Goal: Task Accomplishment & Management: Manage account settings

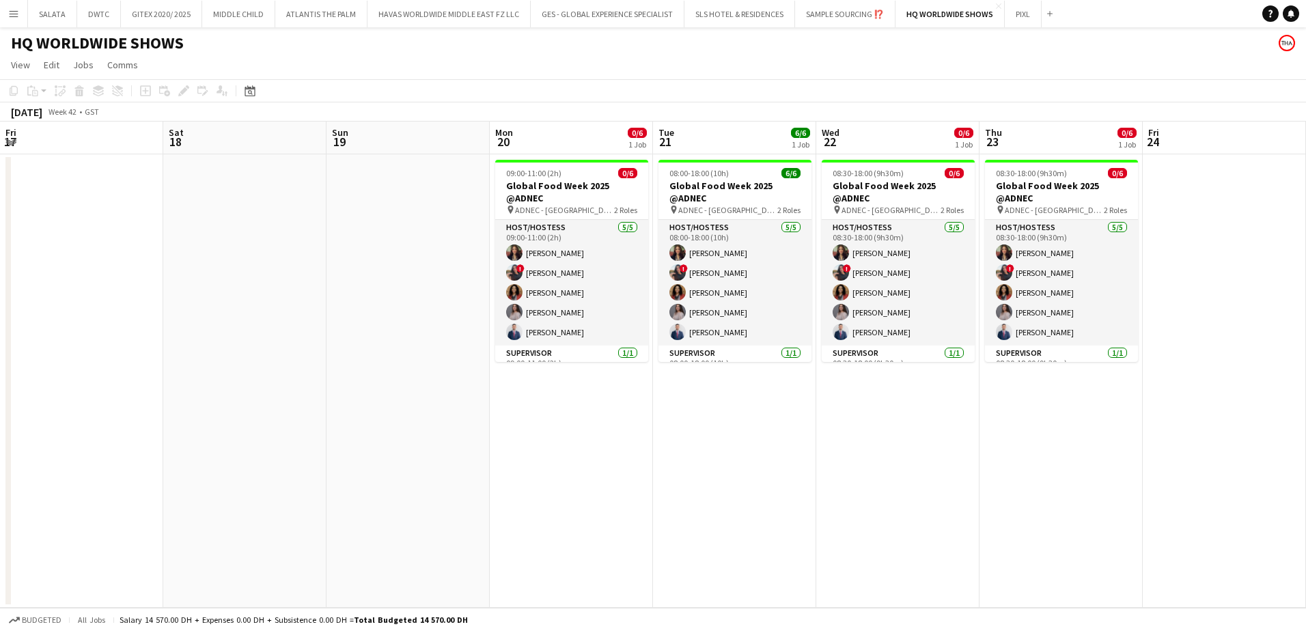
scroll to position [0, 454]
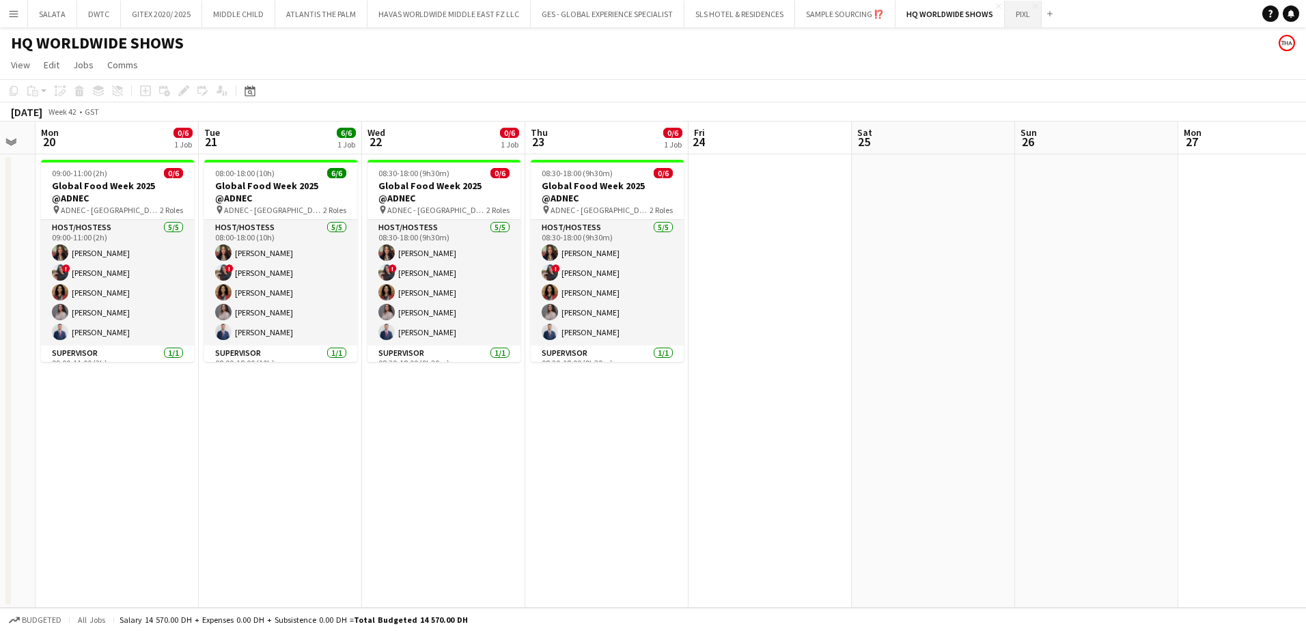
click at [1018, 23] on button "PIXL Close" at bounding box center [1023, 14] width 37 height 27
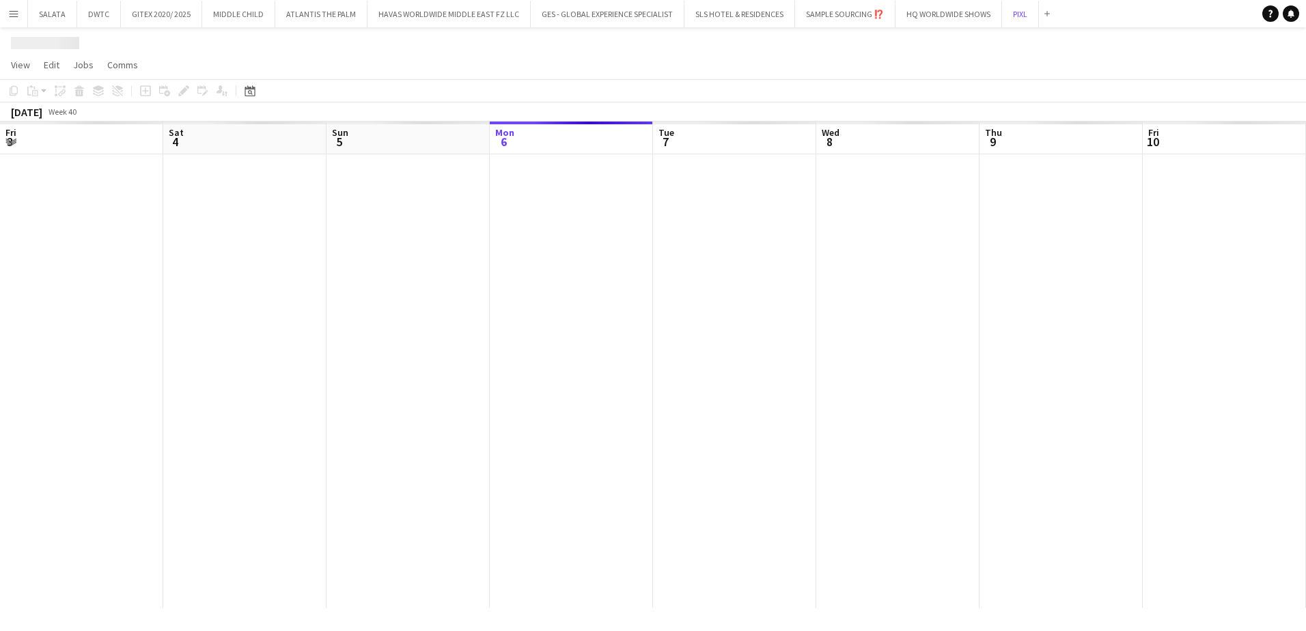
scroll to position [0, 326]
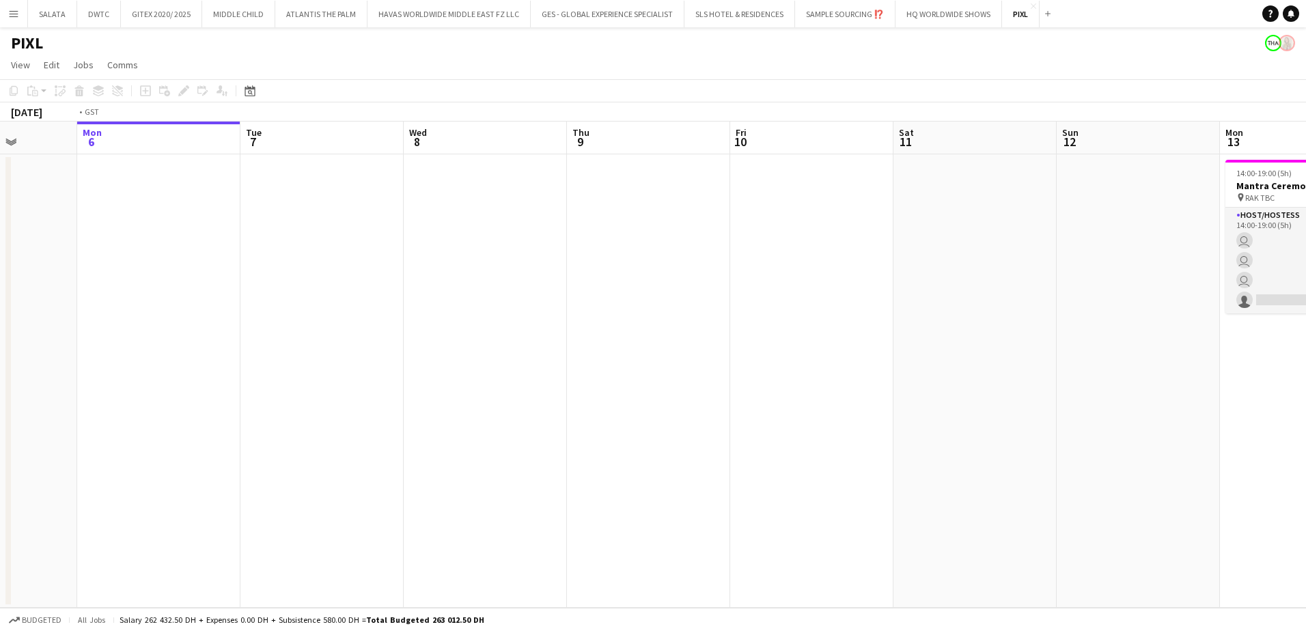
drag, startPoint x: 890, startPoint y: 391, endPoint x: 800, endPoint y: 399, distance: 90.5
click at [453, 399] on app-calendar-viewport "Fri 3 Sat 4 Sun 5 Mon 6 Tue 7 Wed 8 Thu 9 Fri 10 Sat 11 Sun 12 Mon 13 3/4 1 Job…" at bounding box center [653, 365] width 1306 height 486
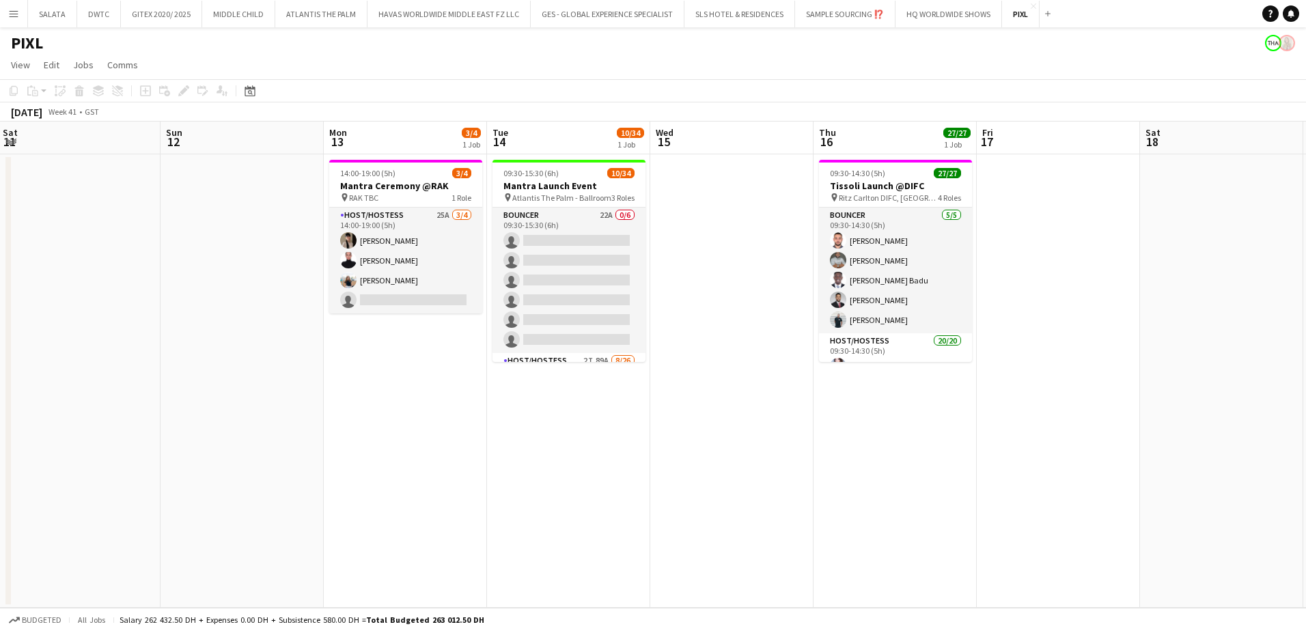
drag, startPoint x: 826, startPoint y: 434, endPoint x: 497, endPoint y: 427, distance: 329.2
click at [490, 434] on app-calendar-viewport "Wed 8 Thu 9 Fri 10 Sat 11 Sun 12 Mon 13 3/4 1 Job Tue 14 10/34 1 Job Wed 15 Thu…" at bounding box center [653, 365] width 1306 height 486
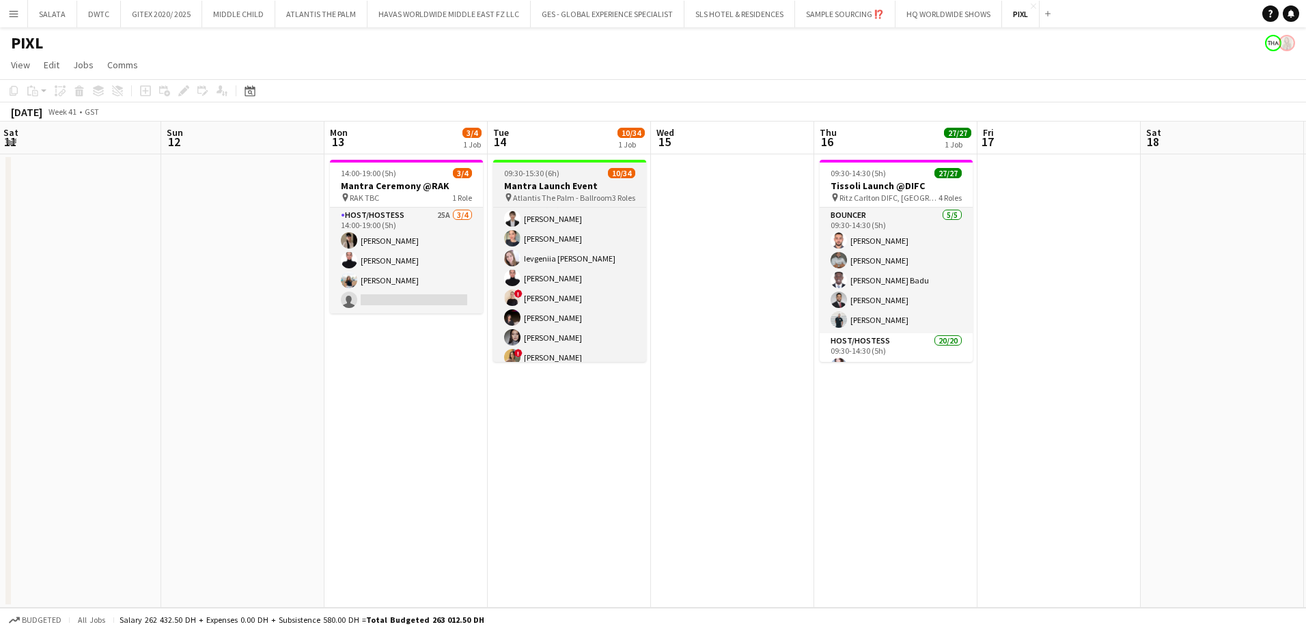
scroll to position [0, 0]
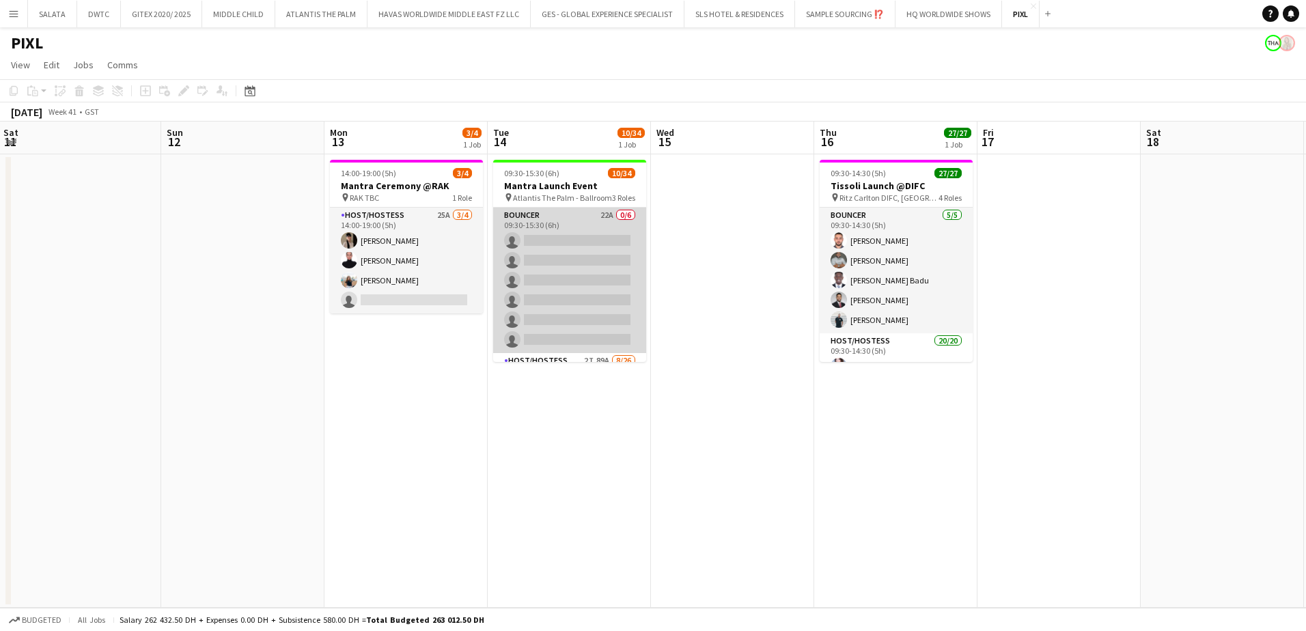
click at [551, 218] on app-card-role "Bouncer 22A 0/6 09:30-15:30 (6h) single-neutral-actions single-neutral-actions …" at bounding box center [569, 280] width 153 height 145
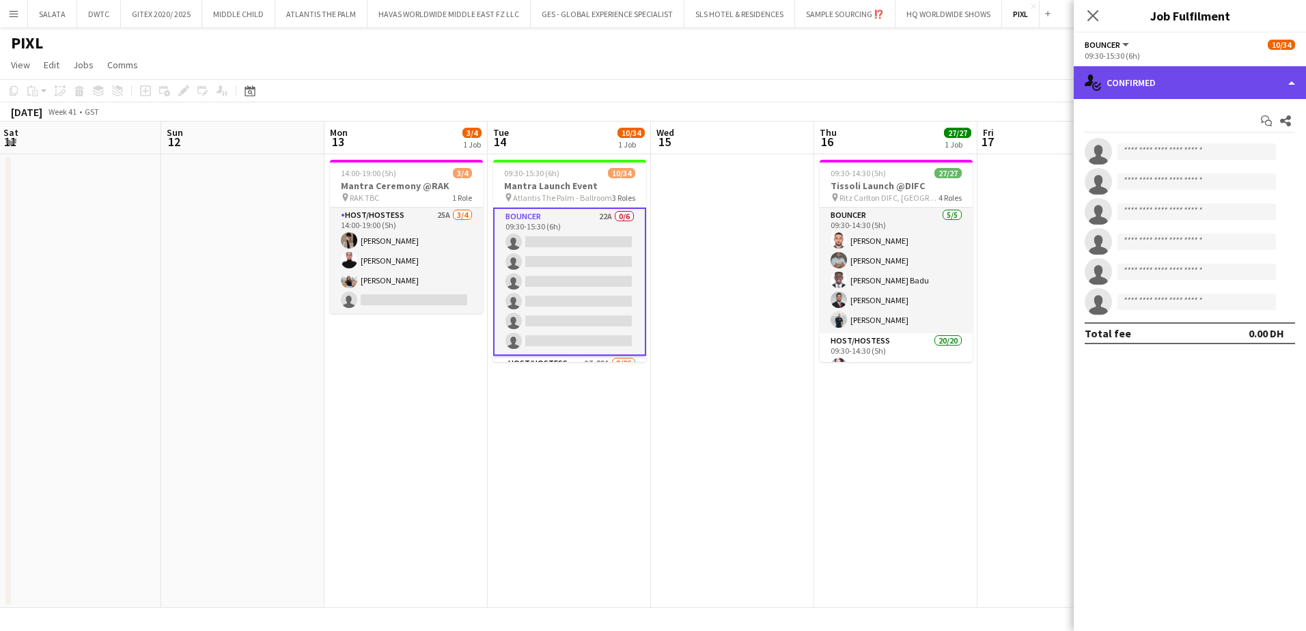
click at [1127, 87] on div "single-neutral-actions-check-2 Confirmed" at bounding box center [1189, 82] width 232 height 33
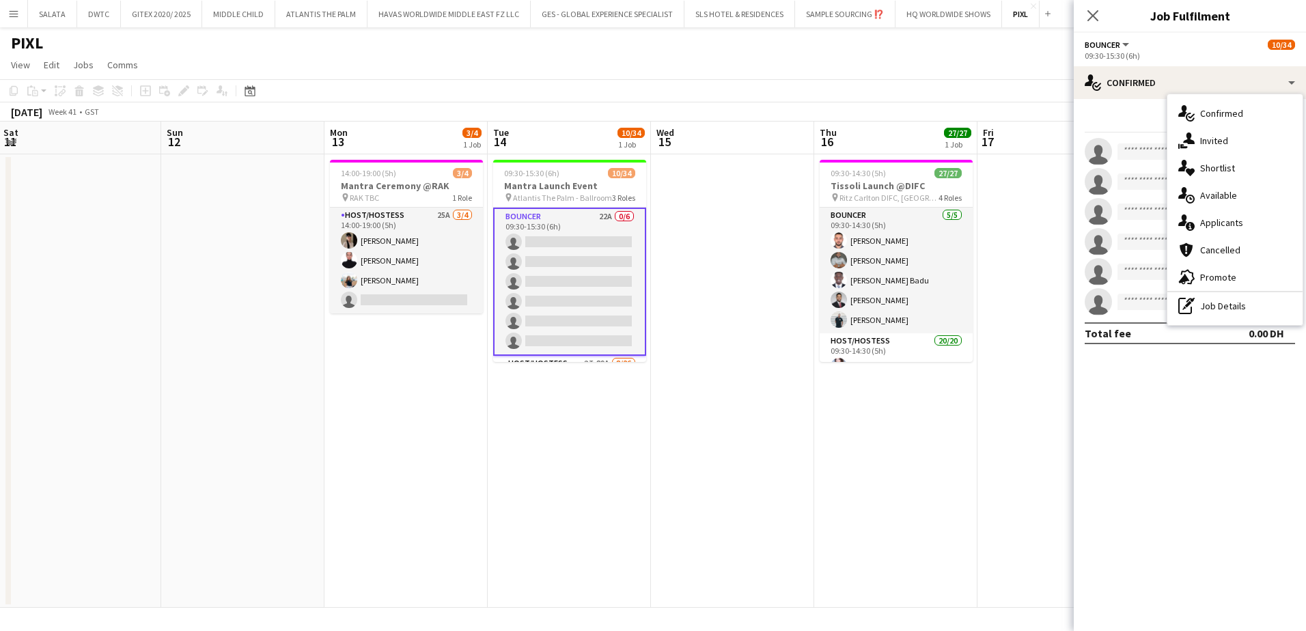
click at [1225, 173] on span "Shortlist" at bounding box center [1217, 168] width 35 height 12
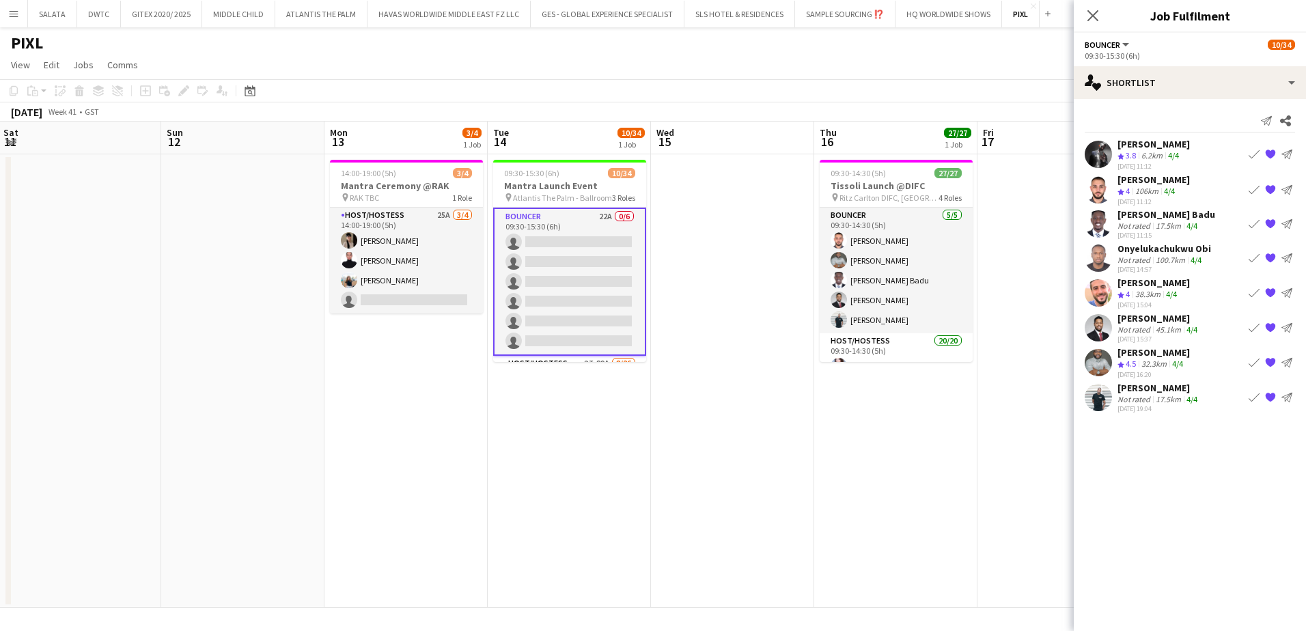
click at [1104, 399] on app-user-avatar at bounding box center [1097, 397] width 27 height 27
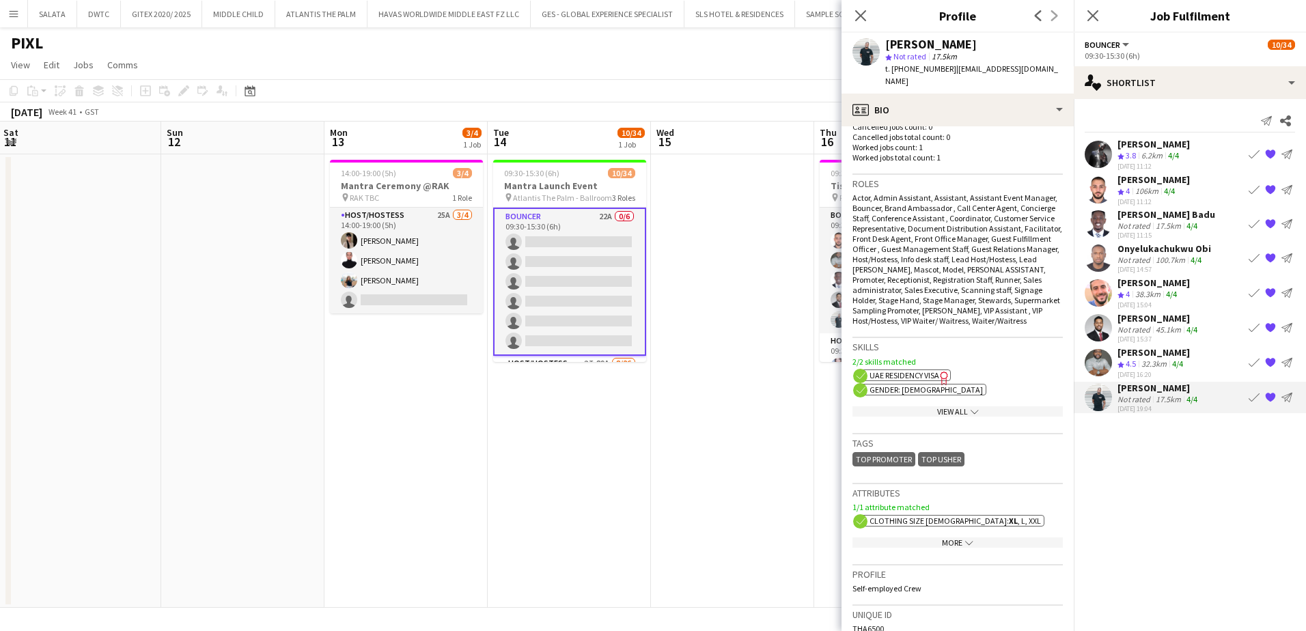
scroll to position [546, 0]
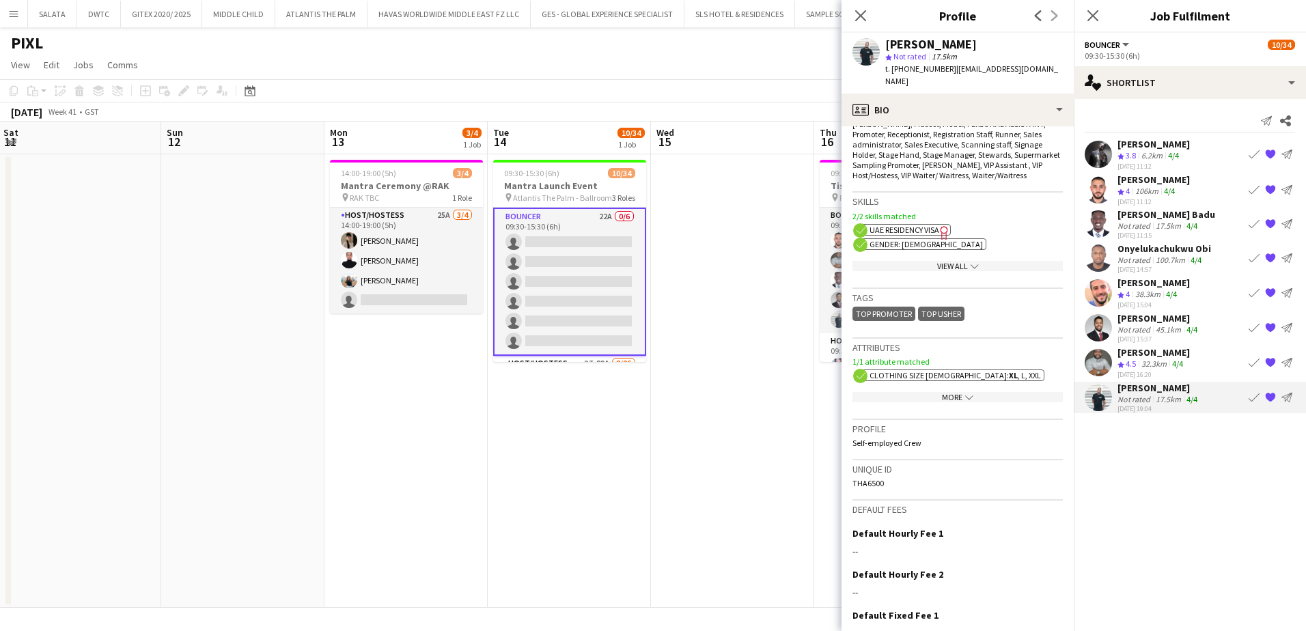
click at [966, 392] on app-icon "chevron-down" at bounding box center [967, 397] width 11 height 10
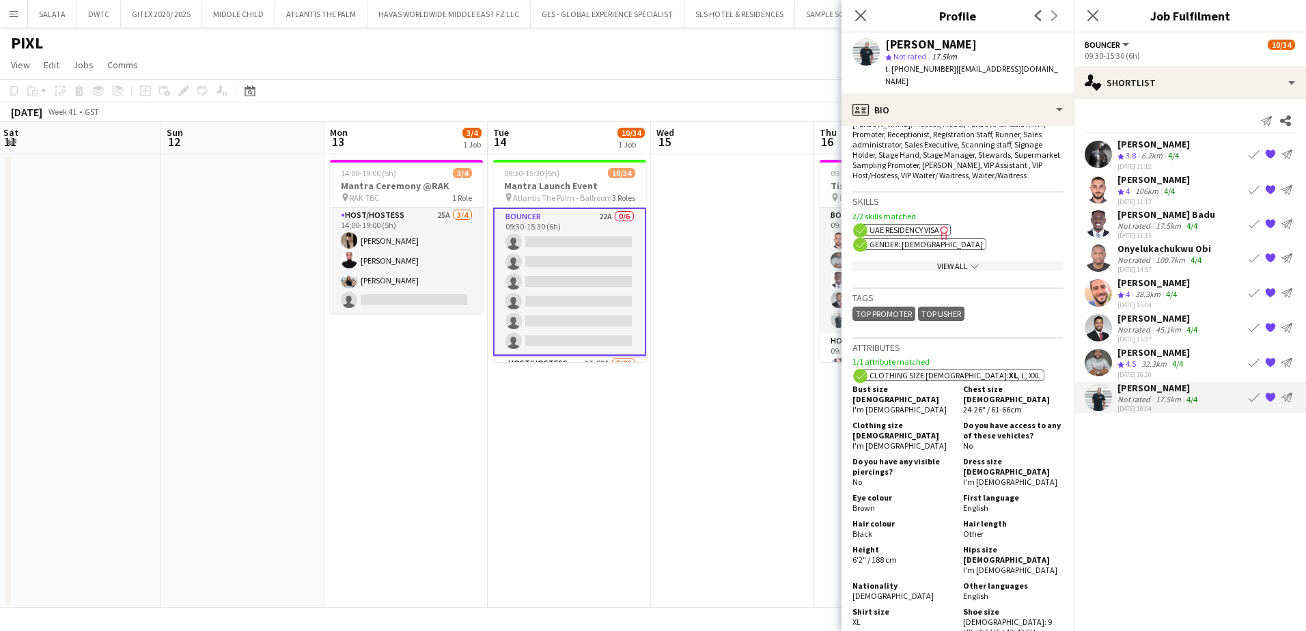
scroll to position [751, 0]
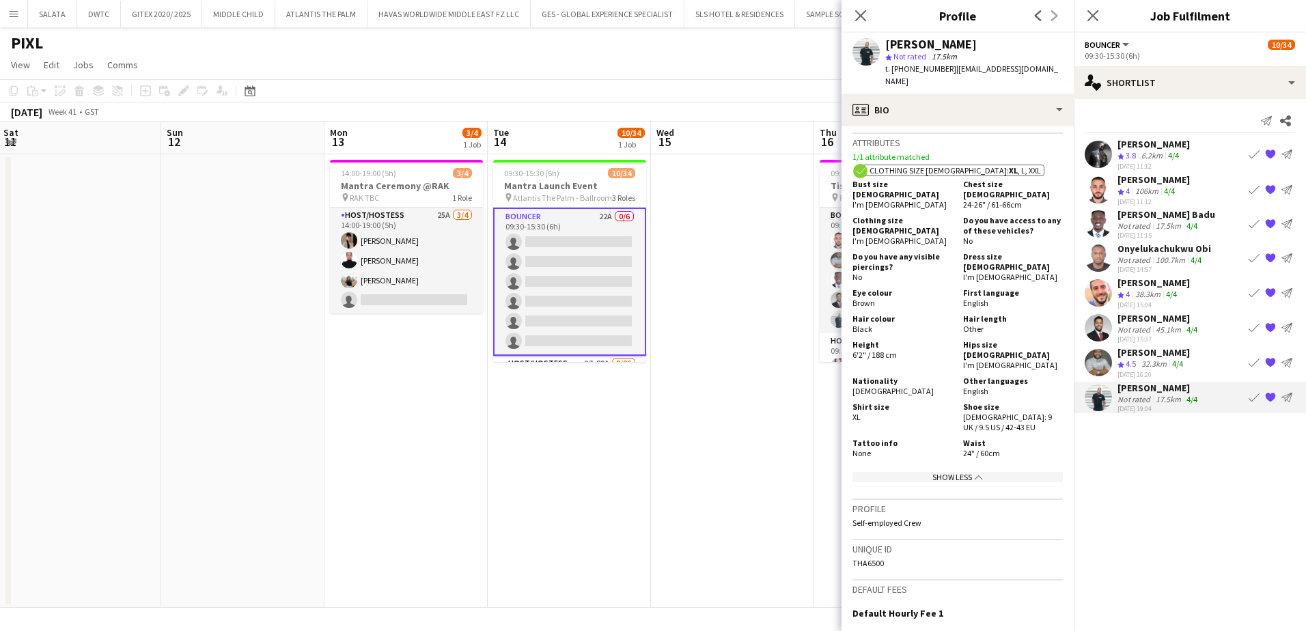
click at [1100, 369] on app-user-avatar at bounding box center [1097, 362] width 27 height 27
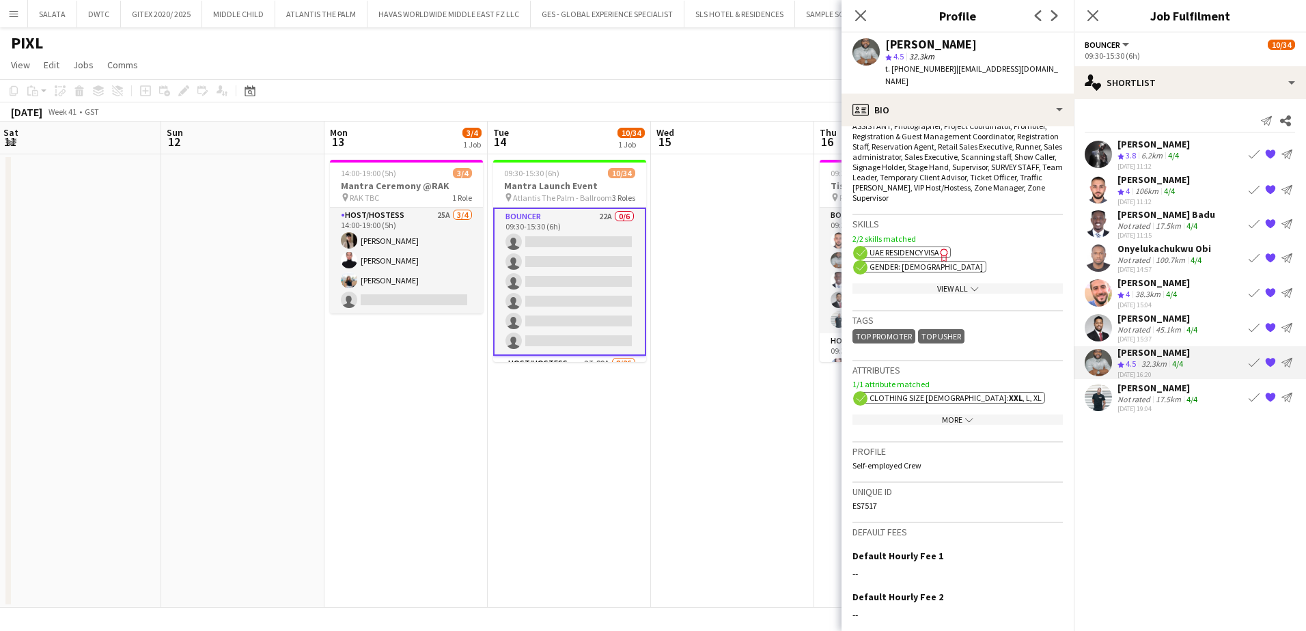
scroll to position [652, 0]
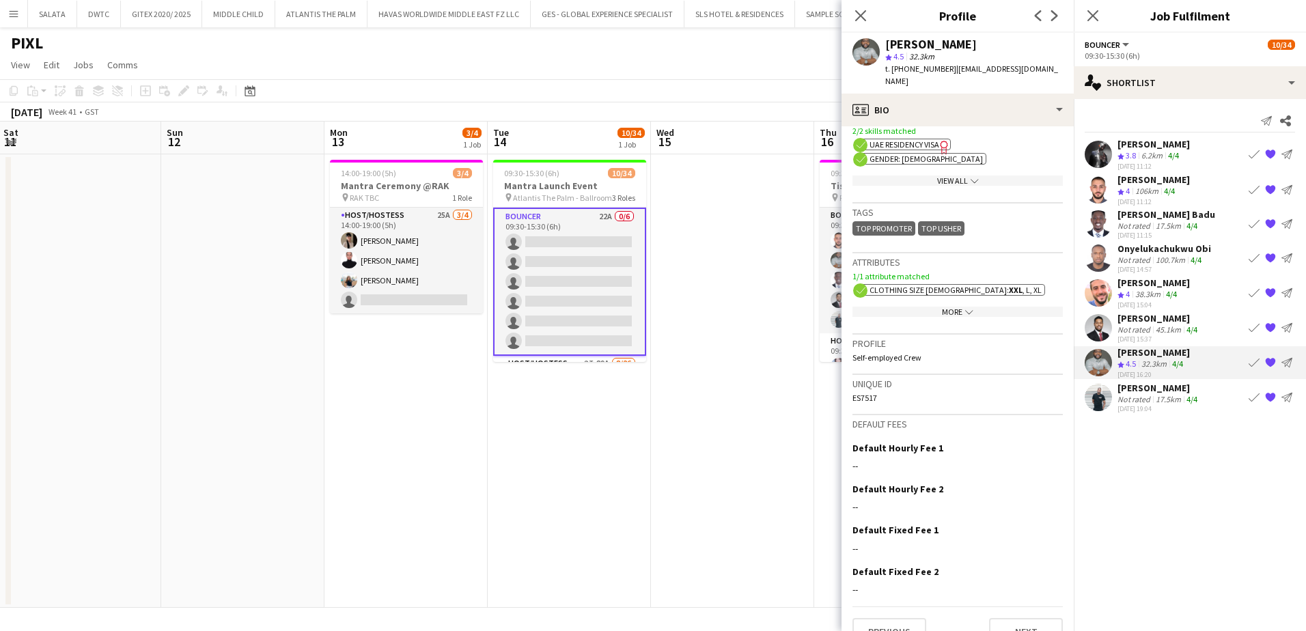
click at [947, 307] on div "More chevron-down" at bounding box center [957, 312] width 210 height 10
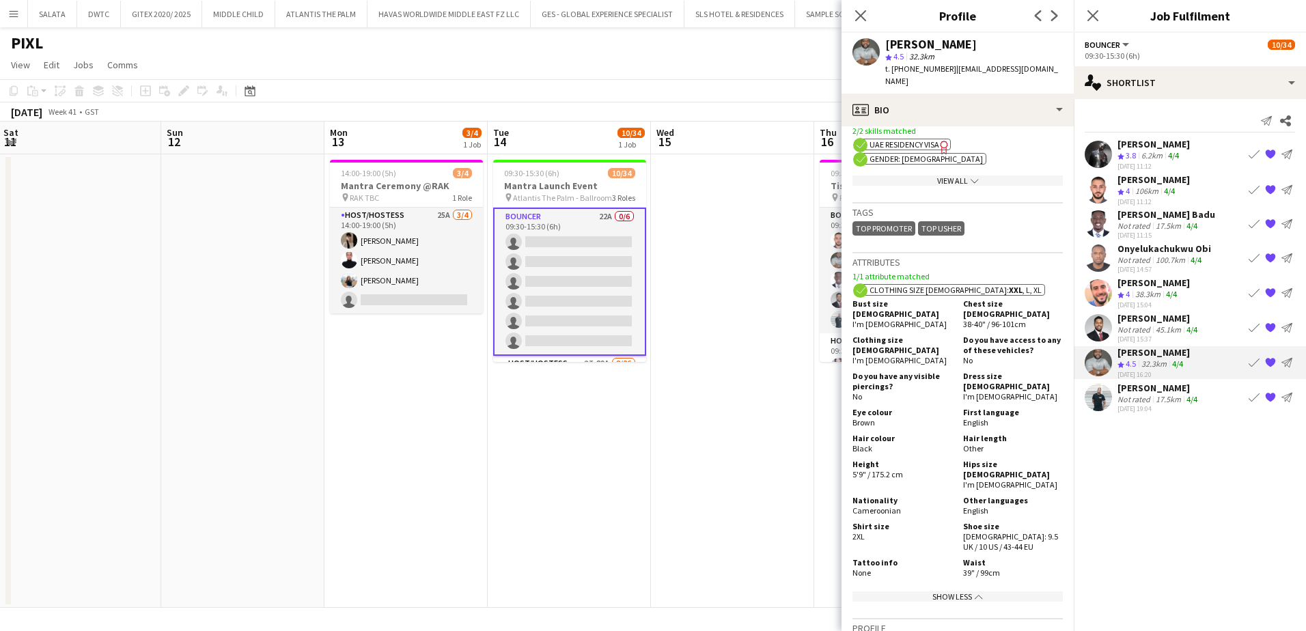
drag, startPoint x: 872, startPoint y: 438, endPoint x: 903, endPoint y: 441, distance: 31.6
click at [903, 459] on div "Height 5'9" / 175.2 cm" at bounding box center [904, 474] width 105 height 31
drag, startPoint x: 903, startPoint y: 441, endPoint x: 925, endPoint y: 467, distance: 33.5
click at [925, 495] on div "Nationality [DEMOGRAPHIC_DATA]" at bounding box center [904, 505] width 105 height 20
click at [1095, 326] on app-user-avatar at bounding box center [1097, 327] width 27 height 27
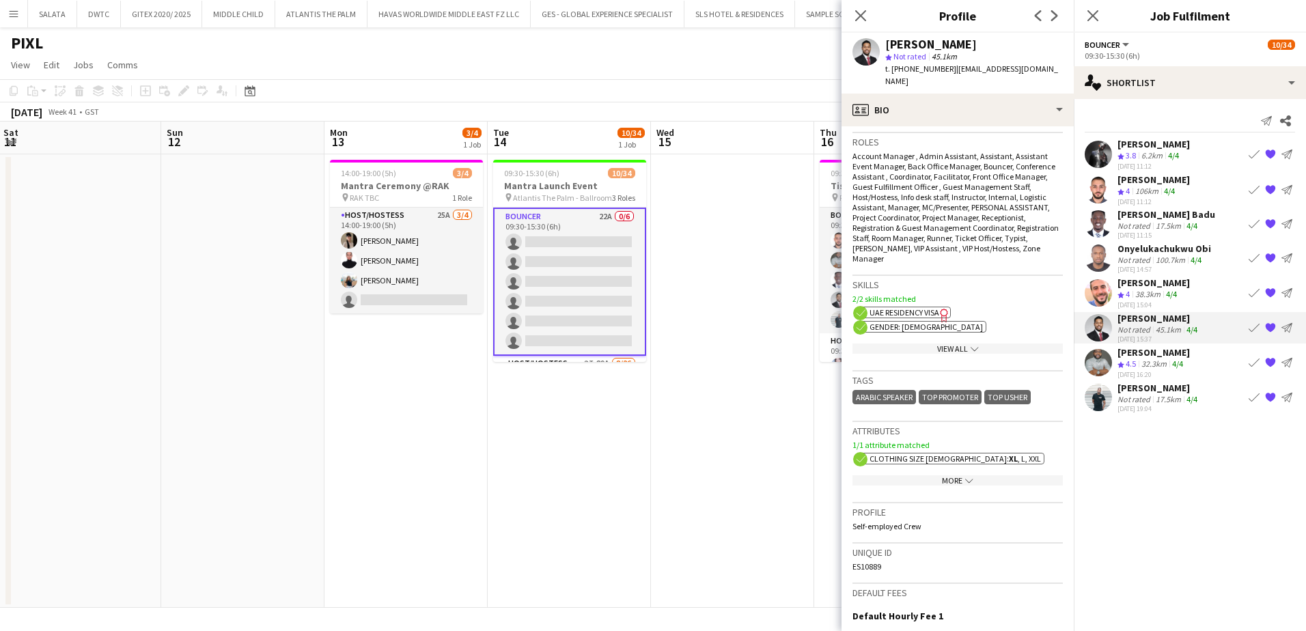
scroll to position [430, 0]
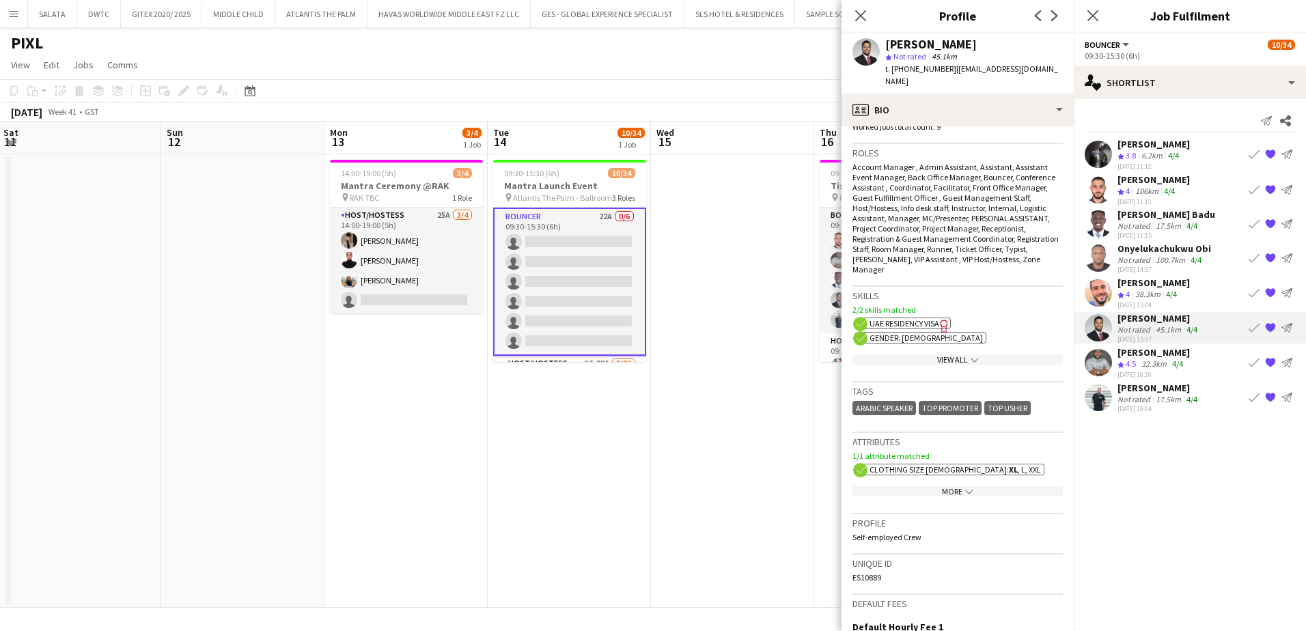
click at [955, 487] on div "More chevron-down" at bounding box center [957, 491] width 210 height 10
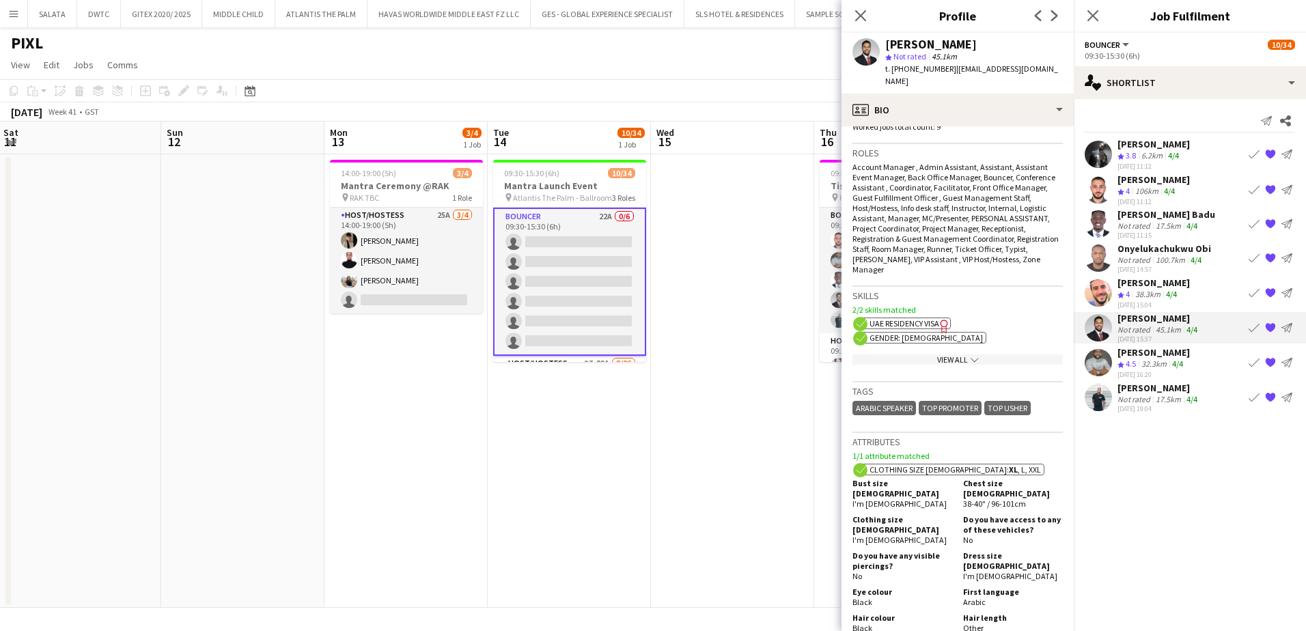
scroll to position [839, 0]
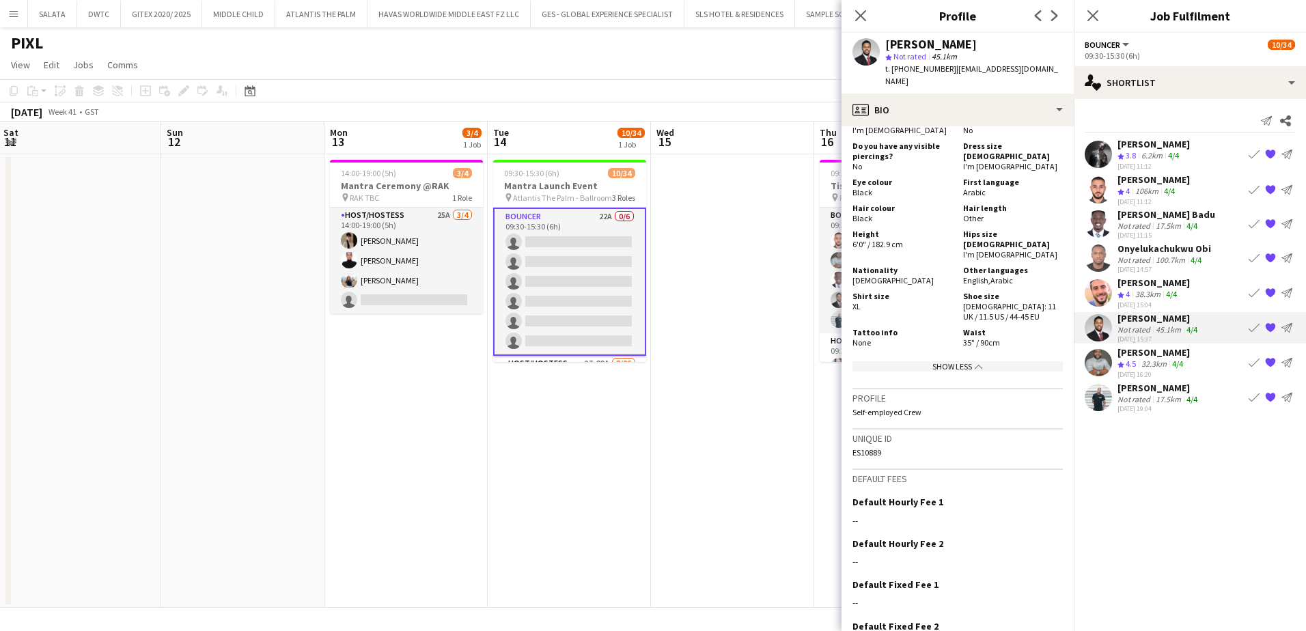
drag, startPoint x: 901, startPoint y: 234, endPoint x: 853, endPoint y: 236, distance: 48.5
click at [853, 239] on span "6'0" / 182.9 cm" at bounding box center [877, 244] width 51 height 10
click at [1098, 295] on app-user-avatar at bounding box center [1097, 292] width 27 height 27
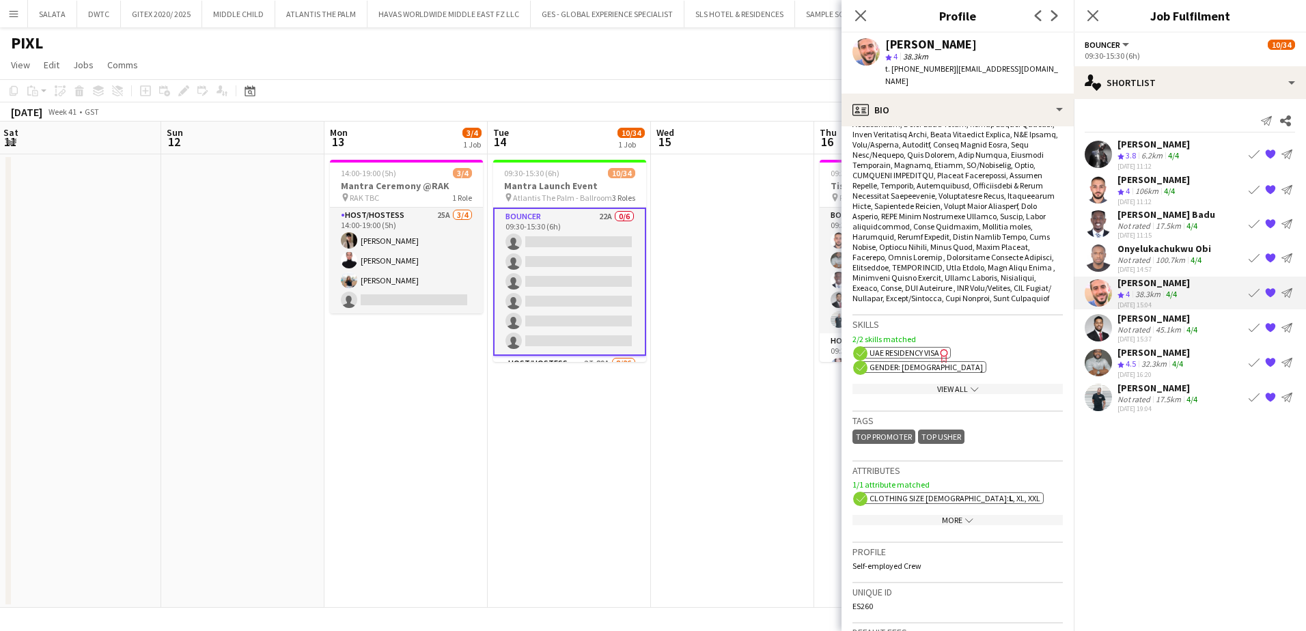
scroll to position [751, 0]
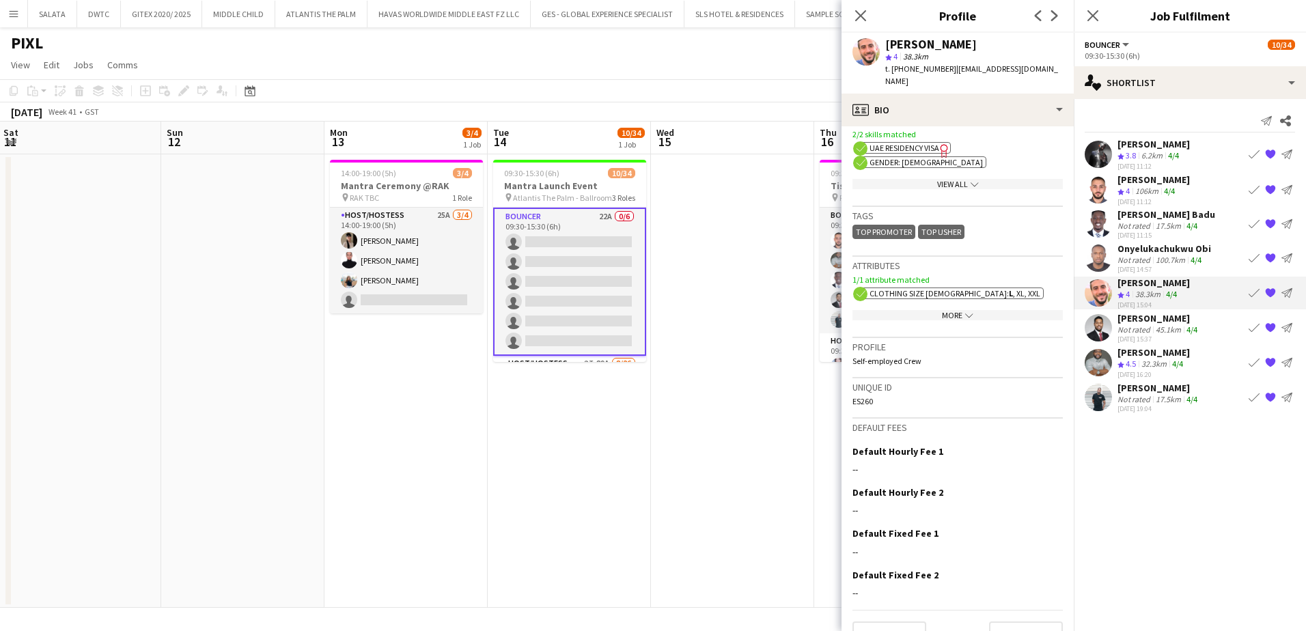
click at [938, 310] on div "More chevron-down" at bounding box center [957, 315] width 210 height 10
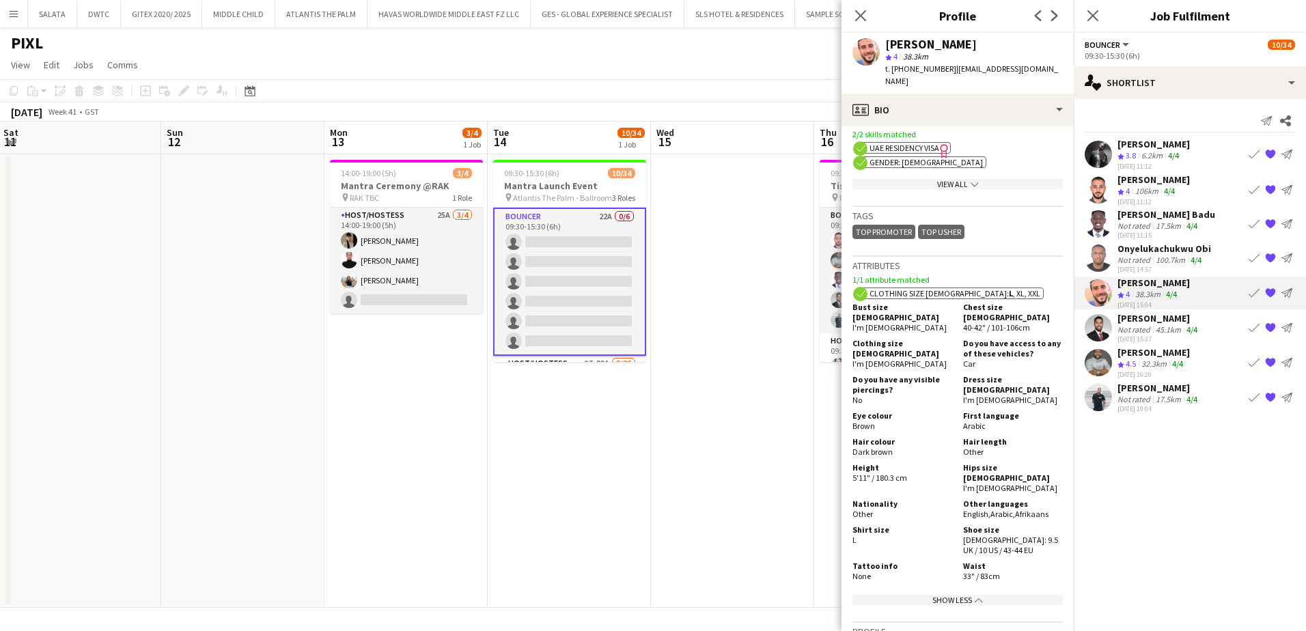
click at [1095, 254] on app-user-avatar at bounding box center [1097, 257] width 27 height 27
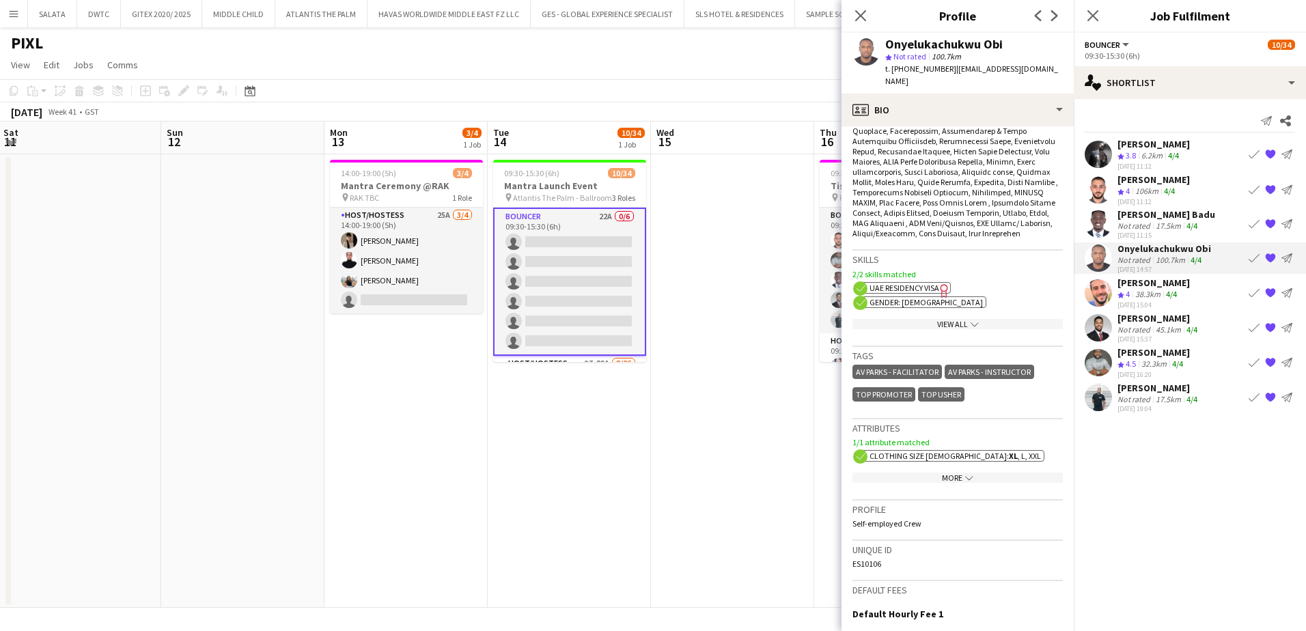
scroll to position [683, 0]
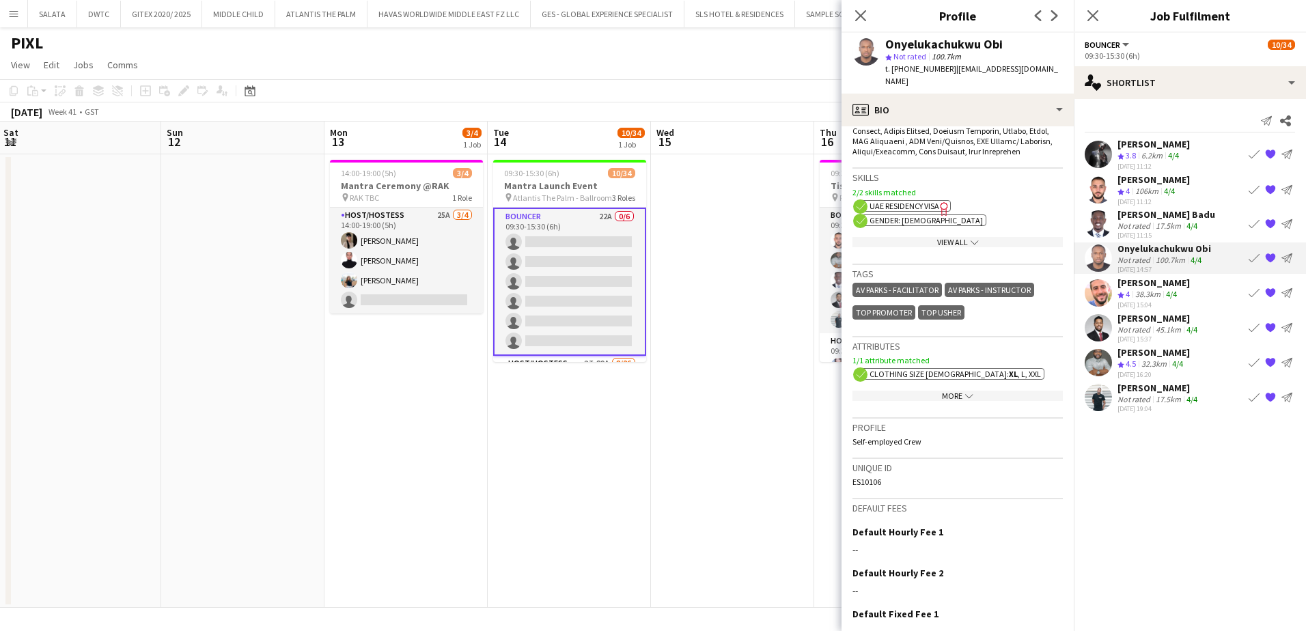
click at [952, 389] on app-show-more-section "More chevron-down" at bounding box center [957, 393] width 210 height 27
click at [955, 391] on div "More chevron-down" at bounding box center [957, 396] width 210 height 10
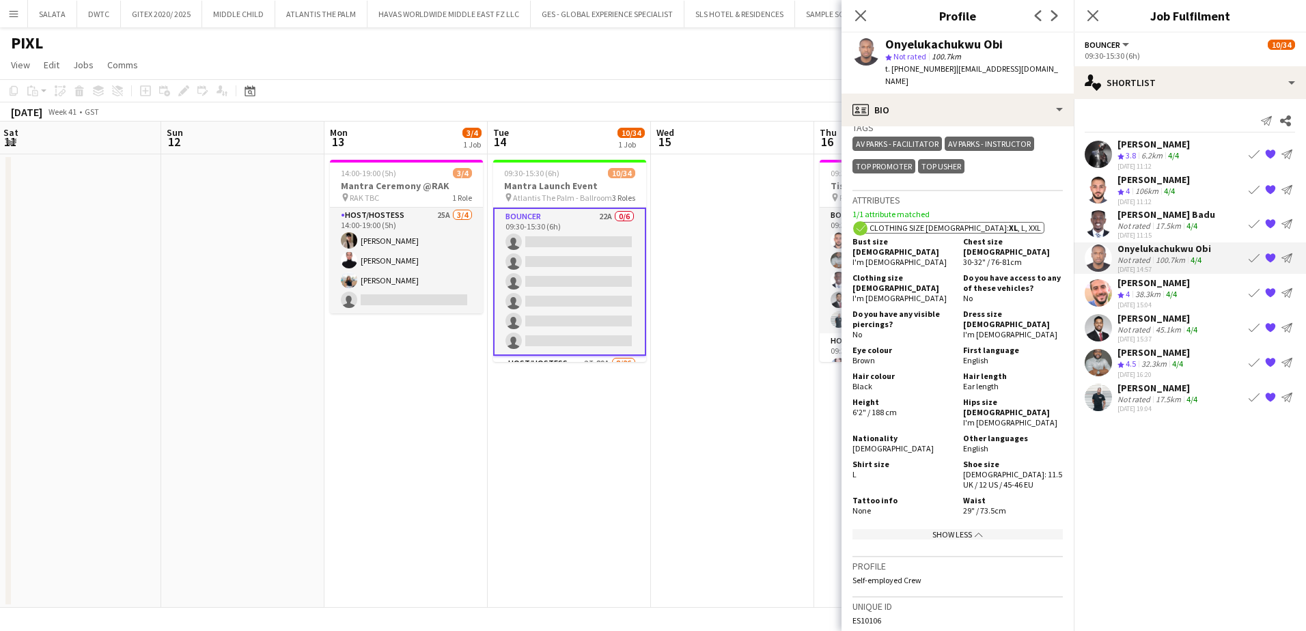
scroll to position [819, 0]
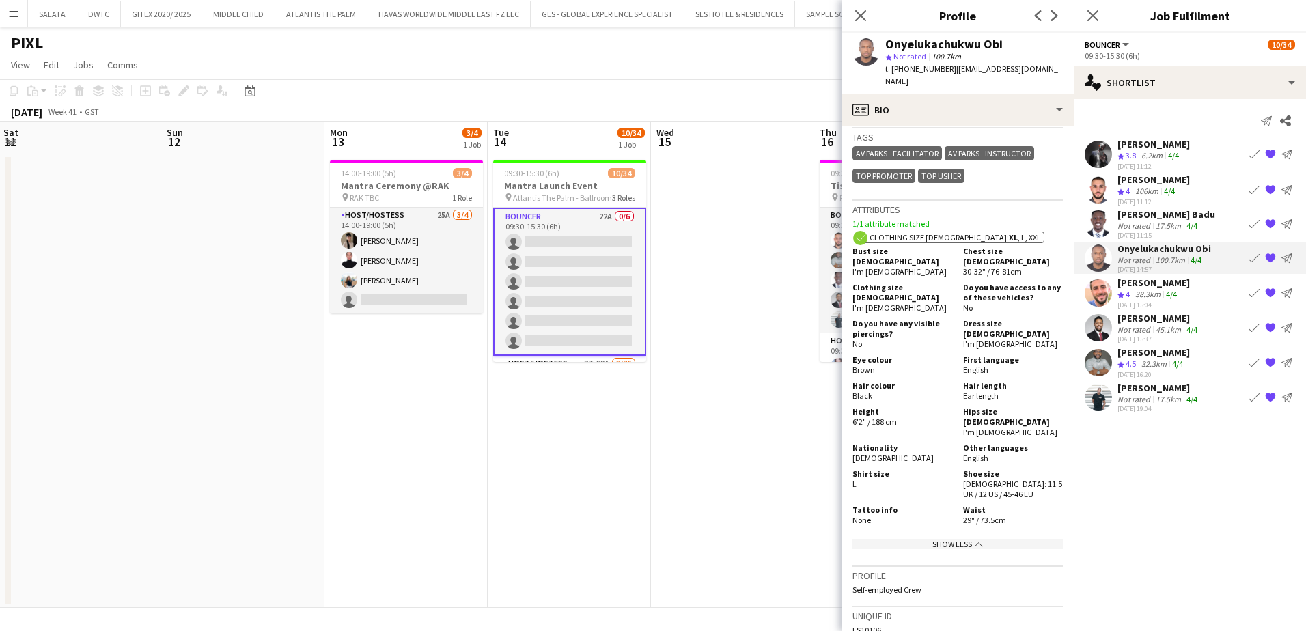
click at [1105, 223] on app-user-avatar at bounding box center [1097, 223] width 27 height 27
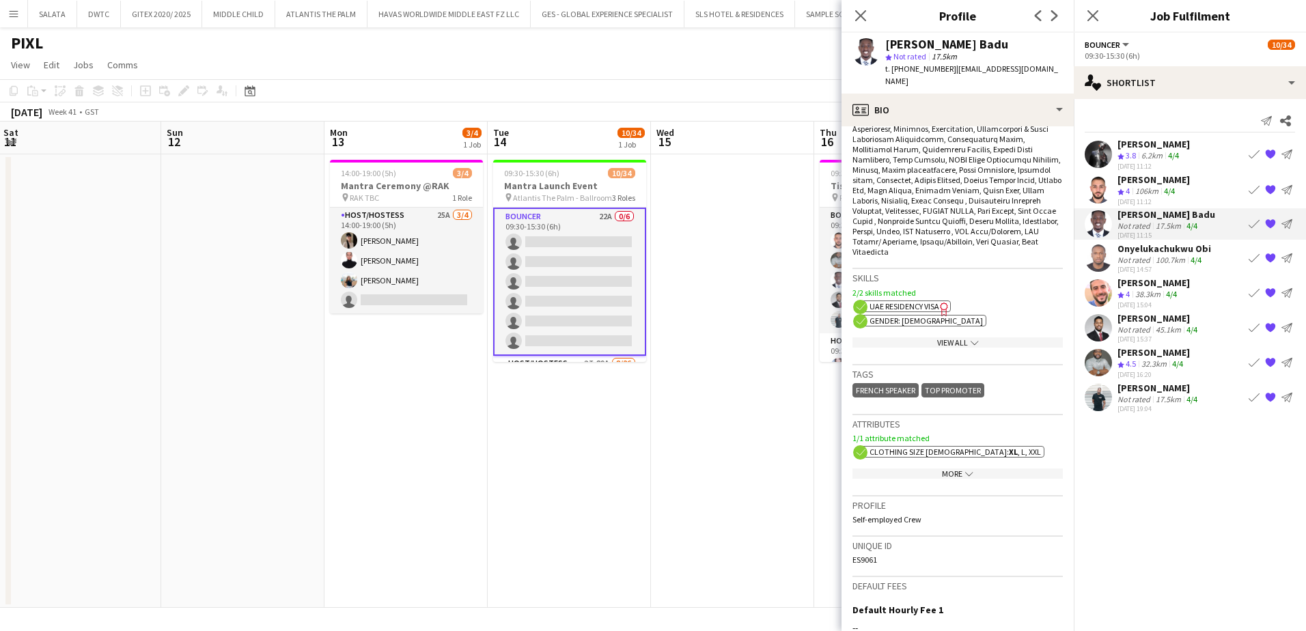
scroll to position [683, 0]
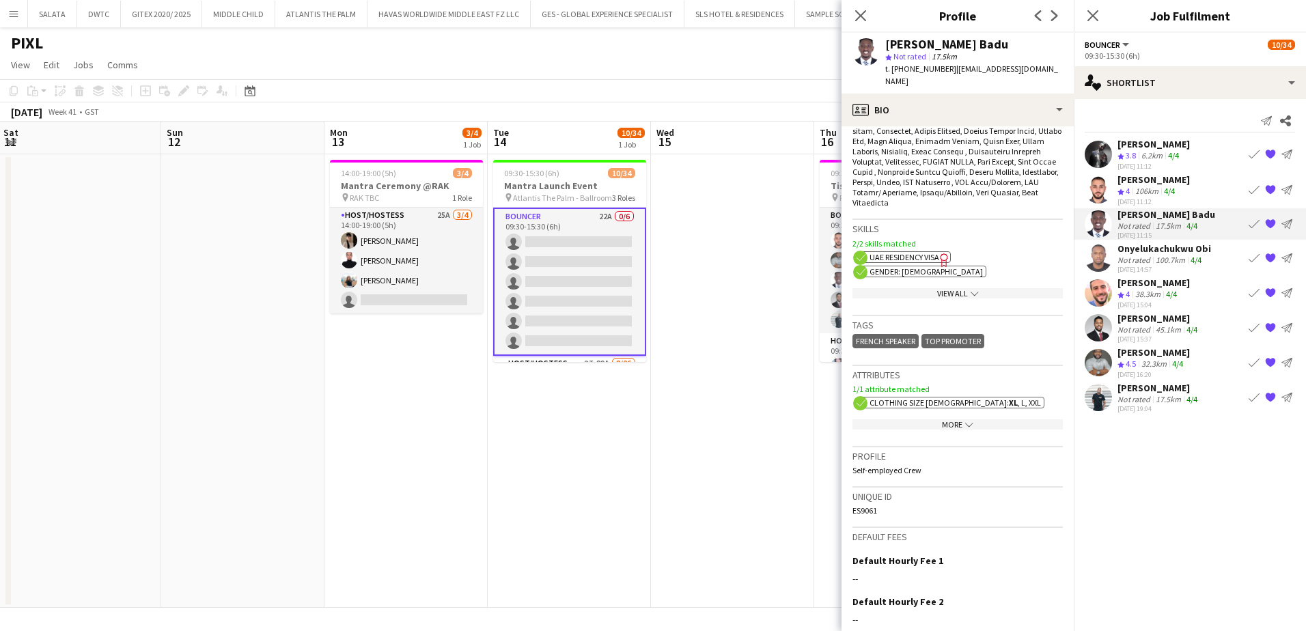
click at [958, 419] on div "More chevron-down" at bounding box center [957, 424] width 210 height 10
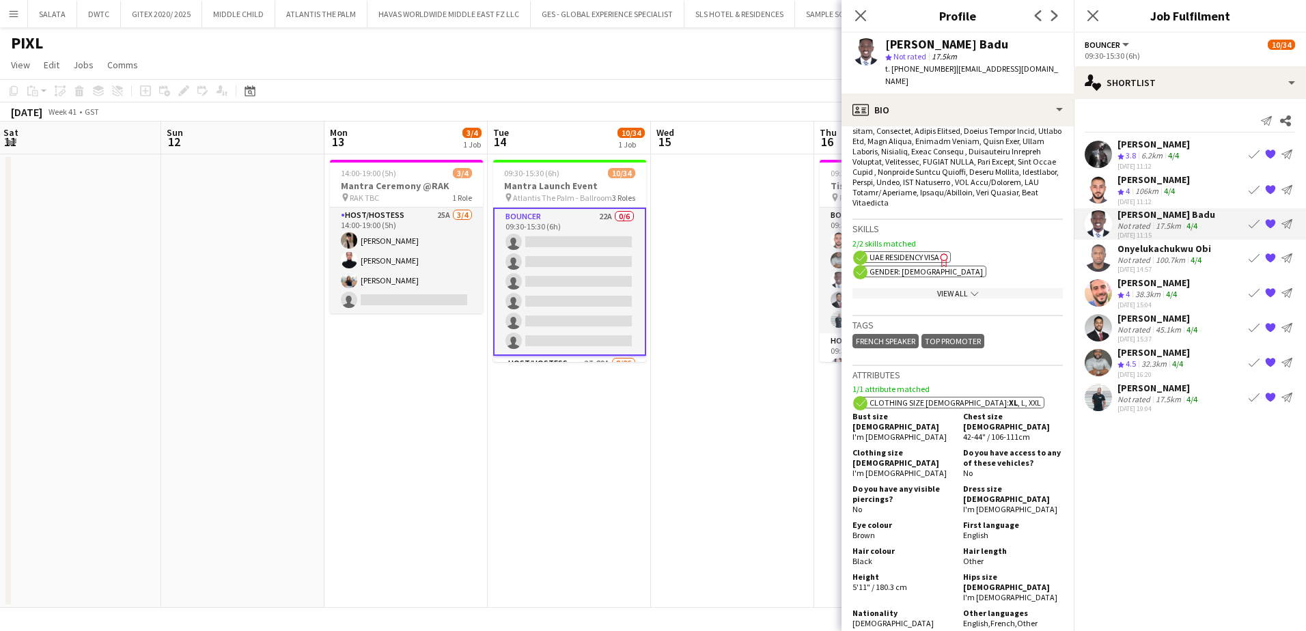
click at [954, 288] on div "View All chevron-down" at bounding box center [957, 293] width 210 height 10
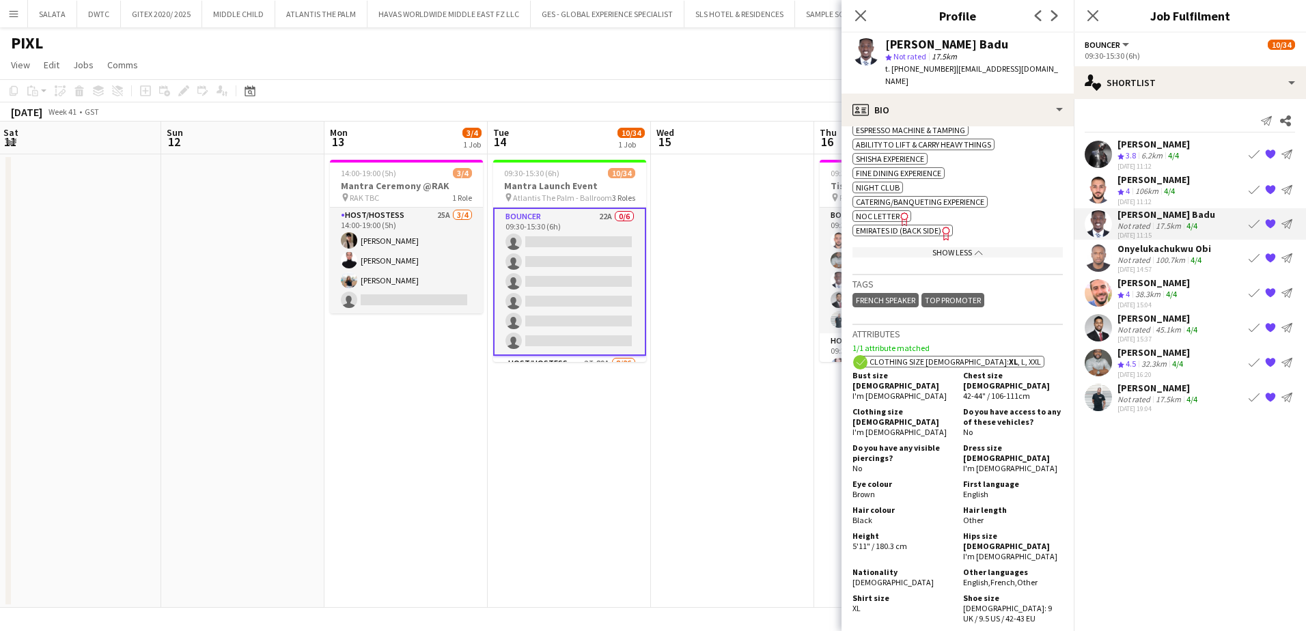
scroll to position [1502, 0]
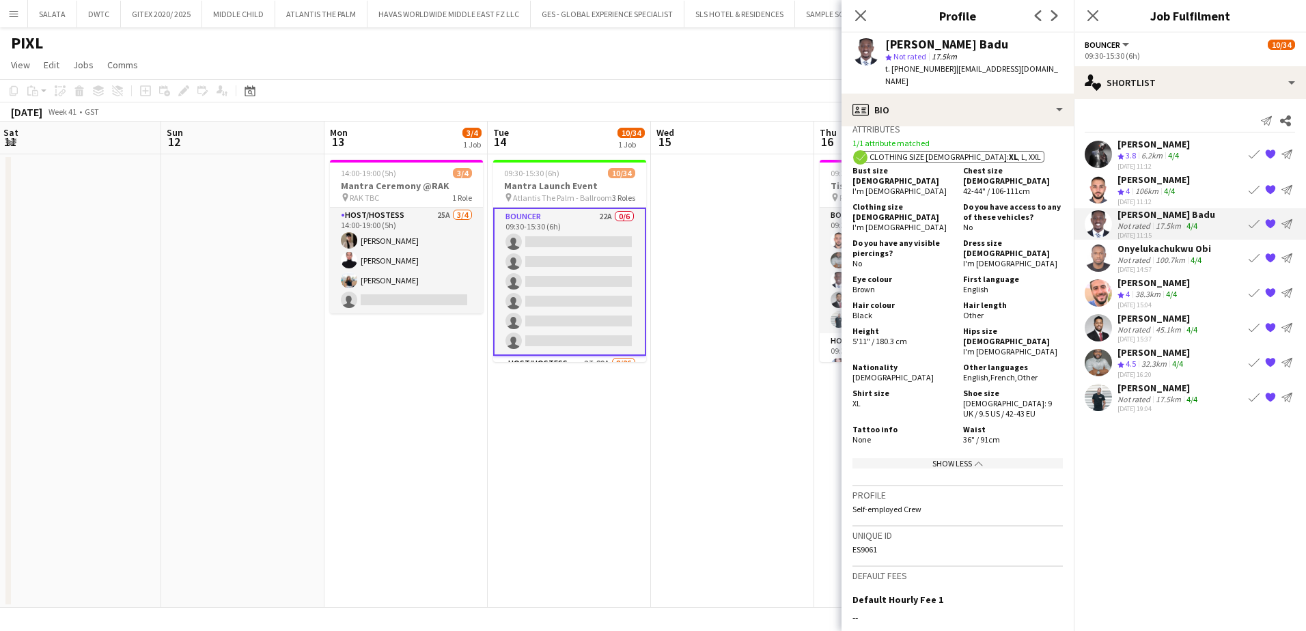
click at [1106, 187] on app-user-avatar at bounding box center [1097, 189] width 27 height 27
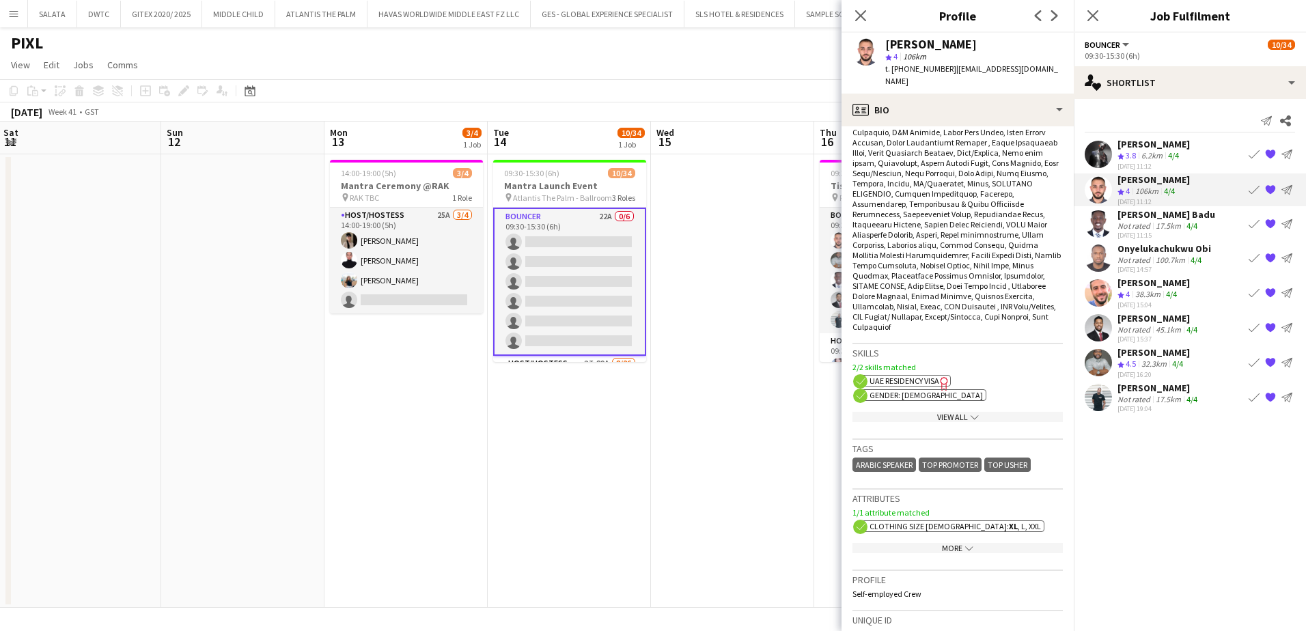
scroll to position [546, 0]
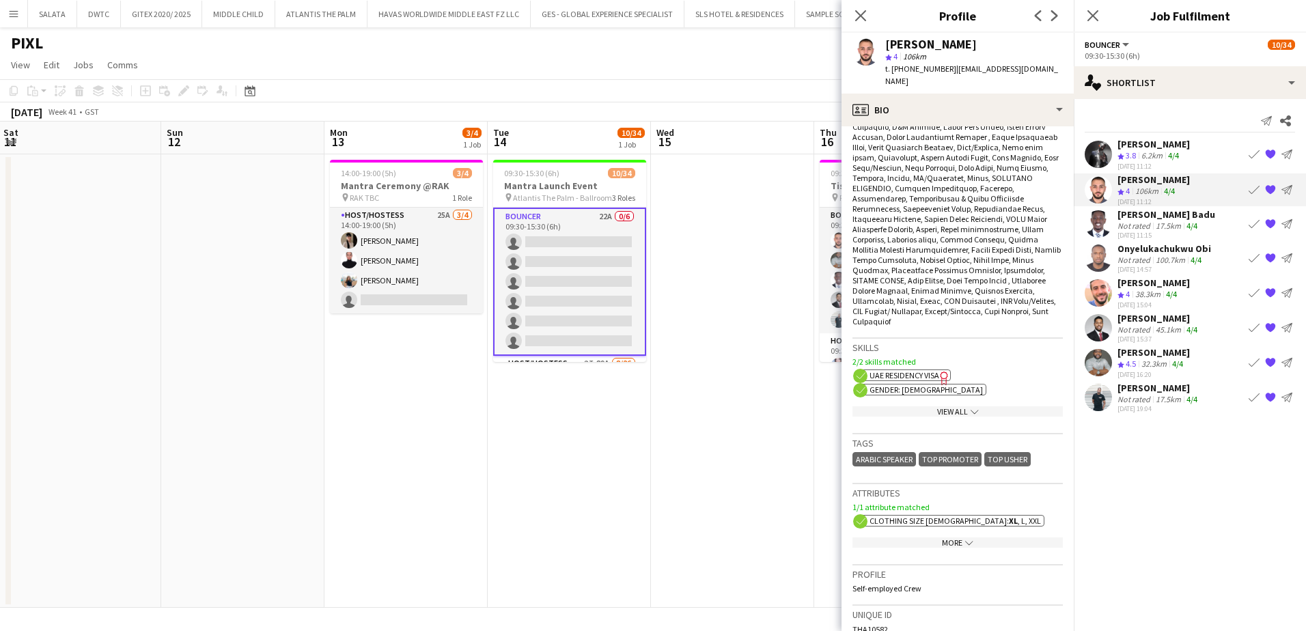
click at [953, 406] on div "View All chevron-down" at bounding box center [957, 411] width 210 height 10
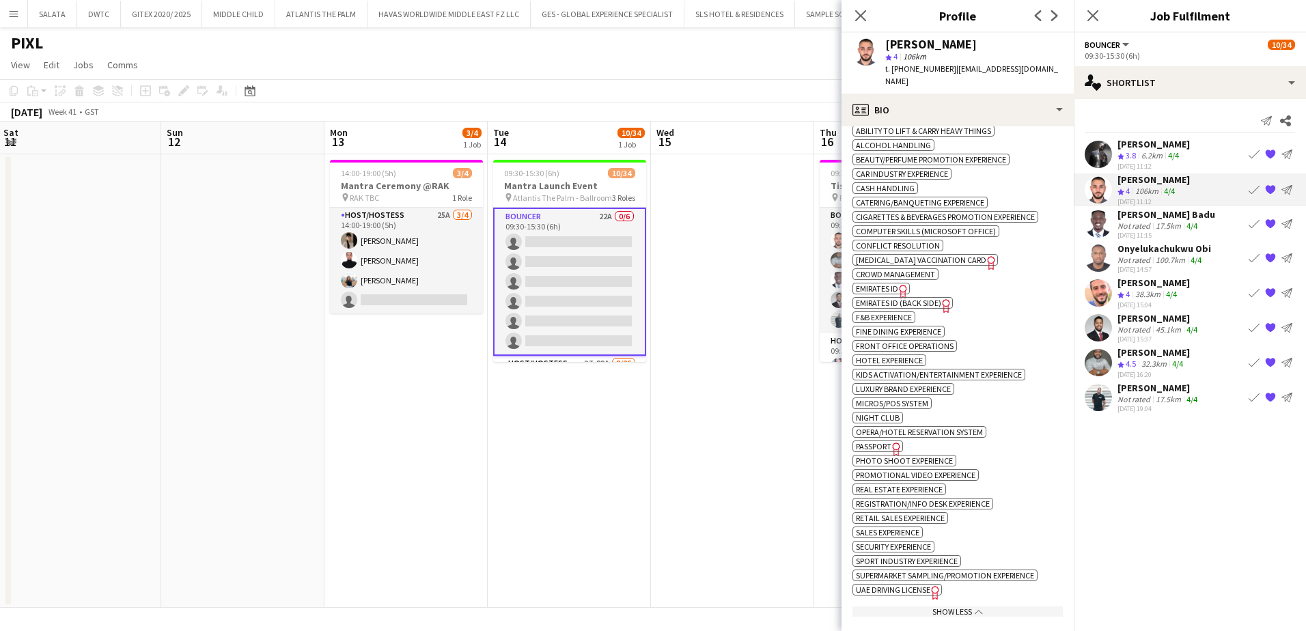
scroll to position [1024, 0]
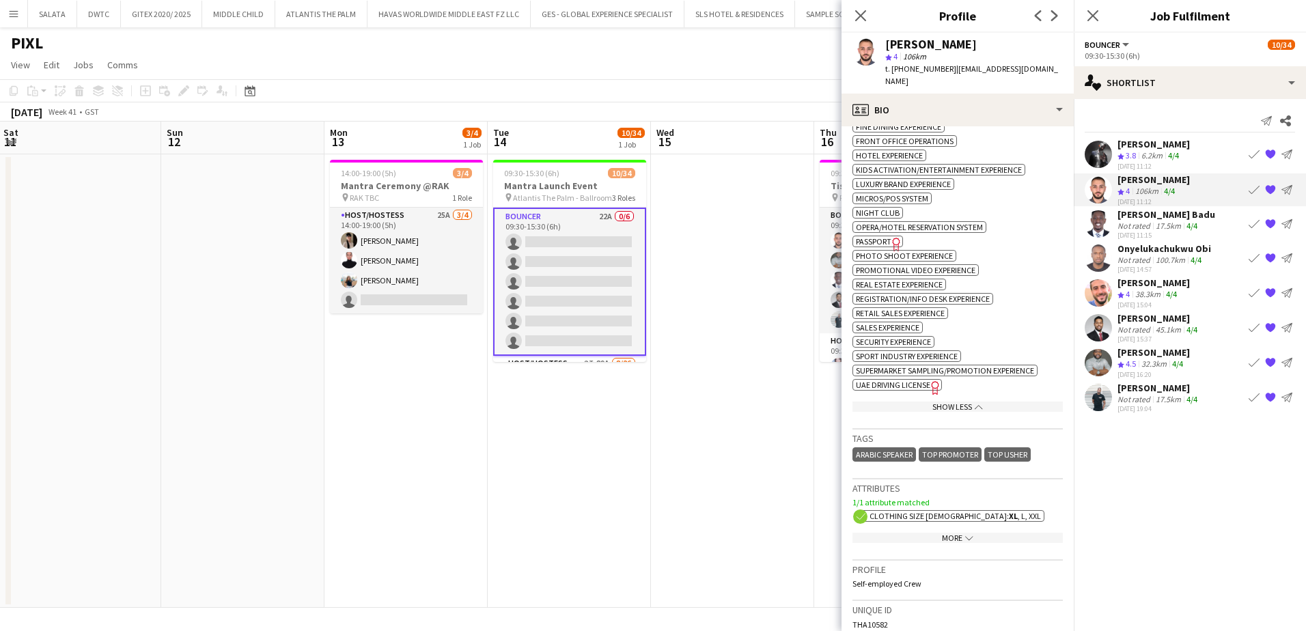
click at [948, 533] on div "More chevron-down" at bounding box center [957, 538] width 210 height 10
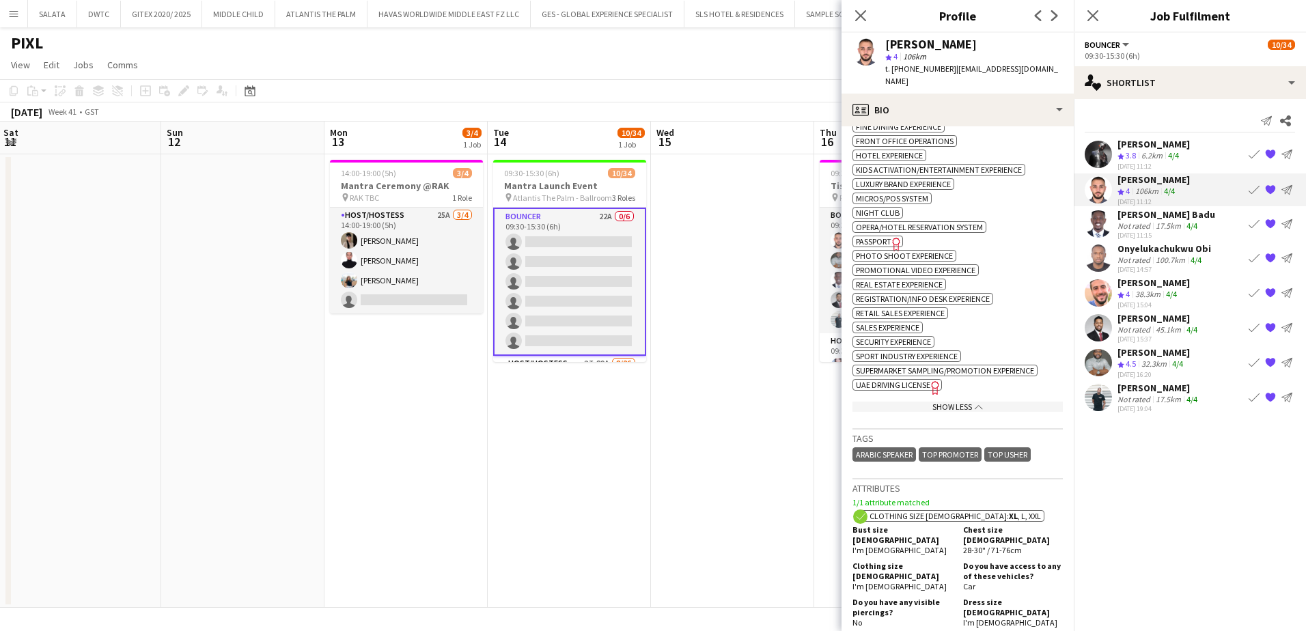
scroll to position [1297, 0]
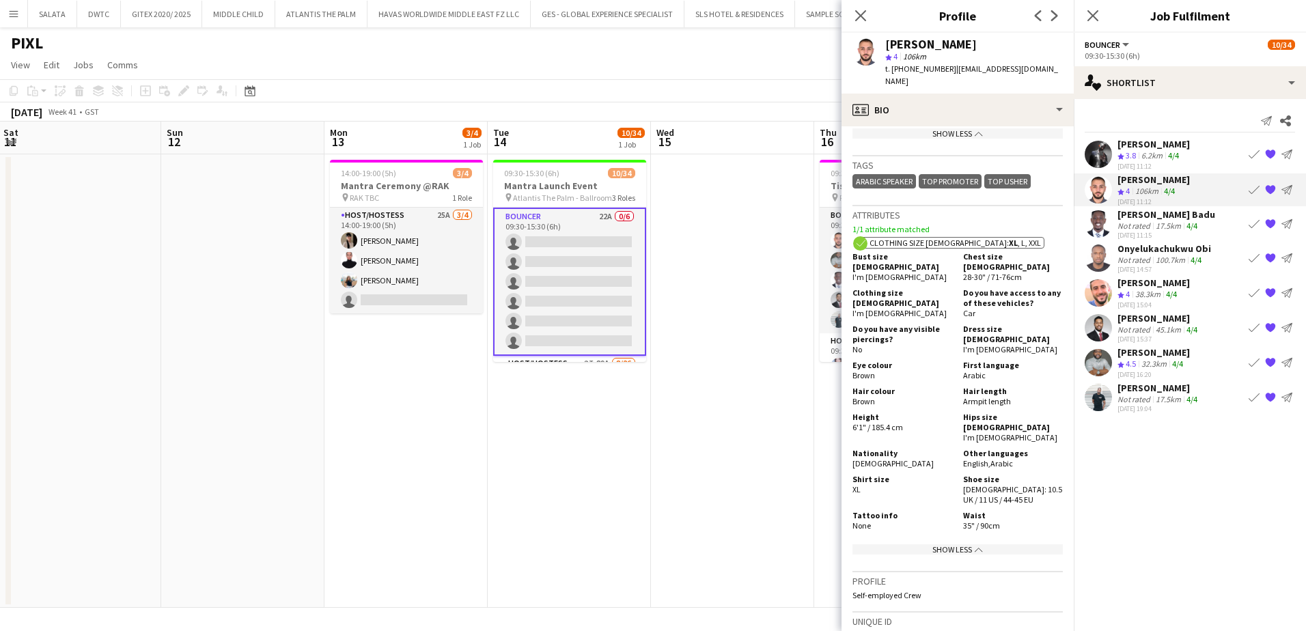
click at [1100, 151] on app-user-avatar at bounding box center [1097, 154] width 27 height 27
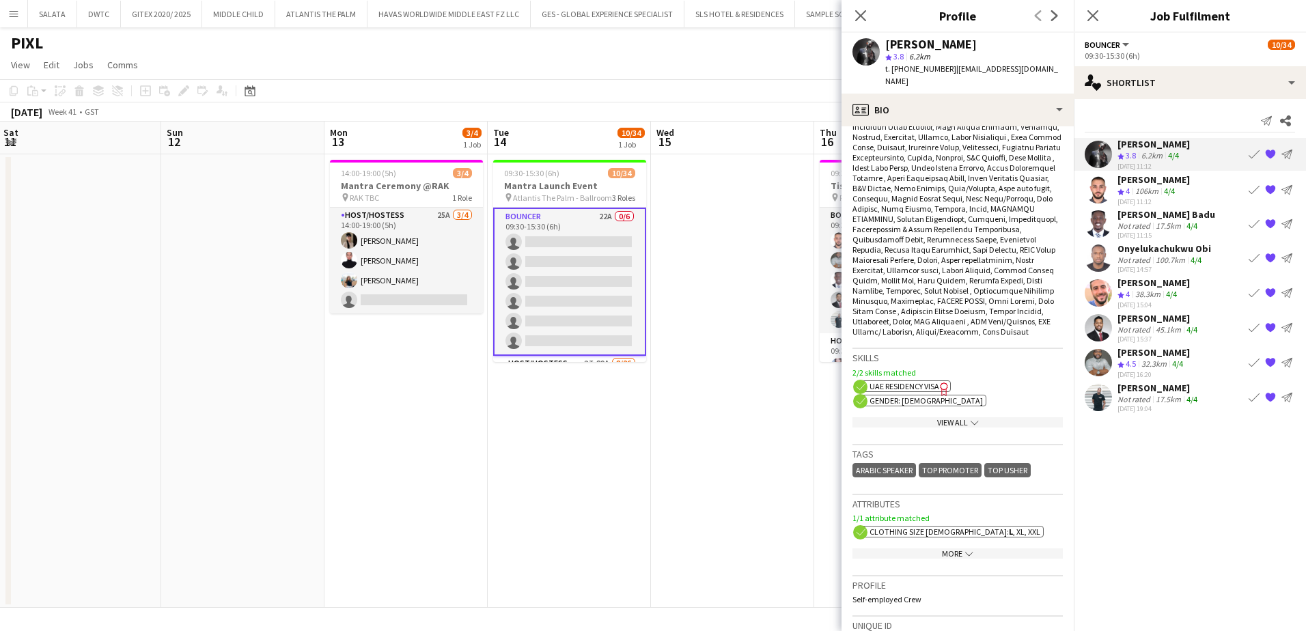
scroll to position [546, 0]
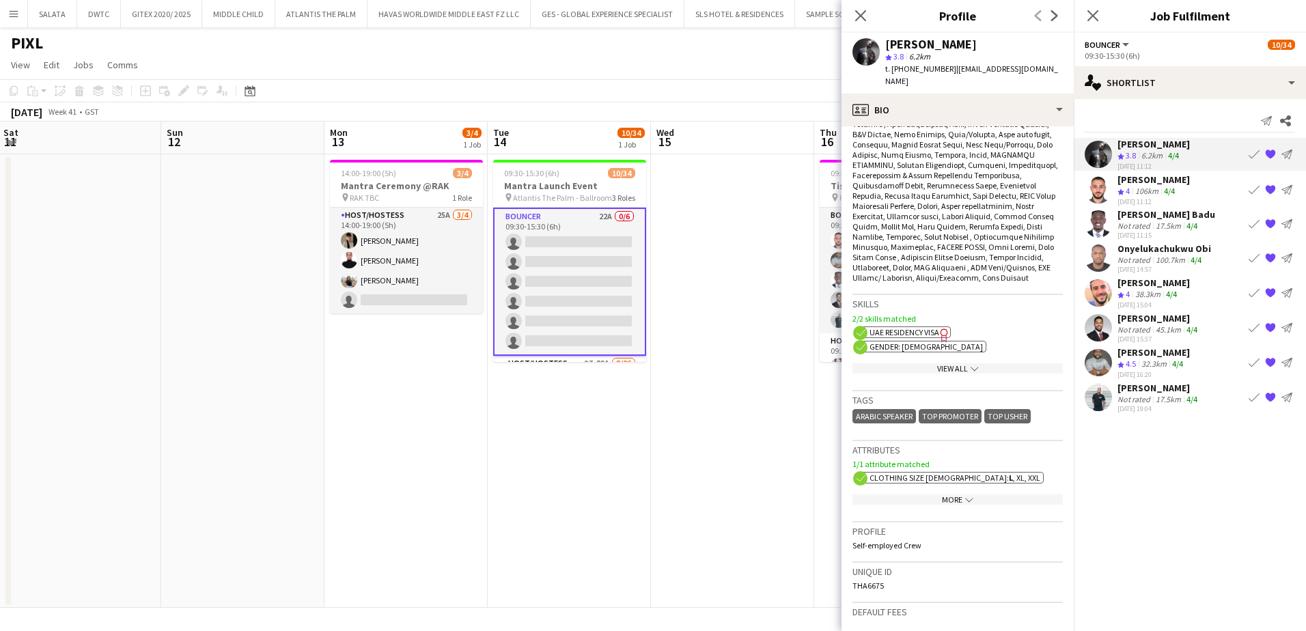
click at [970, 365] on icon "chevron-down" at bounding box center [974, 369] width 8 height 8
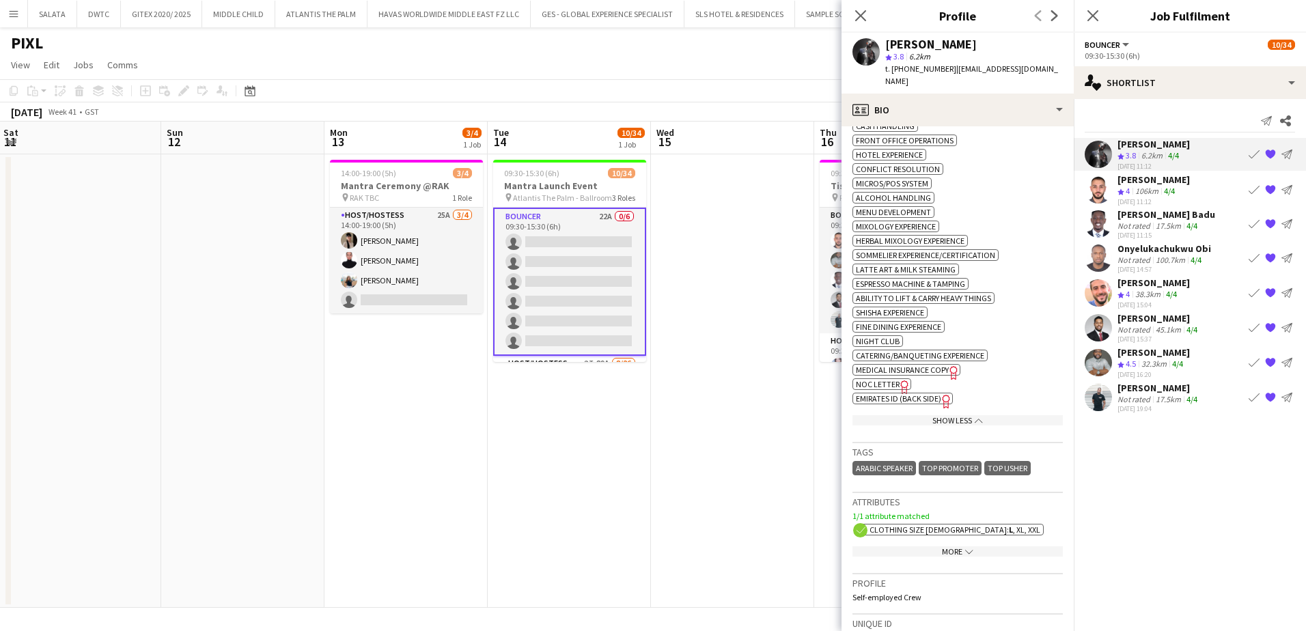
scroll to position [1229, 0]
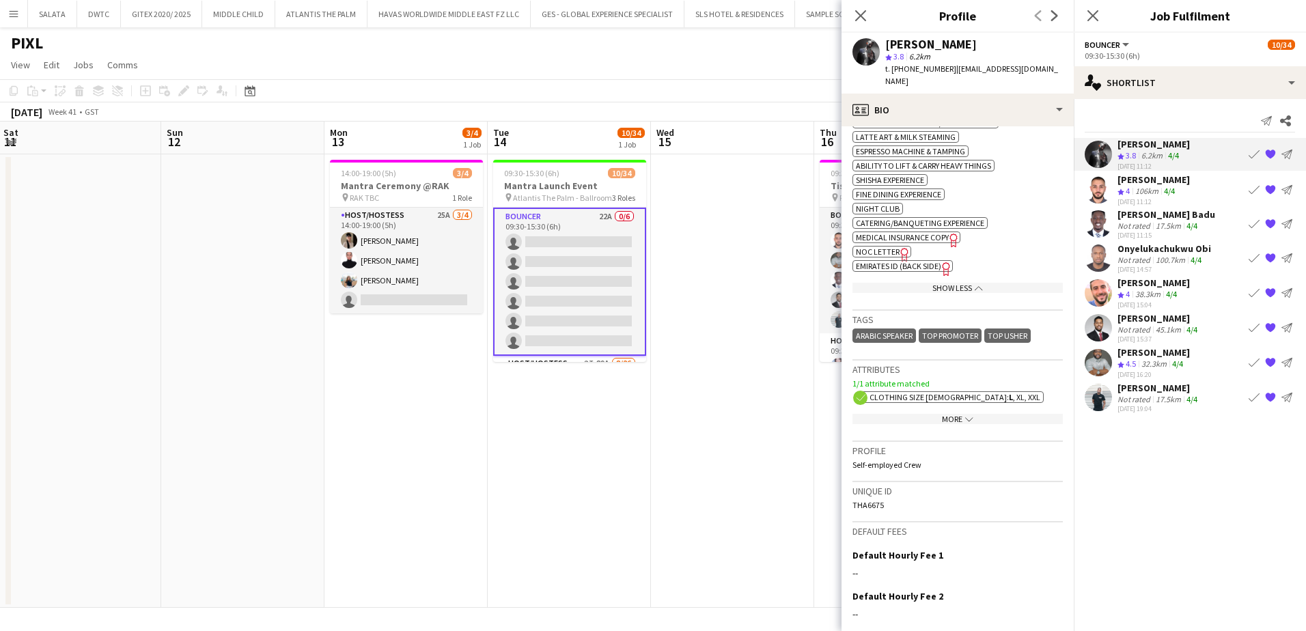
click at [962, 414] on app-icon "chevron-down" at bounding box center [967, 419] width 11 height 10
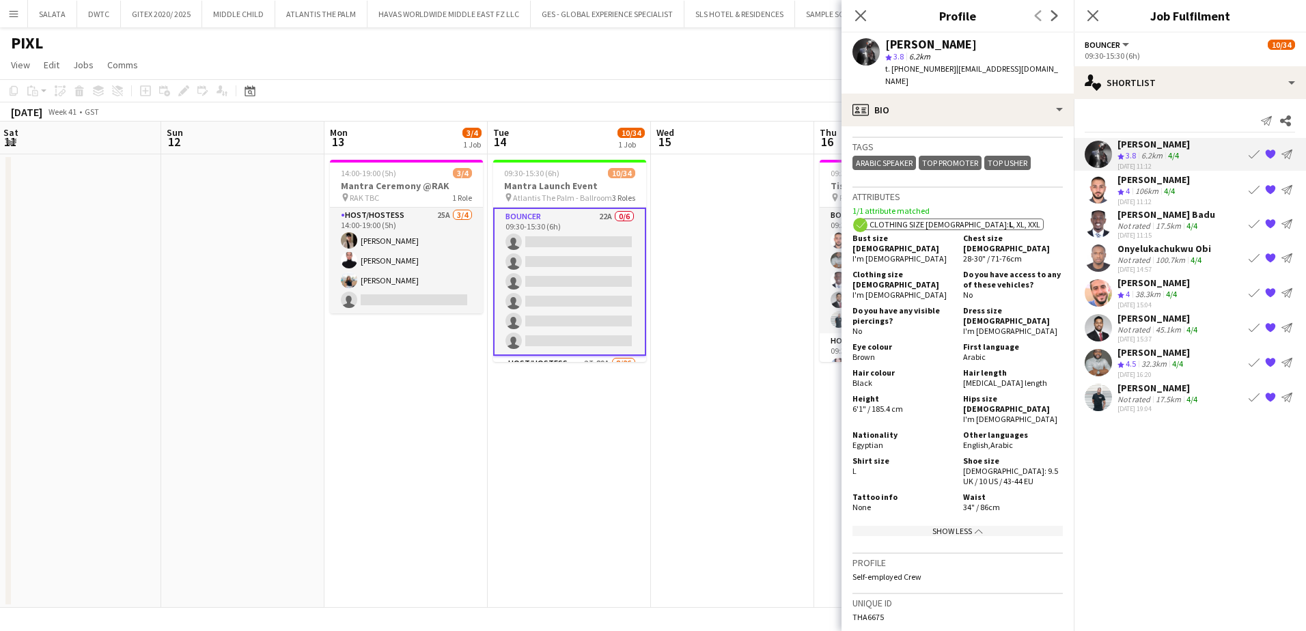
scroll to position [1434, 0]
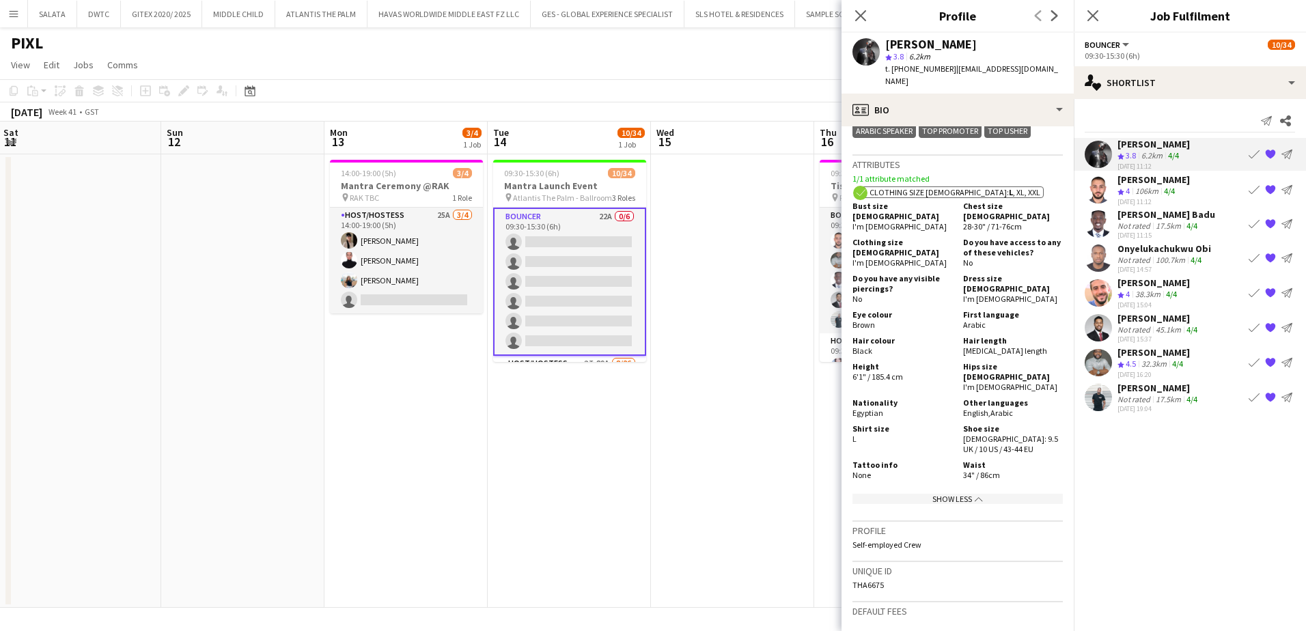
click at [1098, 190] on app-user-avatar at bounding box center [1097, 189] width 27 height 27
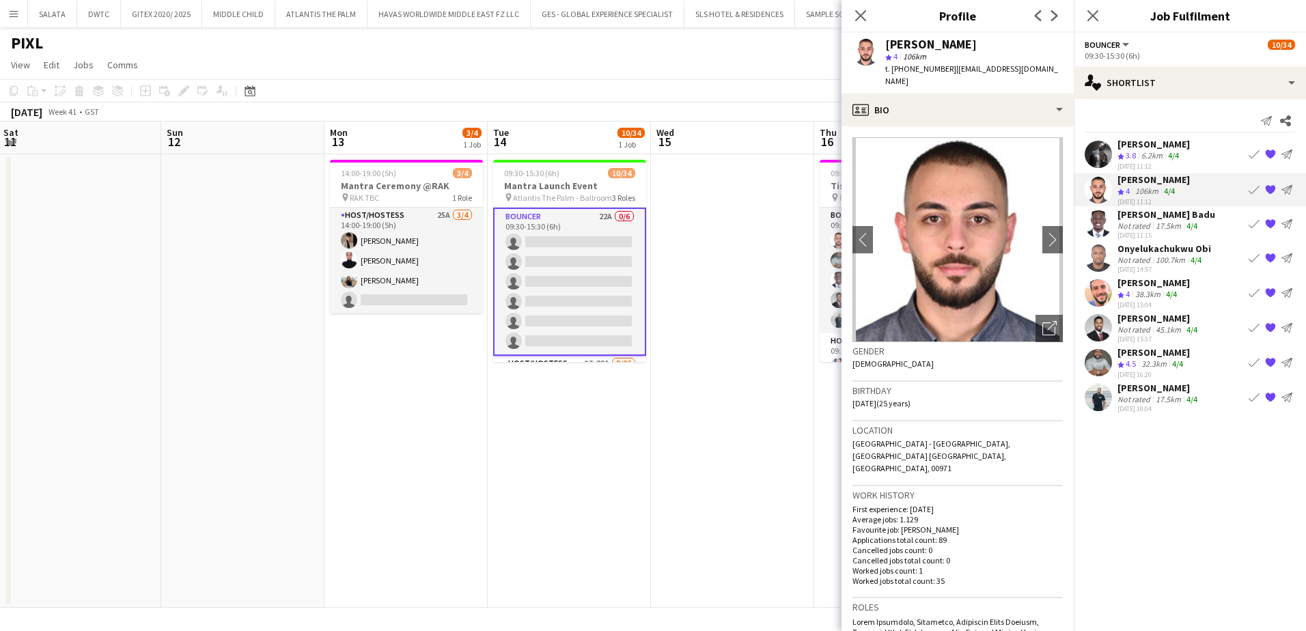
click at [1100, 228] on app-user-avatar at bounding box center [1097, 223] width 27 height 27
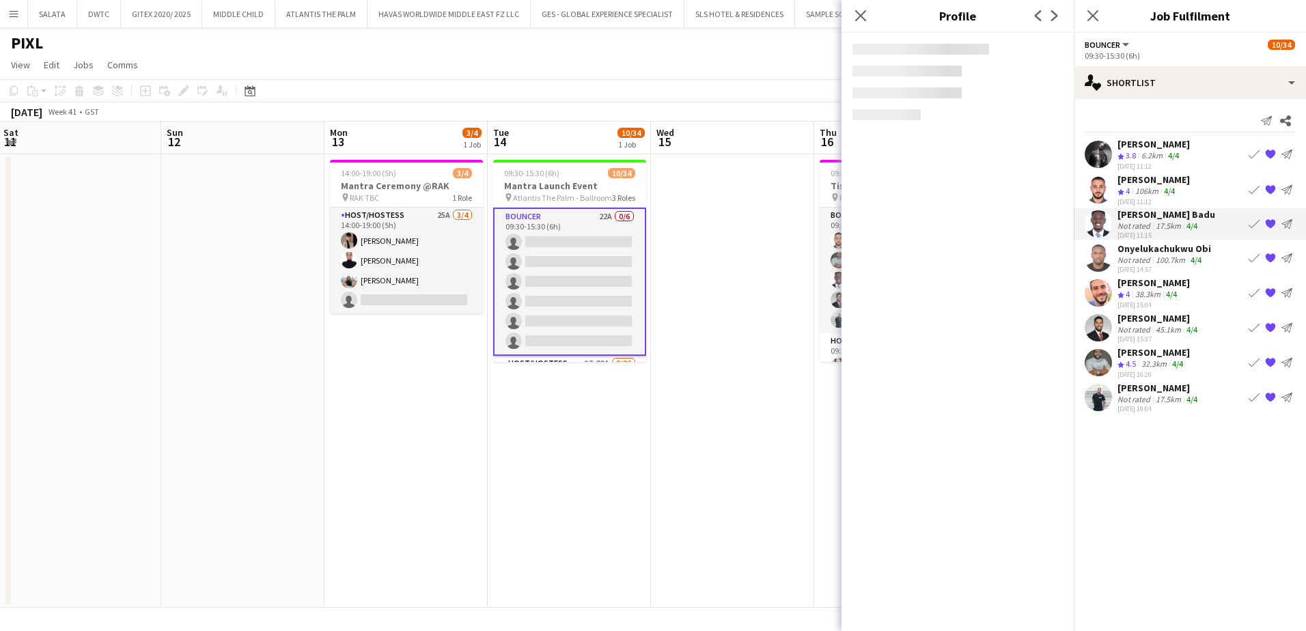
click at [1099, 257] on app-user-avatar at bounding box center [1097, 257] width 27 height 27
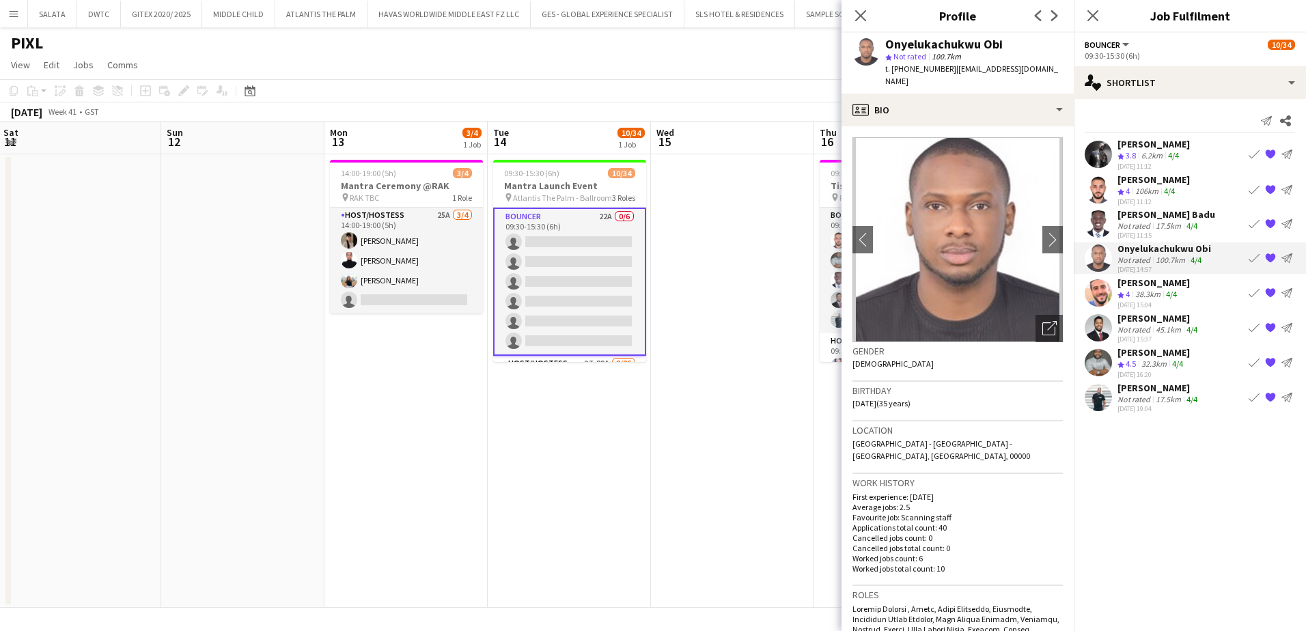
click at [1098, 296] on app-user-avatar at bounding box center [1097, 292] width 27 height 27
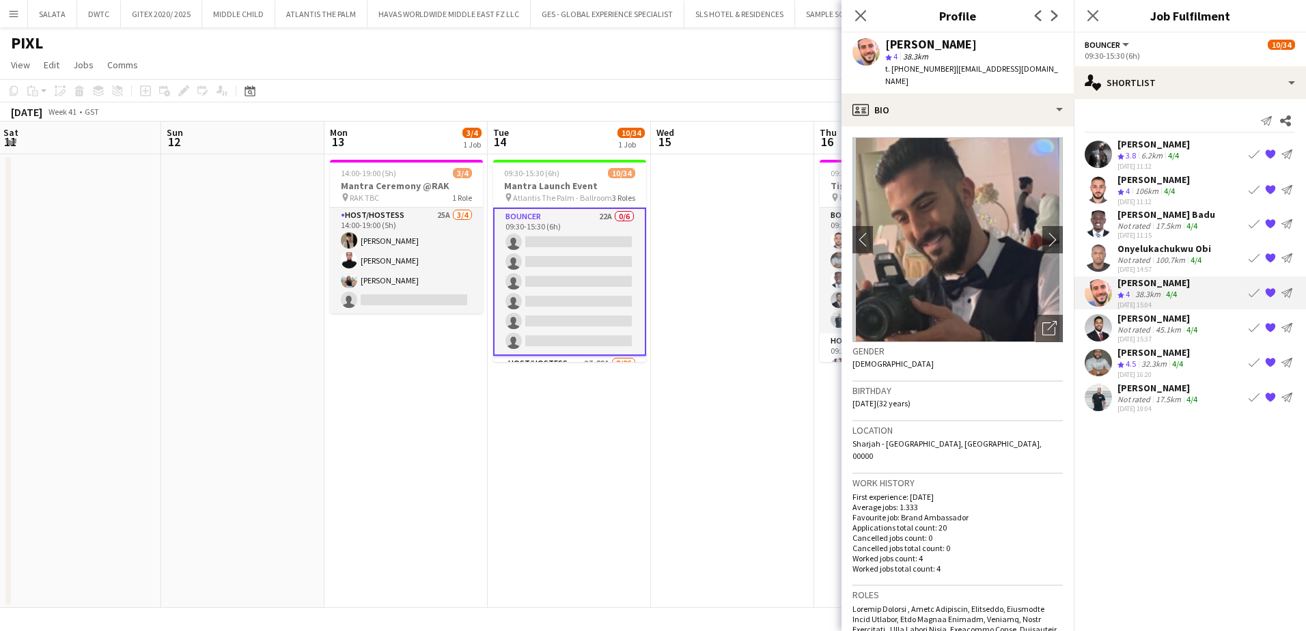
click at [1098, 328] on app-user-avatar at bounding box center [1097, 327] width 27 height 27
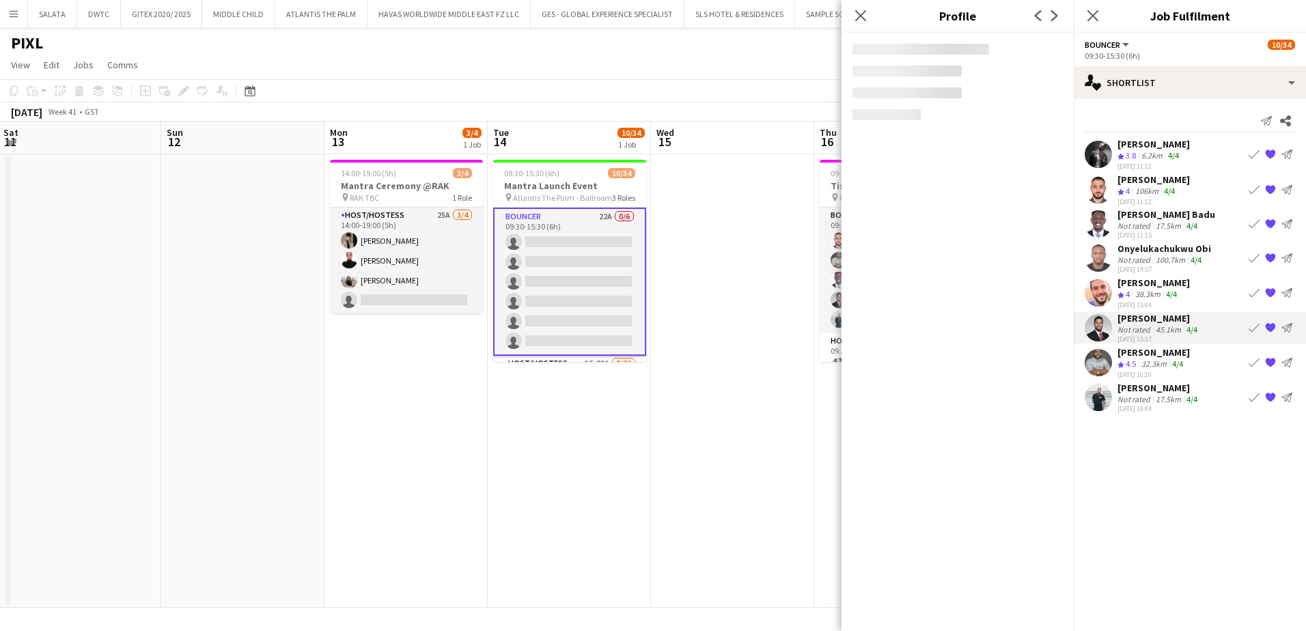
click at [1098, 359] on app-user-avatar at bounding box center [1097, 362] width 27 height 27
click at [1101, 402] on app-user-avatar at bounding box center [1097, 397] width 27 height 27
click at [1101, 358] on app-user-avatar at bounding box center [1097, 362] width 27 height 27
click at [1101, 320] on app-user-avatar at bounding box center [1097, 327] width 27 height 27
click at [1101, 282] on app-user-avatar at bounding box center [1097, 292] width 27 height 27
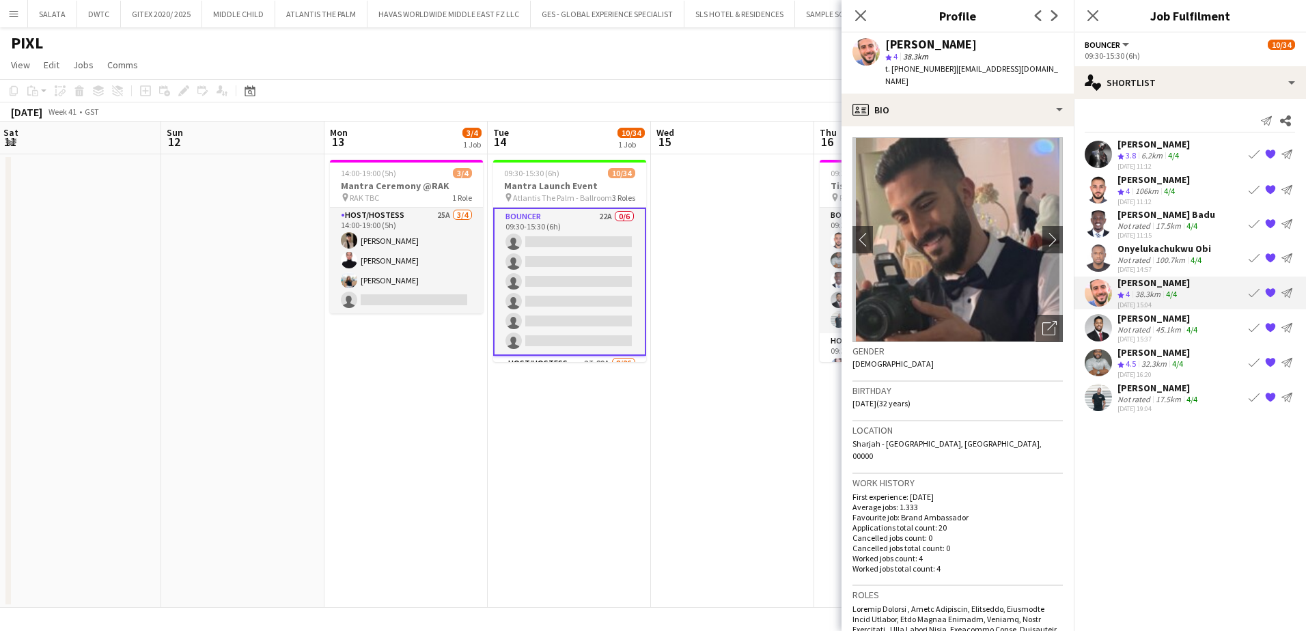
click at [1097, 259] on app-user-avatar at bounding box center [1097, 257] width 27 height 27
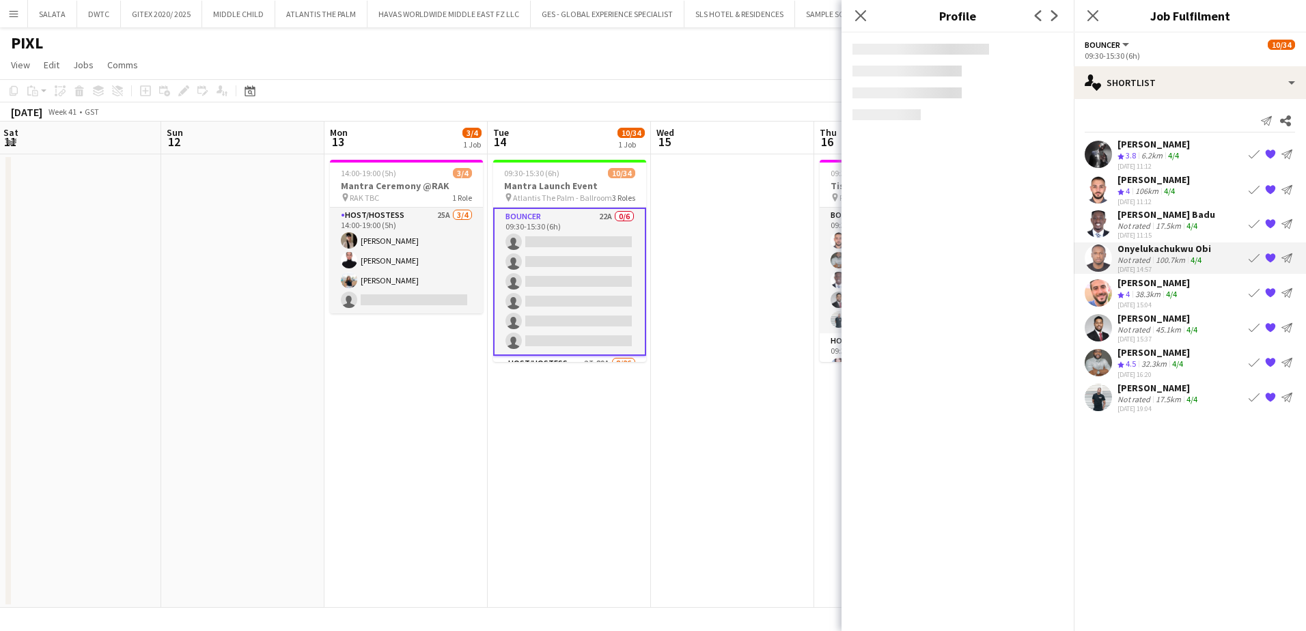
click at [1088, 210] on div at bounding box center [1097, 223] width 27 height 27
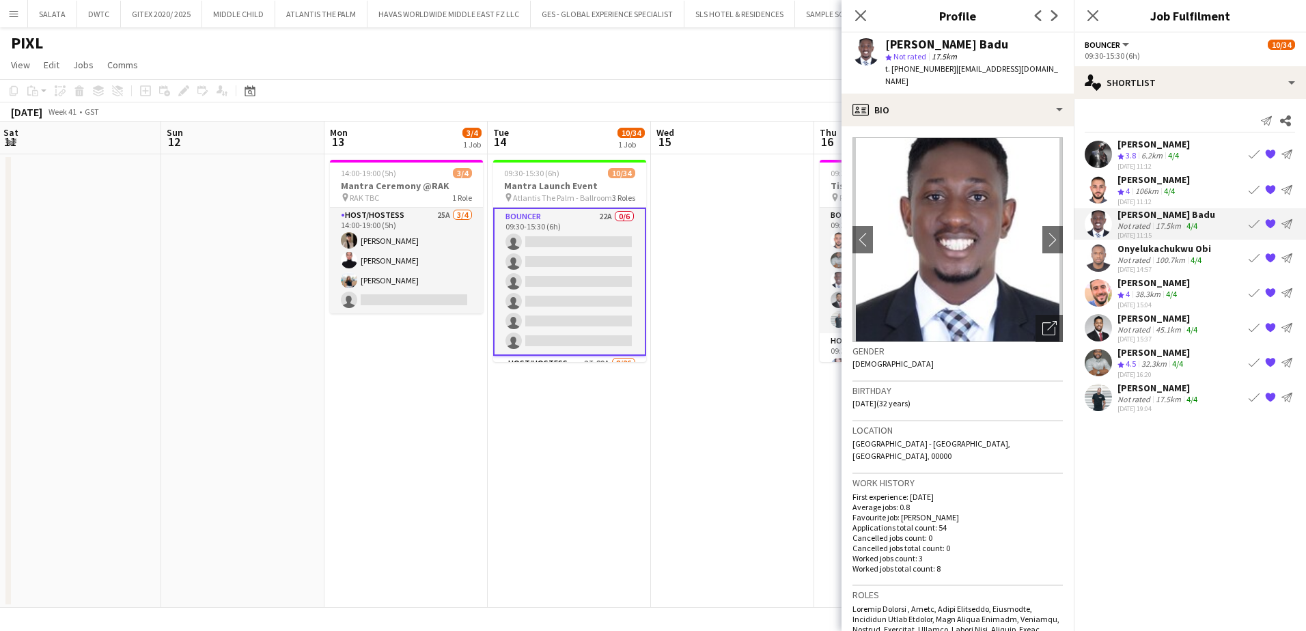
click at [1097, 191] on app-user-avatar at bounding box center [1097, 189] width 27 height 27
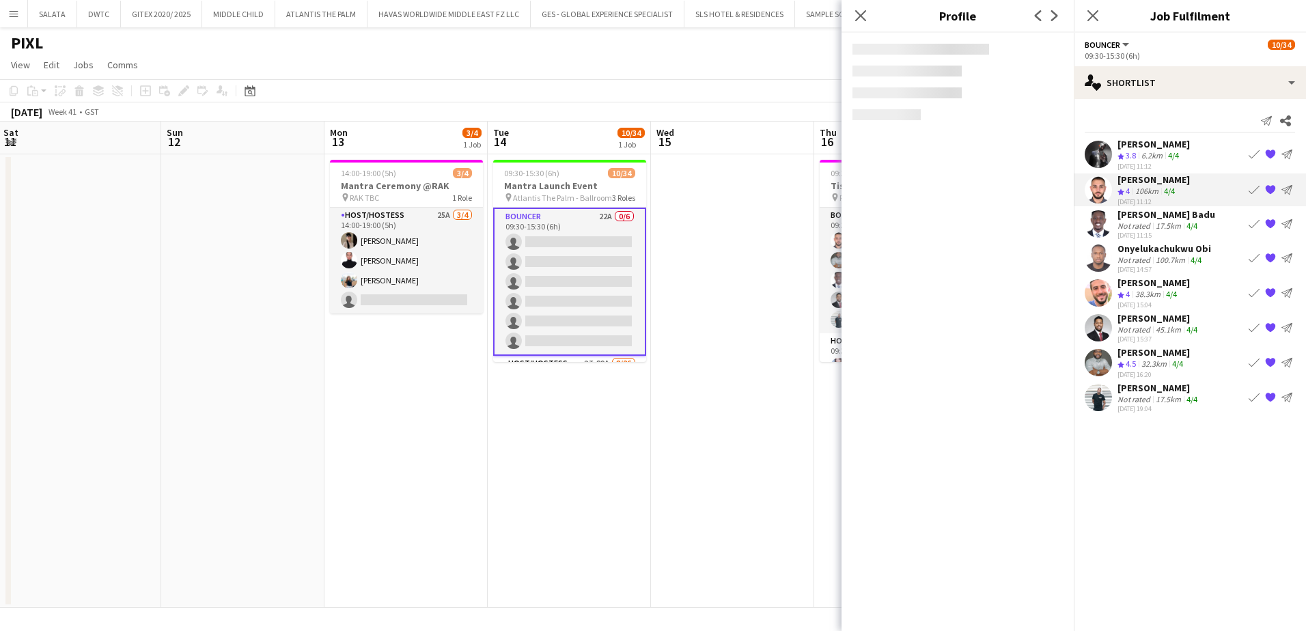
click at [1100, 152] on app-user-avatar at bounding box center [1097, 154] width 27 height 27
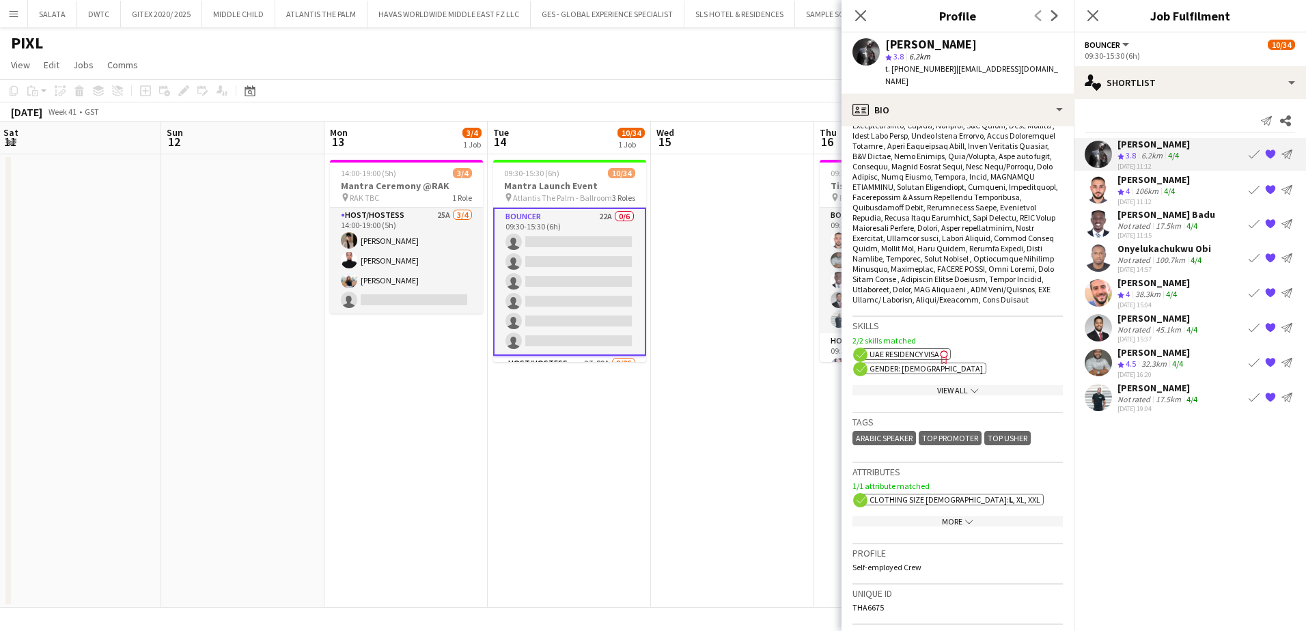
scroll to position [683, 0]
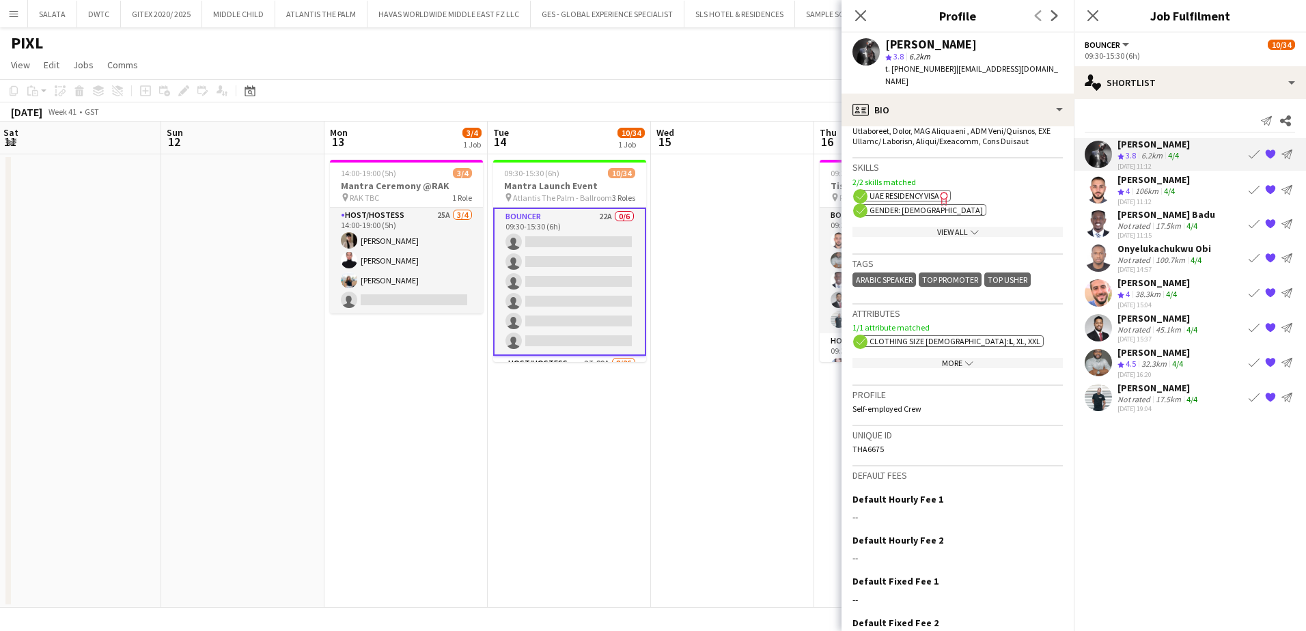
click at [966, 359] on icon "chevron-down" at bounding box center [969, 363] width 8 height 8
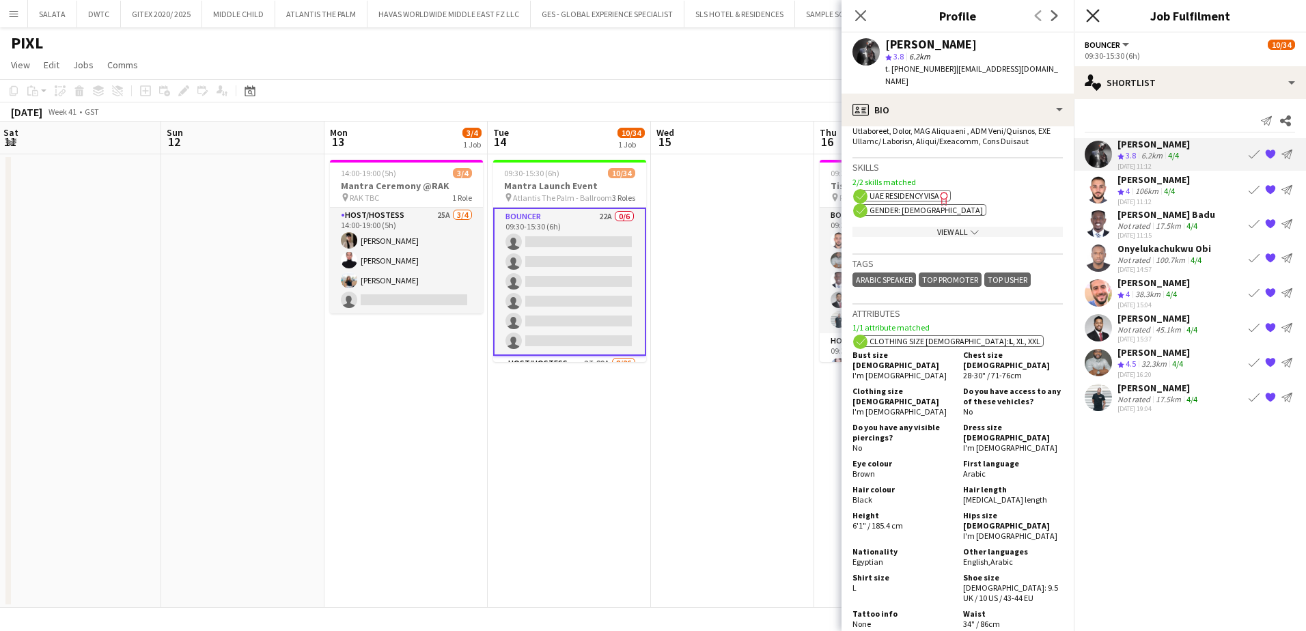
click at [1092, 12] on icon "Close pop-in" at bounding box center [1092, 15] width 13 height 13
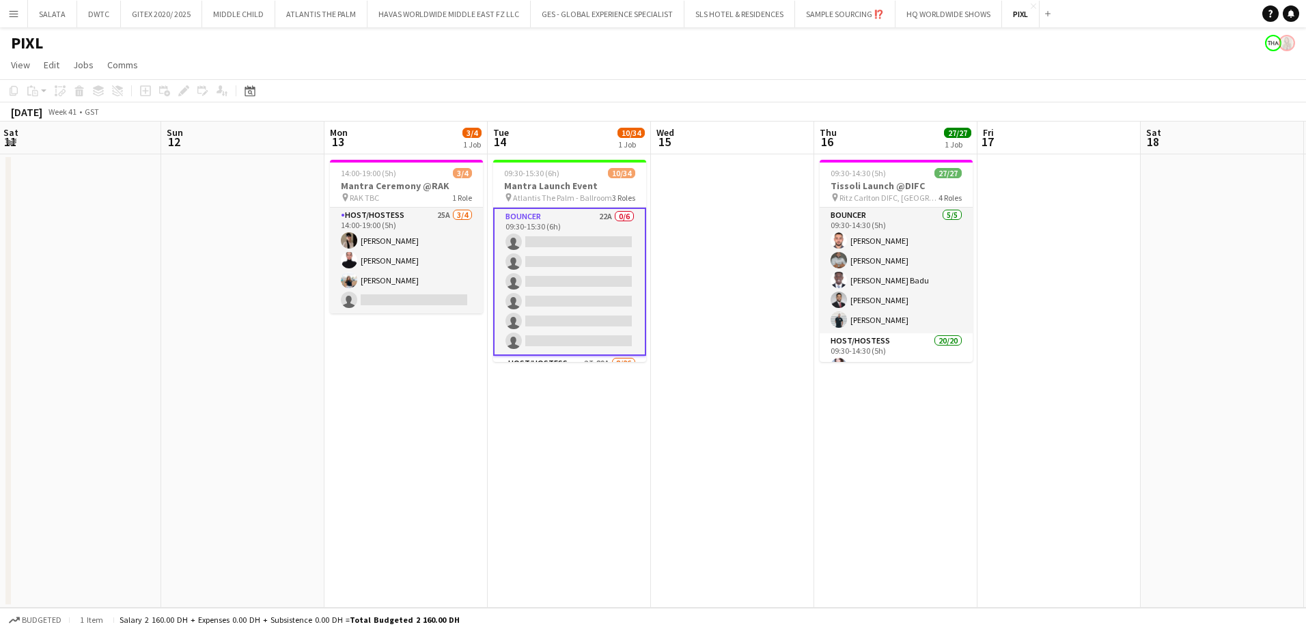
click at [960, 104] on div "[DATE] Week 41 • GST" at bounding box center [653, 111] width 1306 height 19
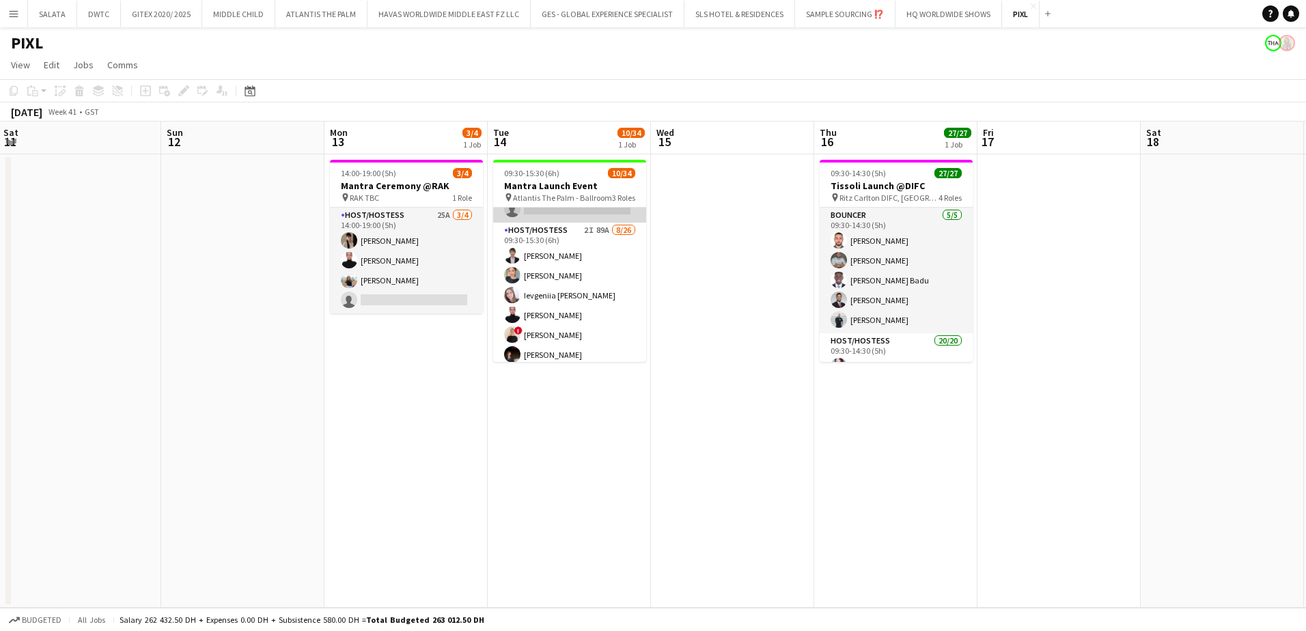
scroll to position [137, 0]
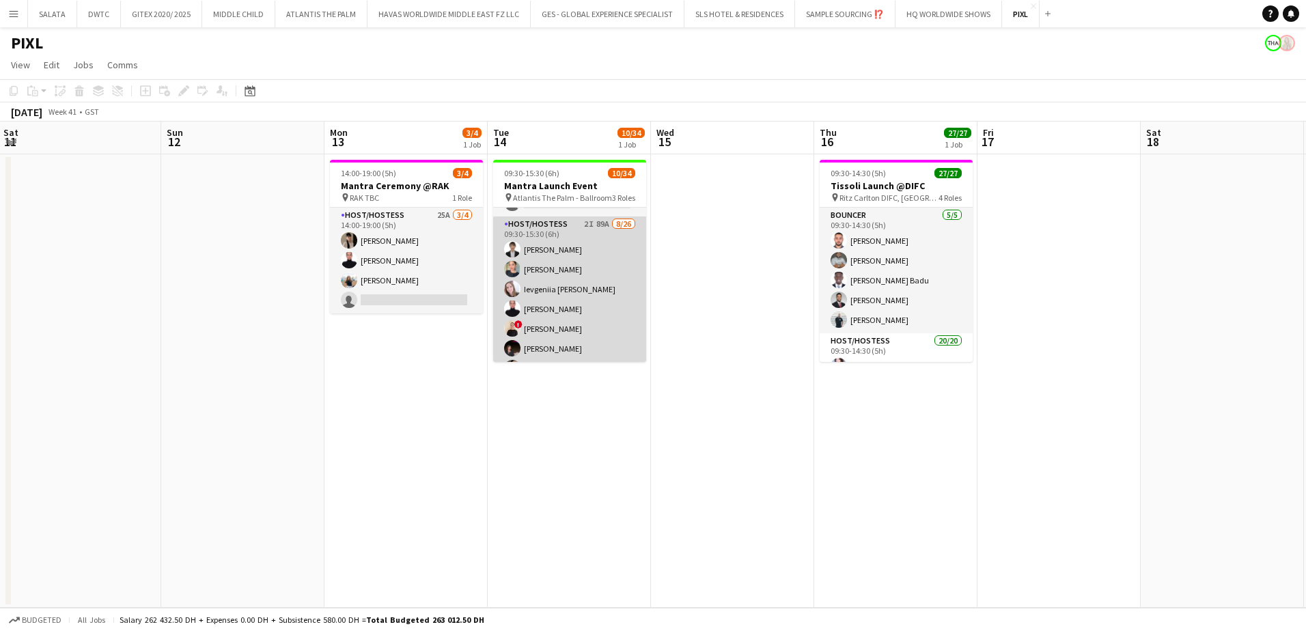
click at [608, 272] on app-card-role "Host/Hostess 2I 89A [DATE] 09:30-15:30 (6h) [PERSON_NAME] Tanyarat Prachuabsin …" at bounding box center [569, 487] width 153 height 542
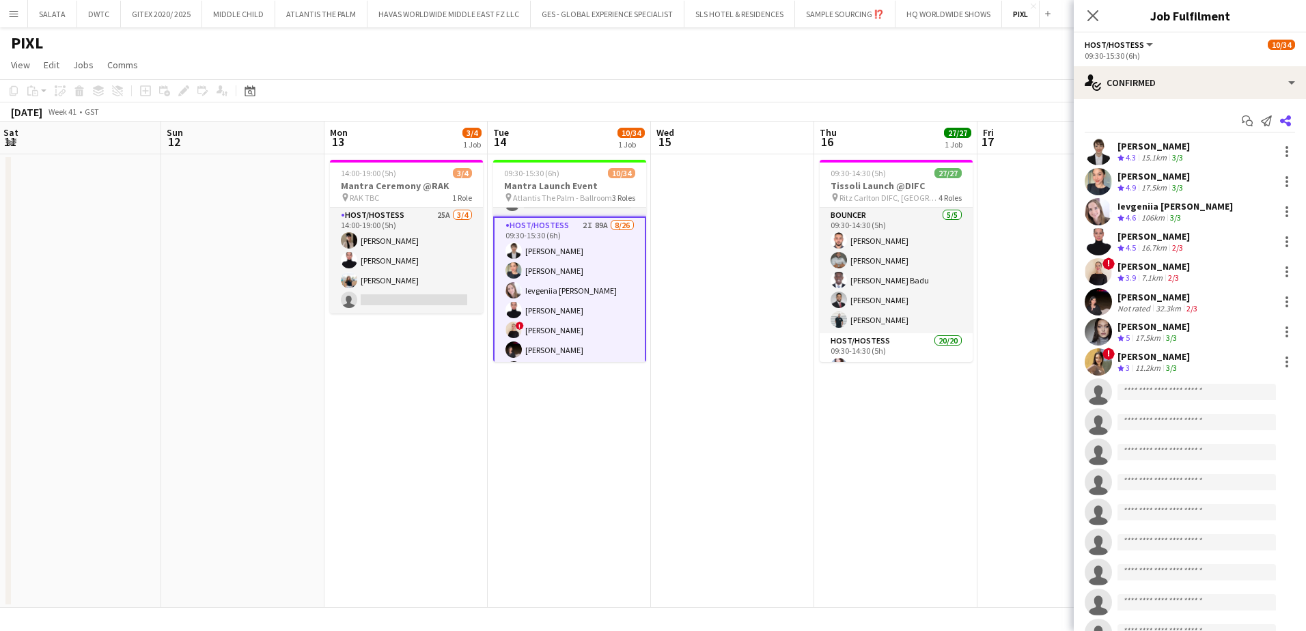
click at [1280, 118] on icon at bounding box center [1285, 120] width 11 height 11
click at [1280, 119] on icon at bounding box center [1285, 120] width 11 height 11
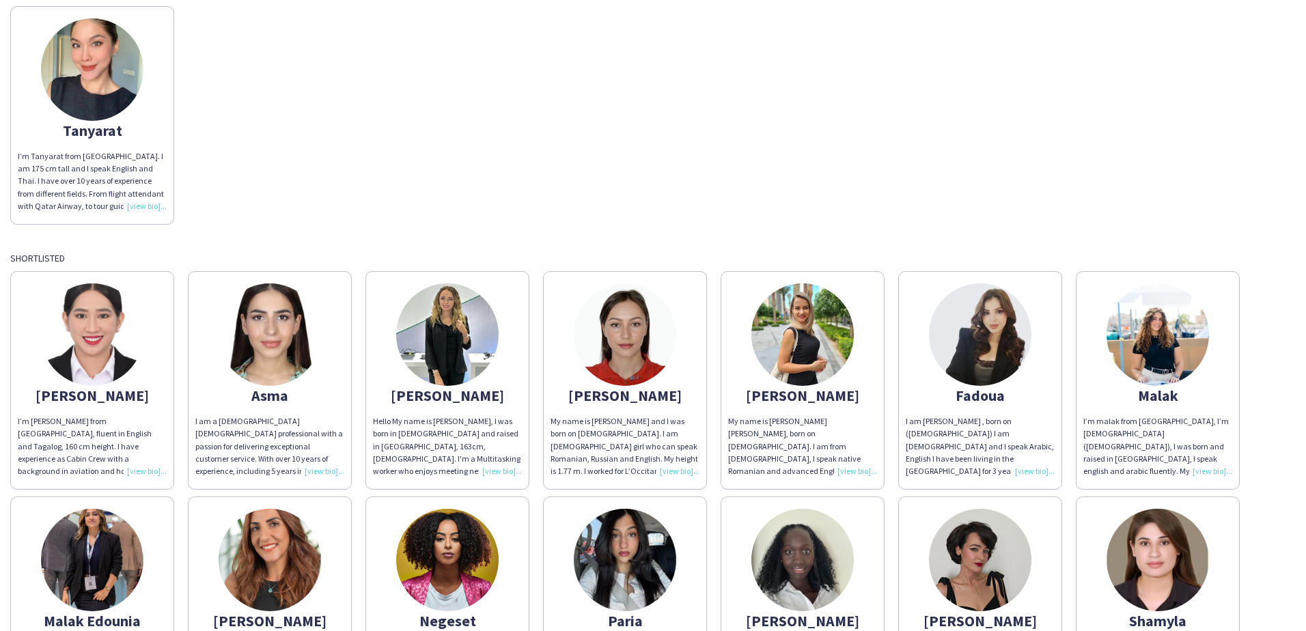
scroll to position [819, 0]
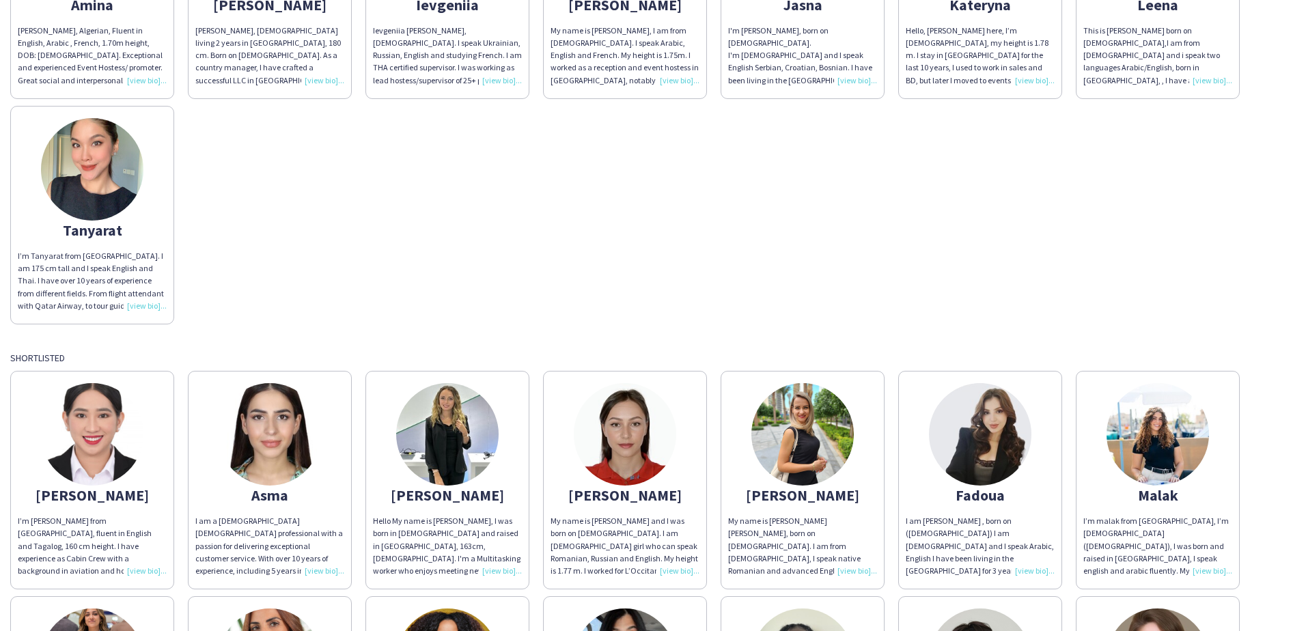
click at [565, 206] on div "[PERSON_NAME] [PERSON_NAME] M, Algerian, Fluent in English, Arabic , French, 1.…" at bounding box center [652, 99] width 1285 height 451
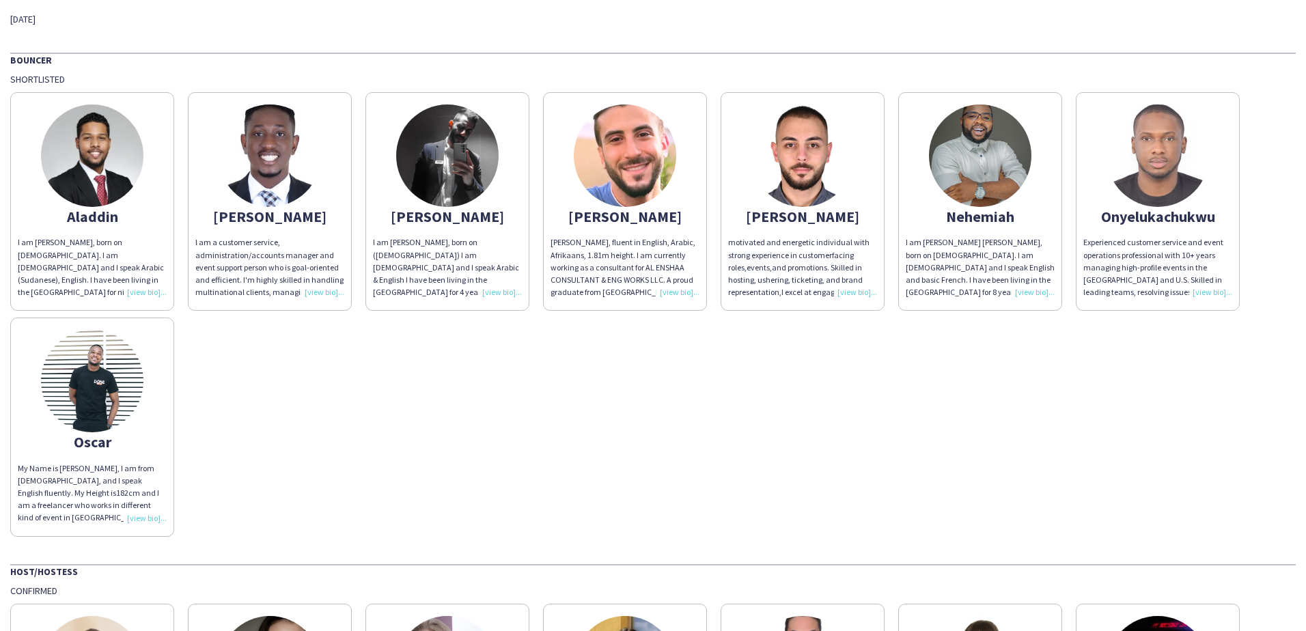
scroll to position [0, 0]
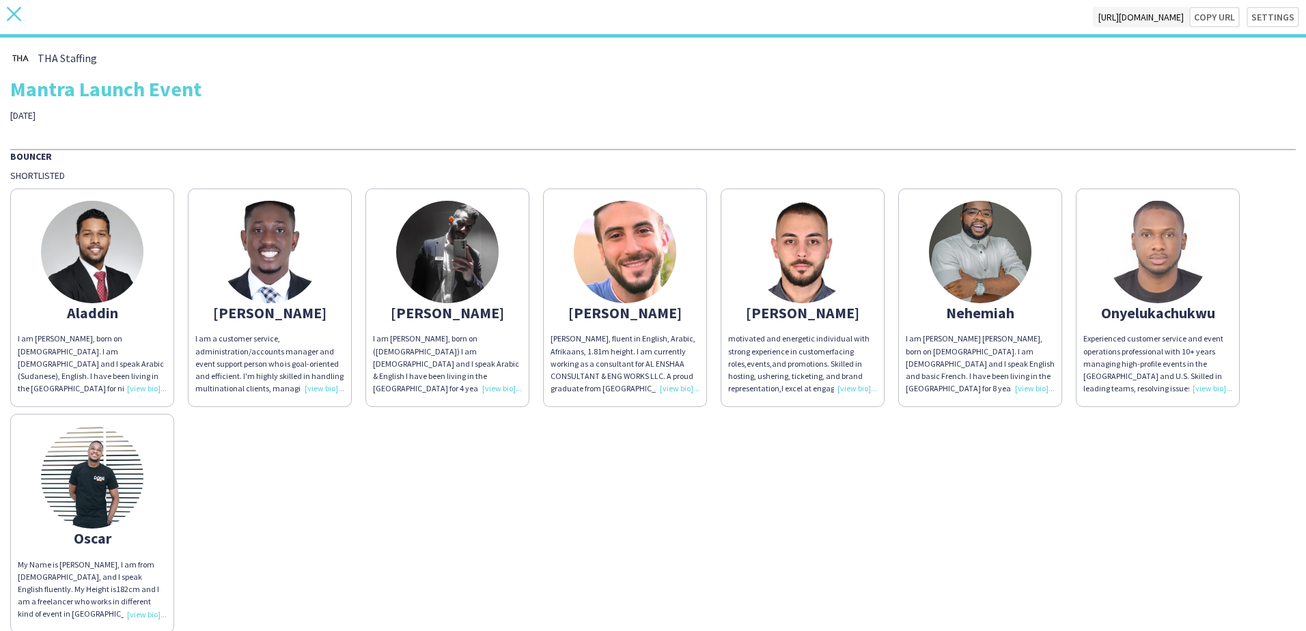
click at [16, 10] on icon "close" at bounding box center [14, 14] width 14 height 14
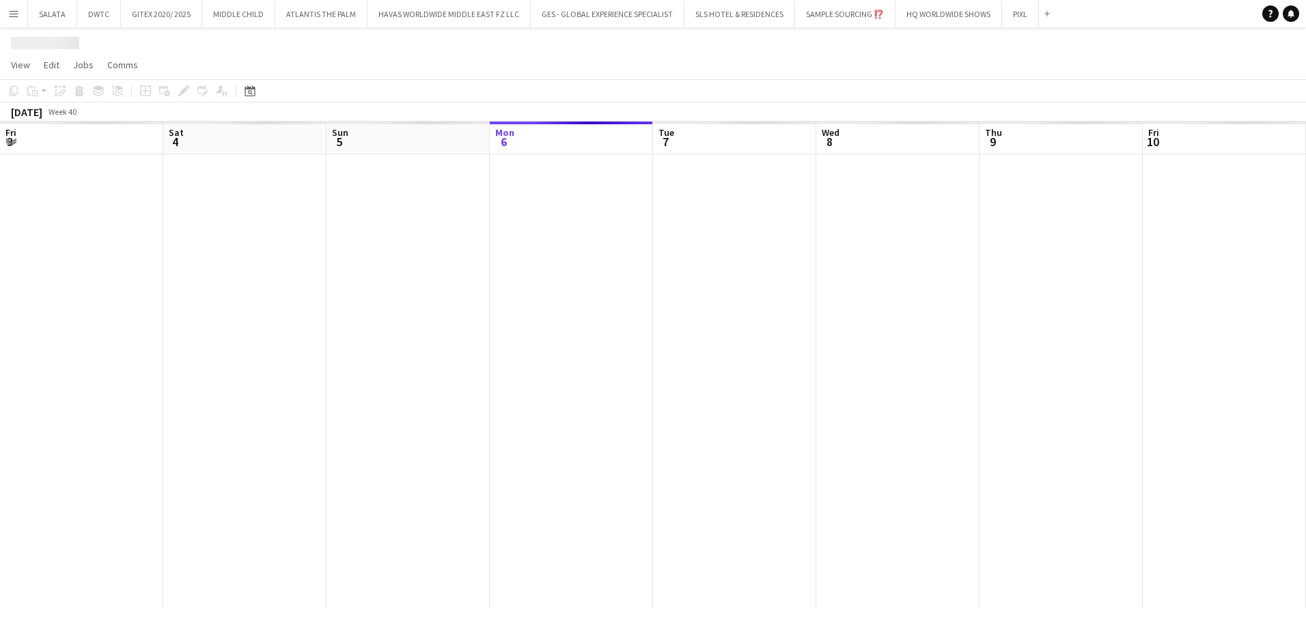
scroll to position [0, 326]
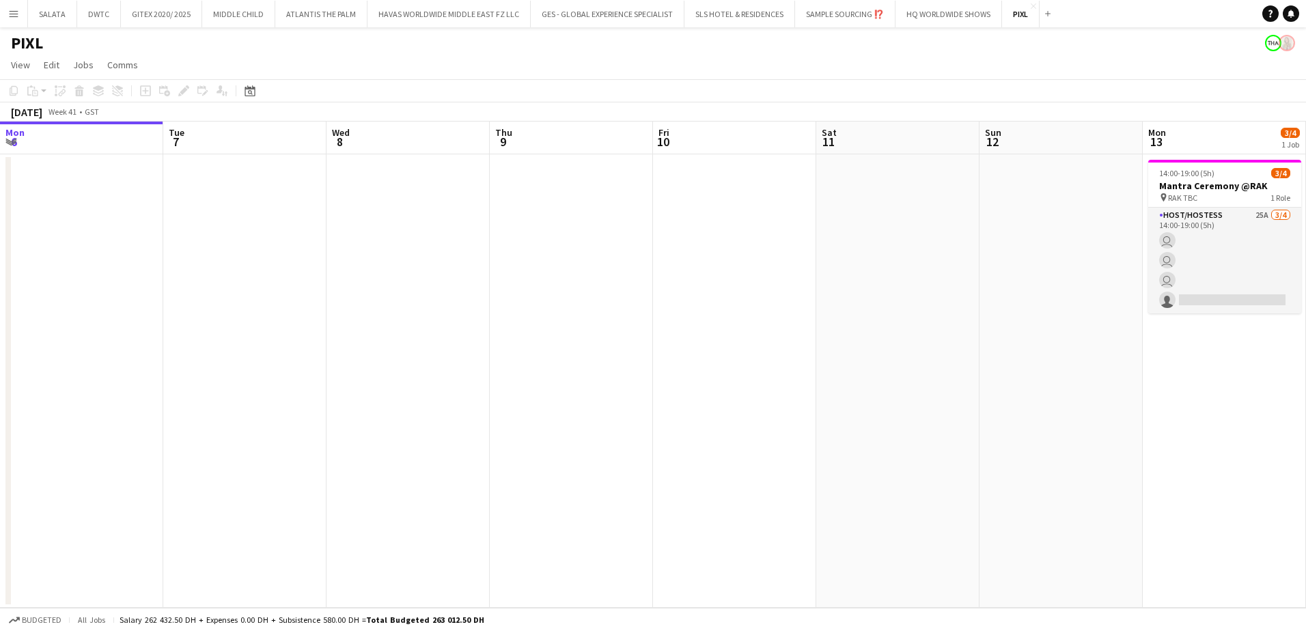
drag, startPoint x: 1044, startPoint y: 359, endPoint x: 598, endPoint y: 457, distance: 456.6
click at [589, 453] on app-calendar-viewport "Sat 4 Sun 5 Mon 6 Tue 7 Wed 8 Thu 9 Fri 10 Sat 11 Sun 12 Mon 13 3/4 1 Job Tue 1…" at bounding box center [653, 365] width 1306 height 486
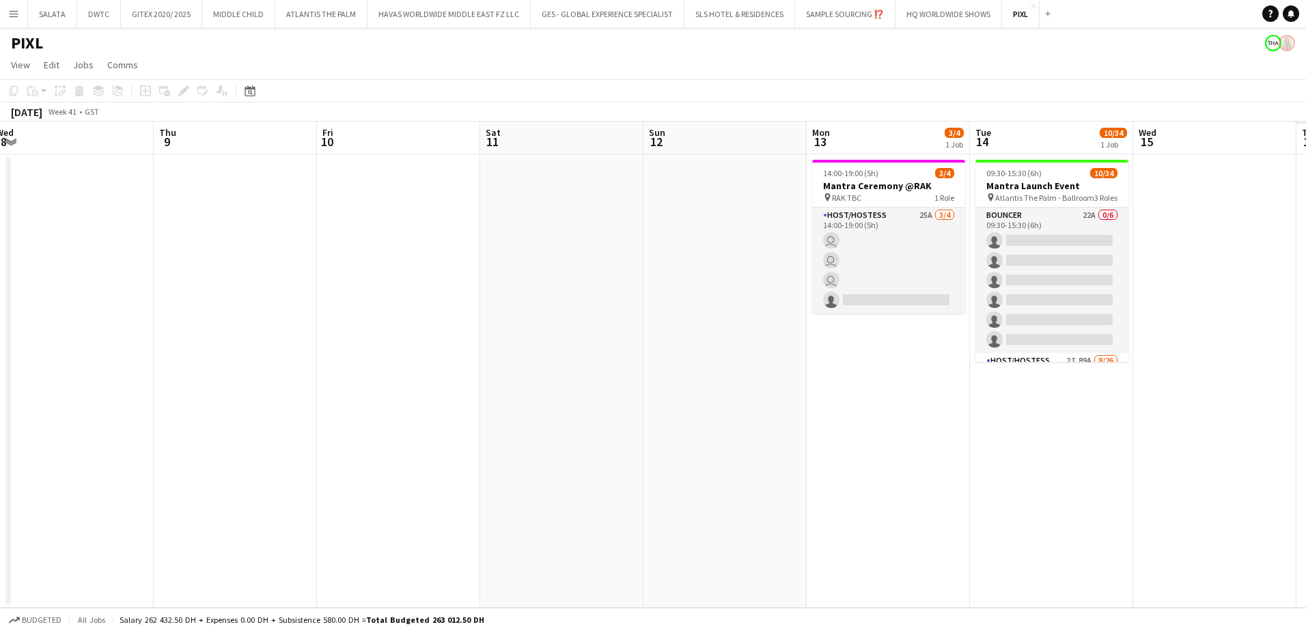
drag, startPoint x: 773, startPoint y: 492, endPoint x: 397, endPoint y: 492, distance: 375.6
click at [397, 492] on app-calendar-viewport "Mon 6 Tue 7 Wed 8 Thu 9 Fri 10 Sat 11 Sun 12 Mon 13 3/4 1 Job Tue 14 10/34 1 Jo…" at bounding box center [653, 365] width 1306 height 486
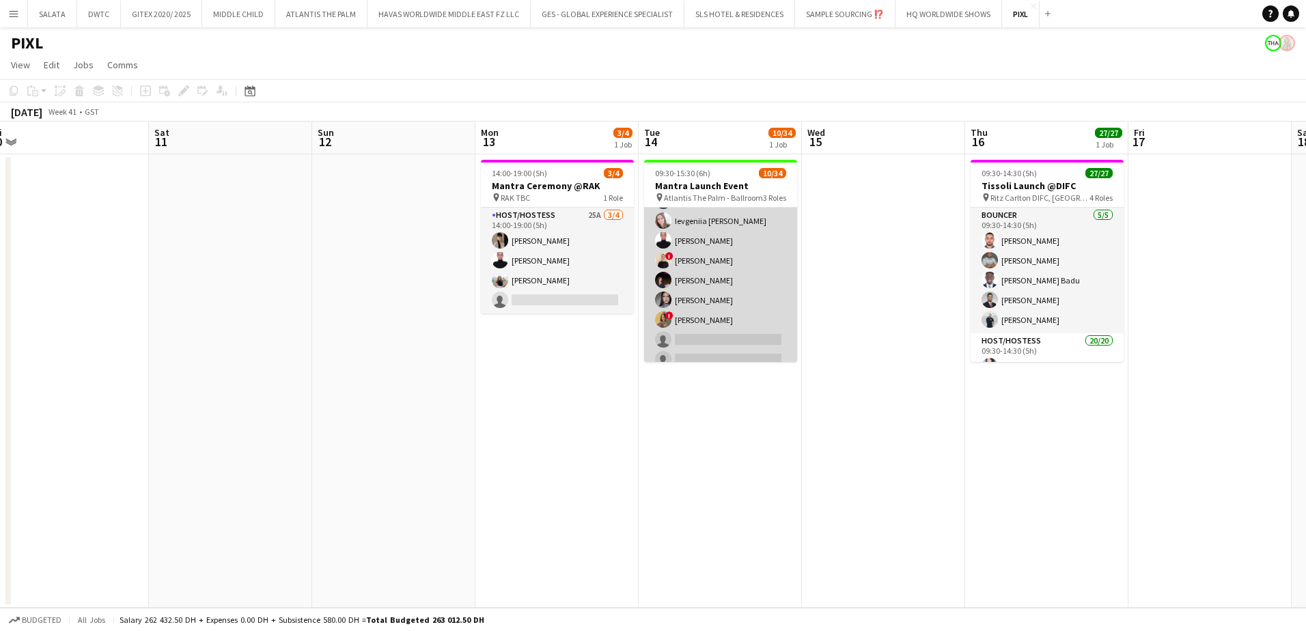
click at [741, 247] on app-card-role "Host/Hostess 2I 89A [DATE] 09:30-15:30 (6h) [PERSON_NAME] Tanyarat Prachuabsin …" at bounding box center [720, 419] width 153 height 542
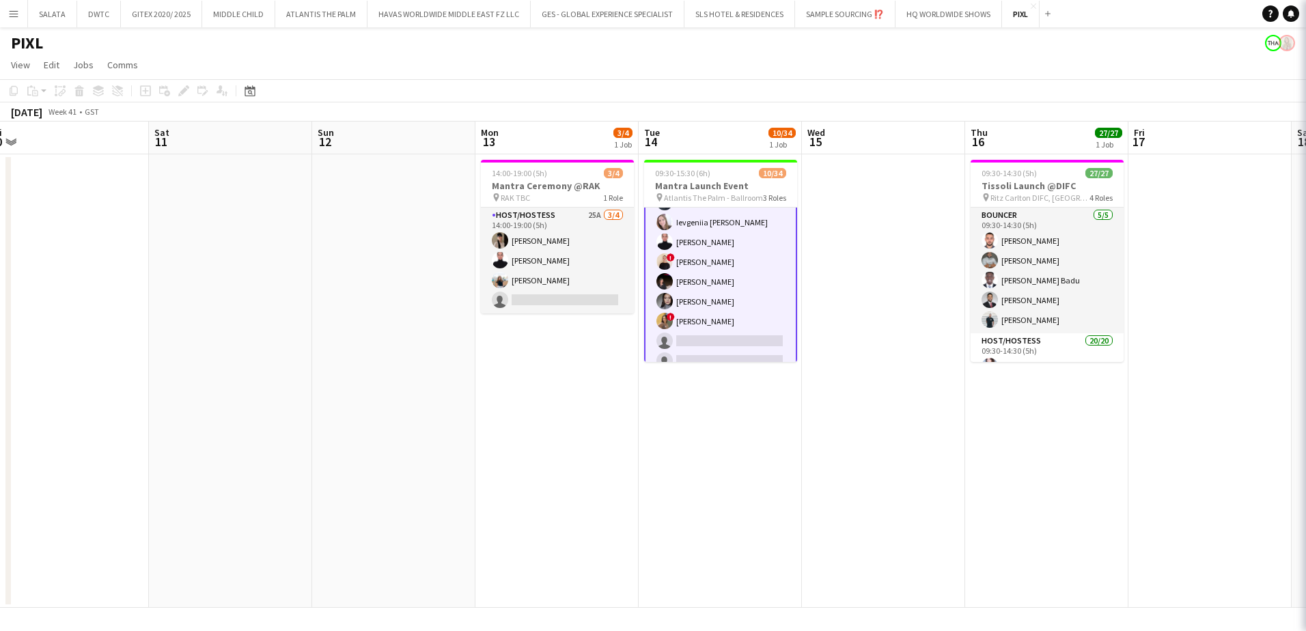
scroll to position [206, 0]
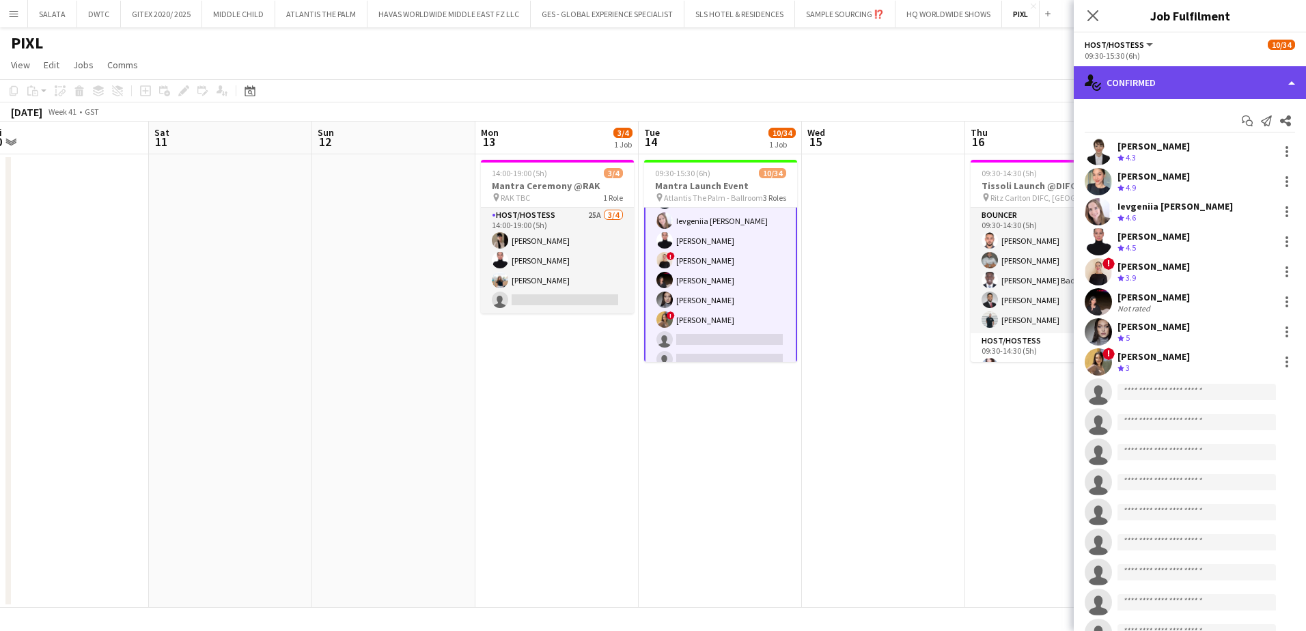
click at [1194, 85] on div "single-neutral-actions-check-2 Confirmed" at bounding box center [1189, 82] width 232 height 33
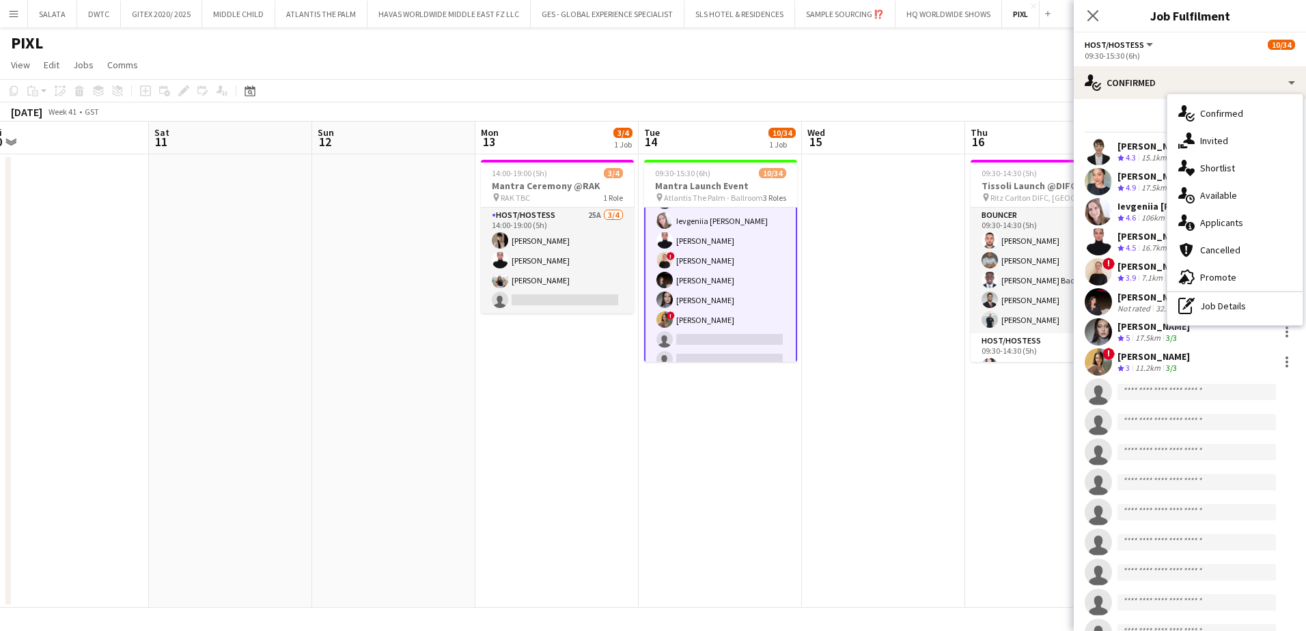
click at [1237, 216] on div "single-neutral-actions-information Applicants" at bounding box center [1234, 222] width 135 height 27
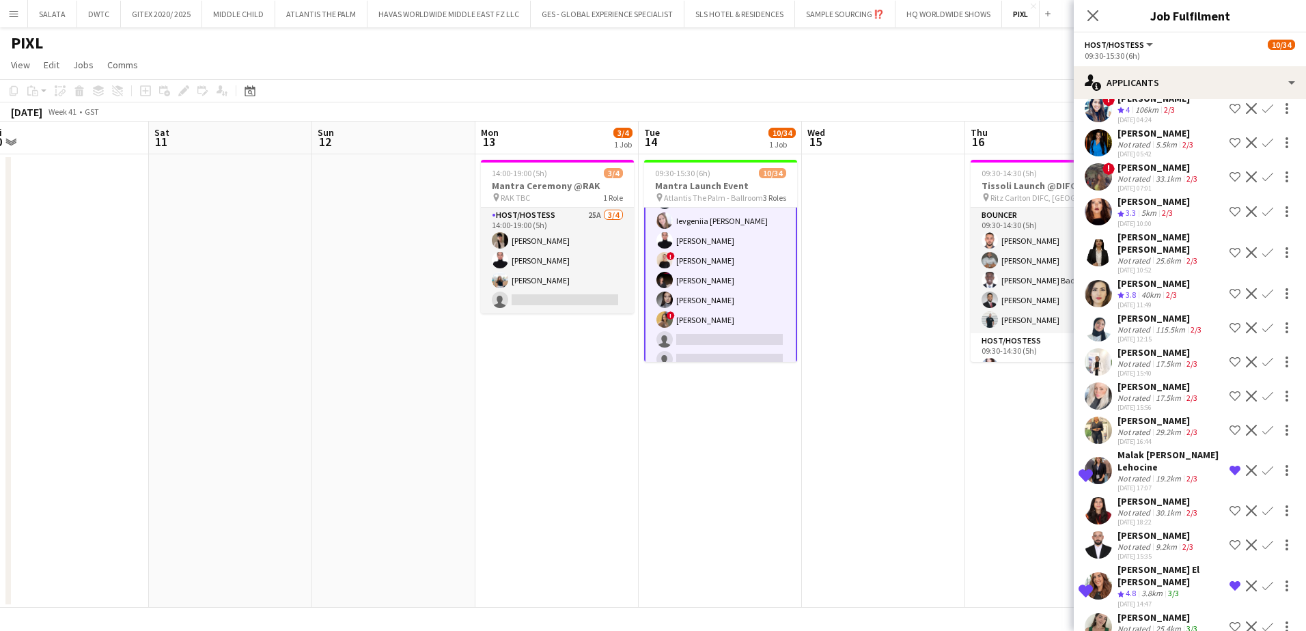
scroll to position [2418, 0]
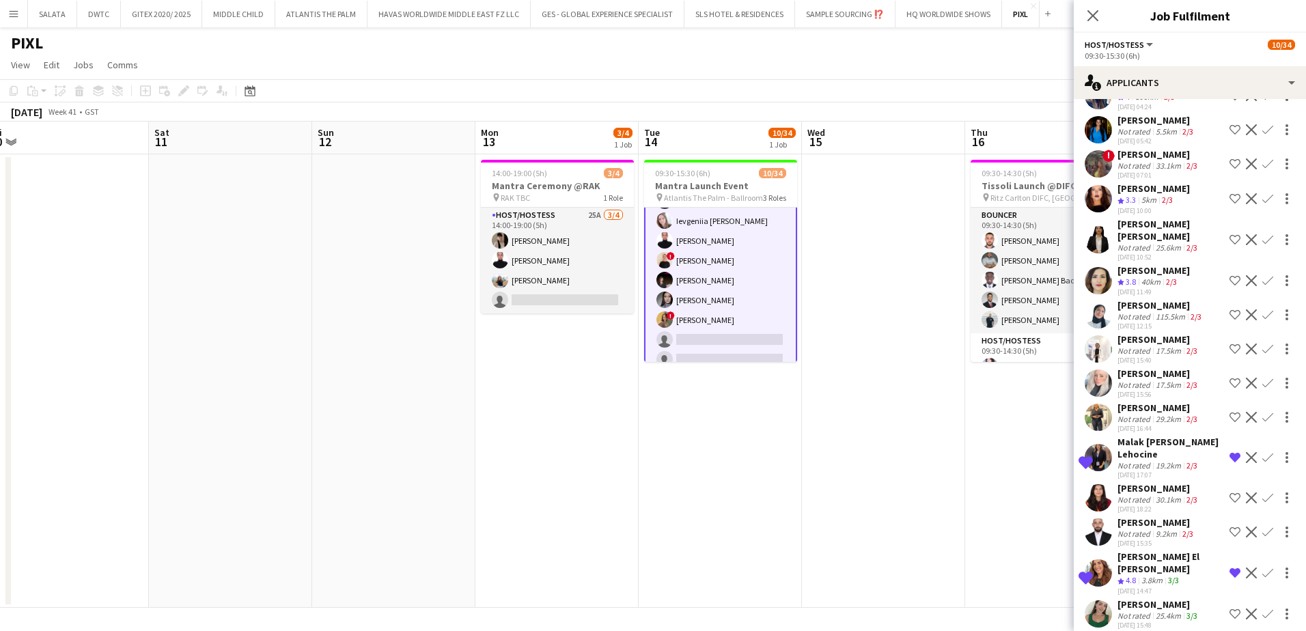
click at [1094, 607] on app-user-avatar at bounding box center [1097, 613] width 27 height 27
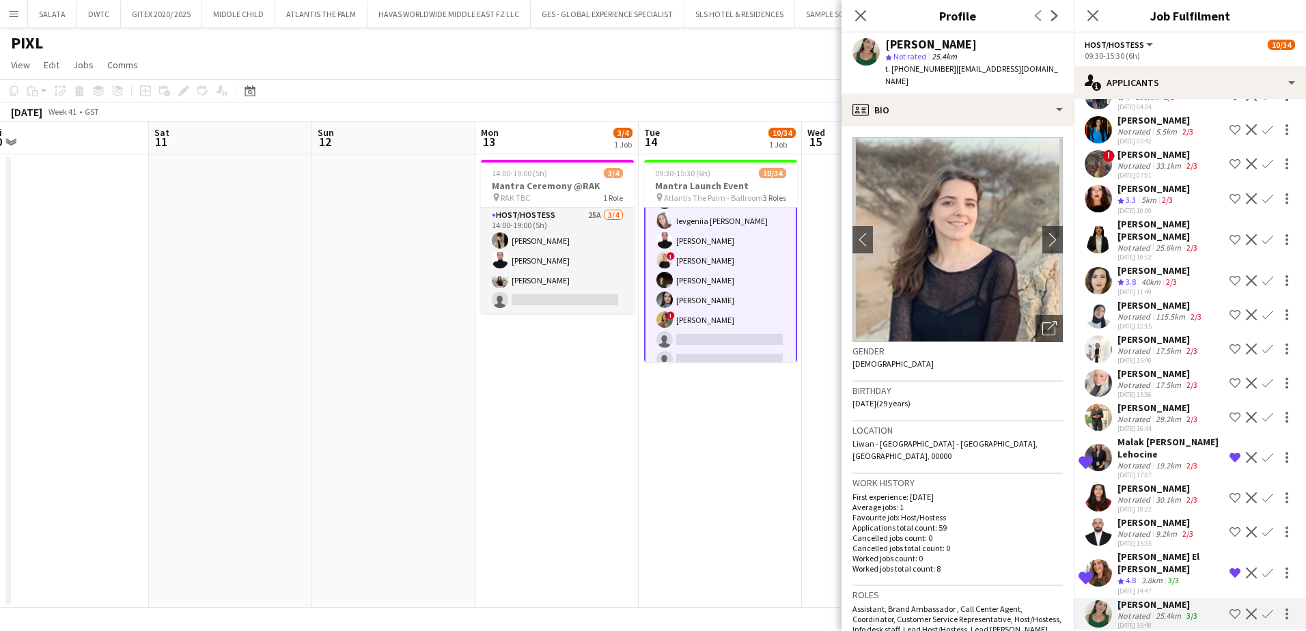
click at [1100, 348] on app-user-avatar at bounding box center [1097, 348] width 27 height 27
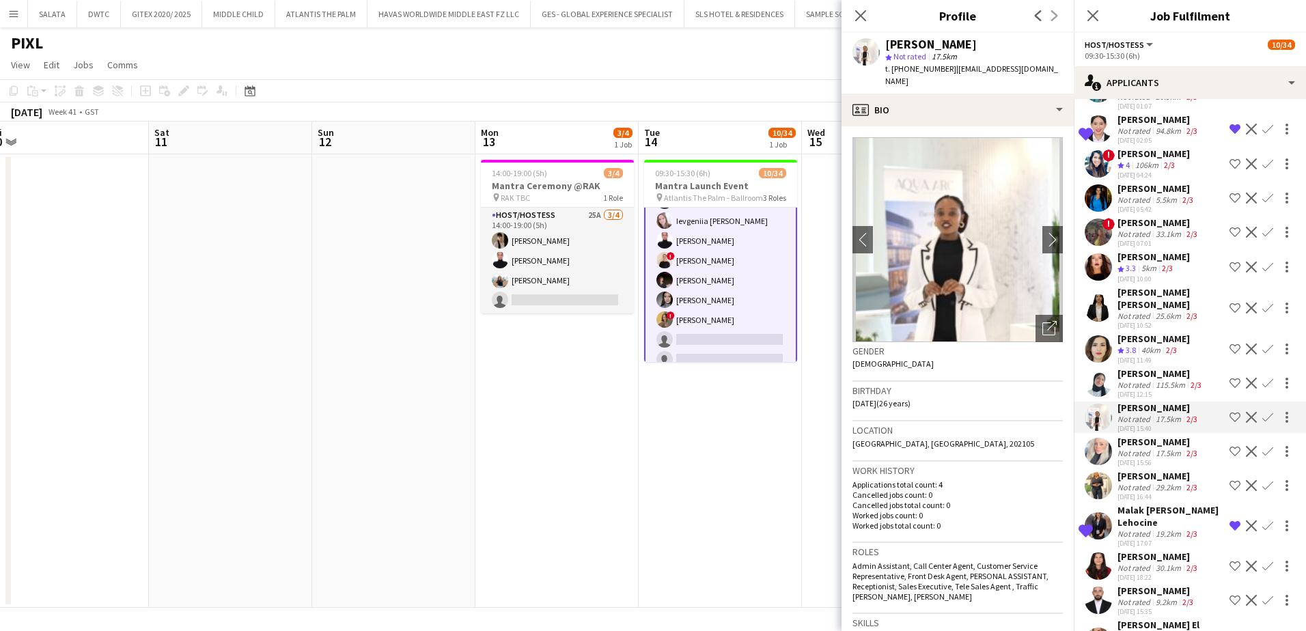
scroll to position [2282, 0]
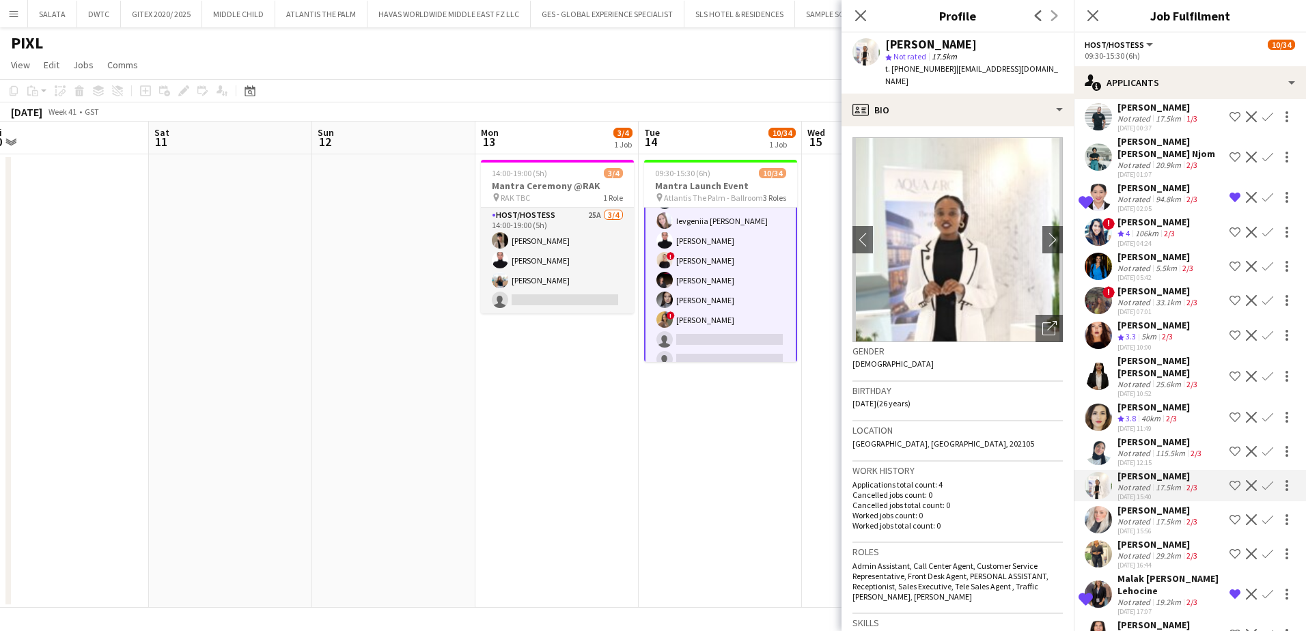
click at [1103, 268] on app-user-avatar at bounding box center [1097, 266] width 27 height 27
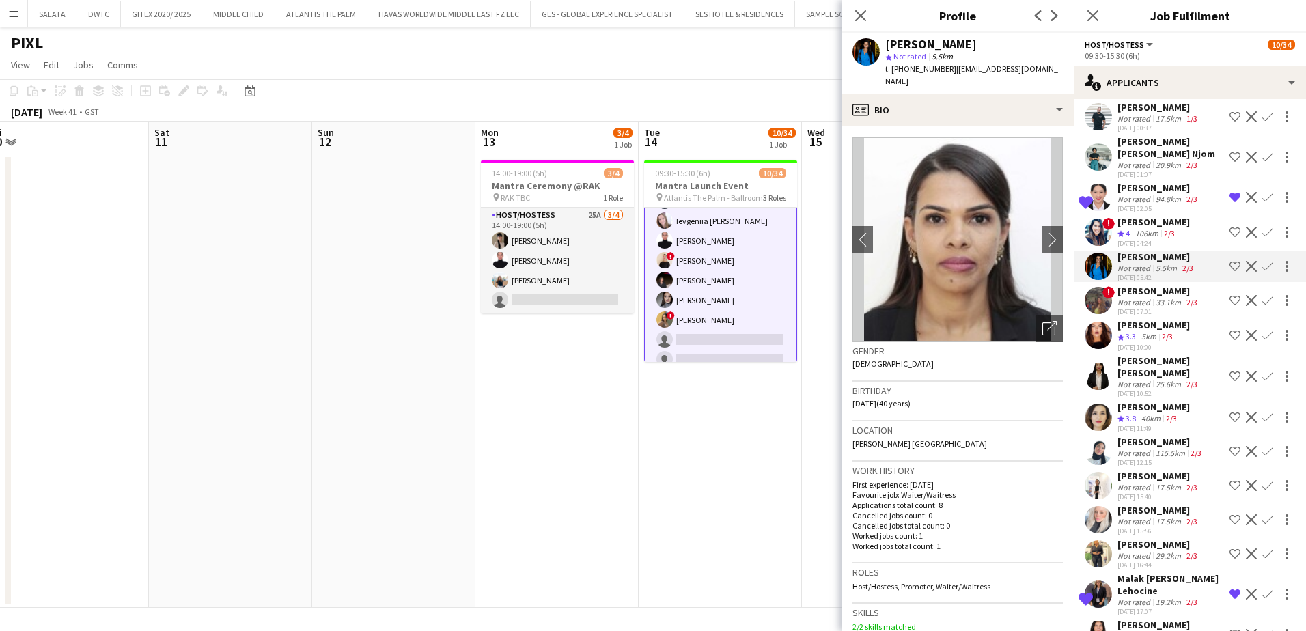
scroll to position [2213, 0]
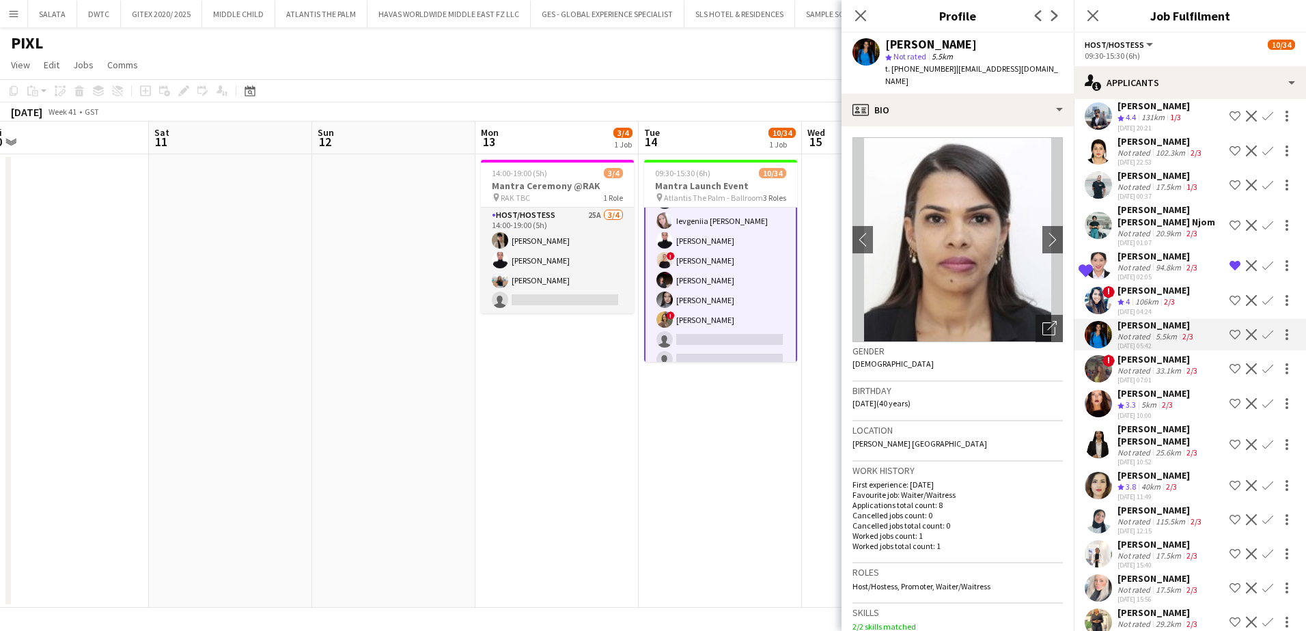
click at [1104, 233] on app-user-avatar at bounding box center [1097, 225] width 27 height 27
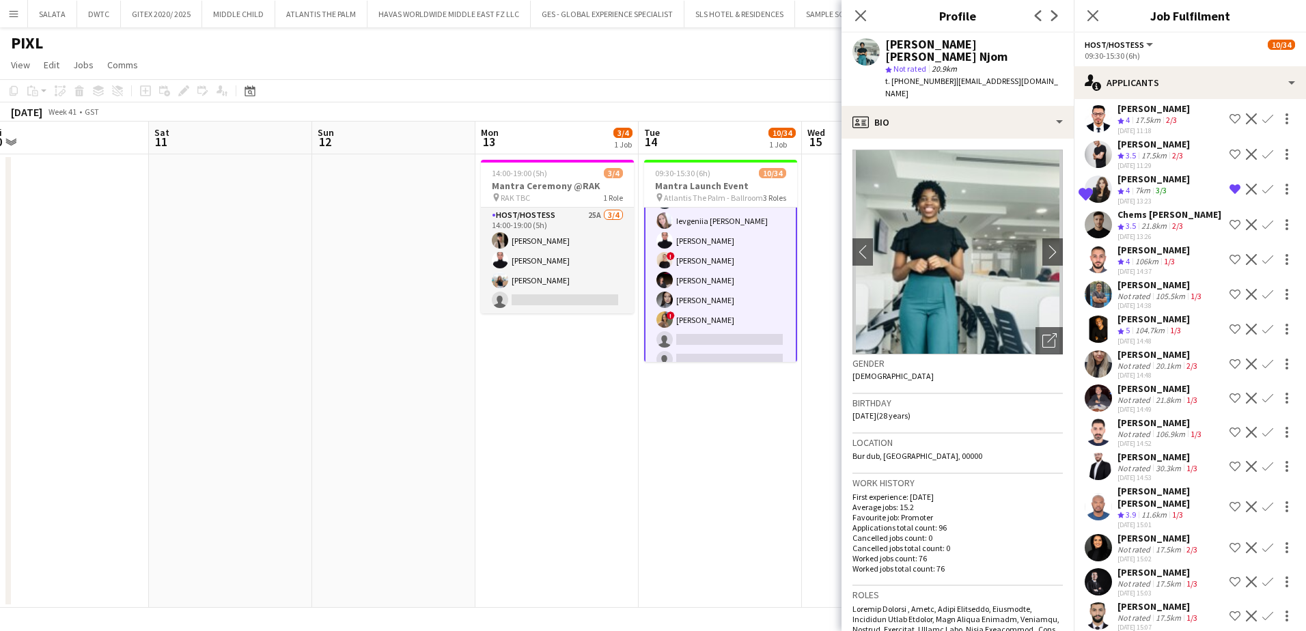
scroll to position [0, 0]
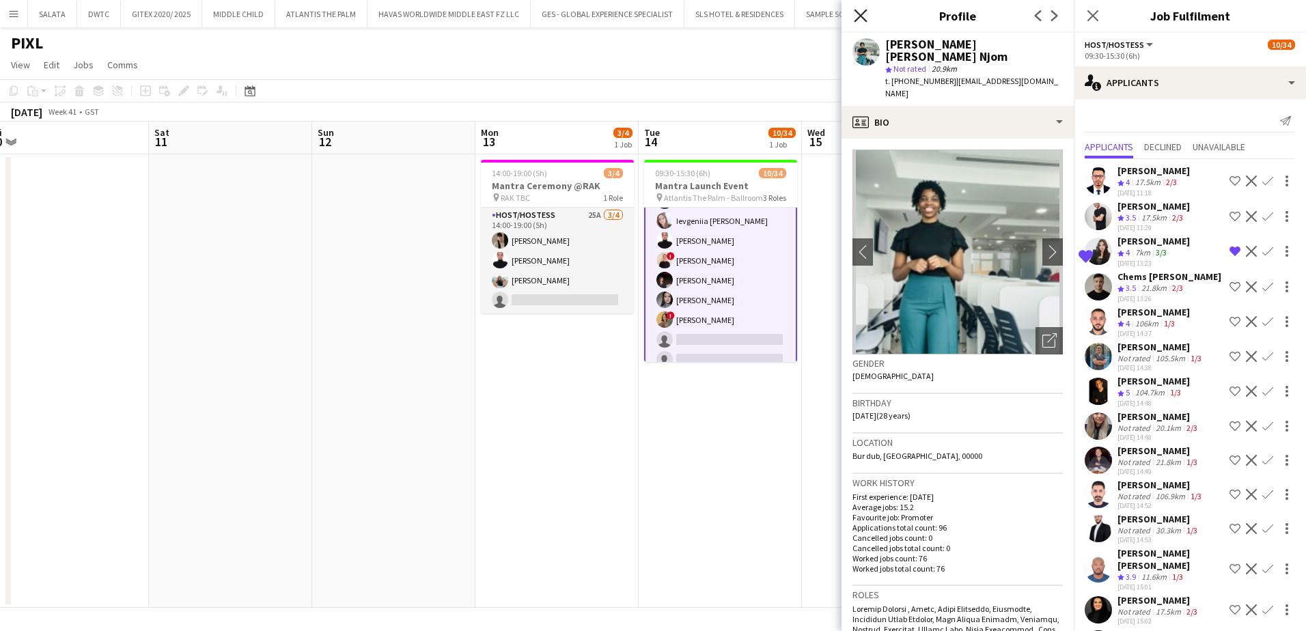
click at [864, 19] on icon at bounding box center [860, 15] width 13 height 13
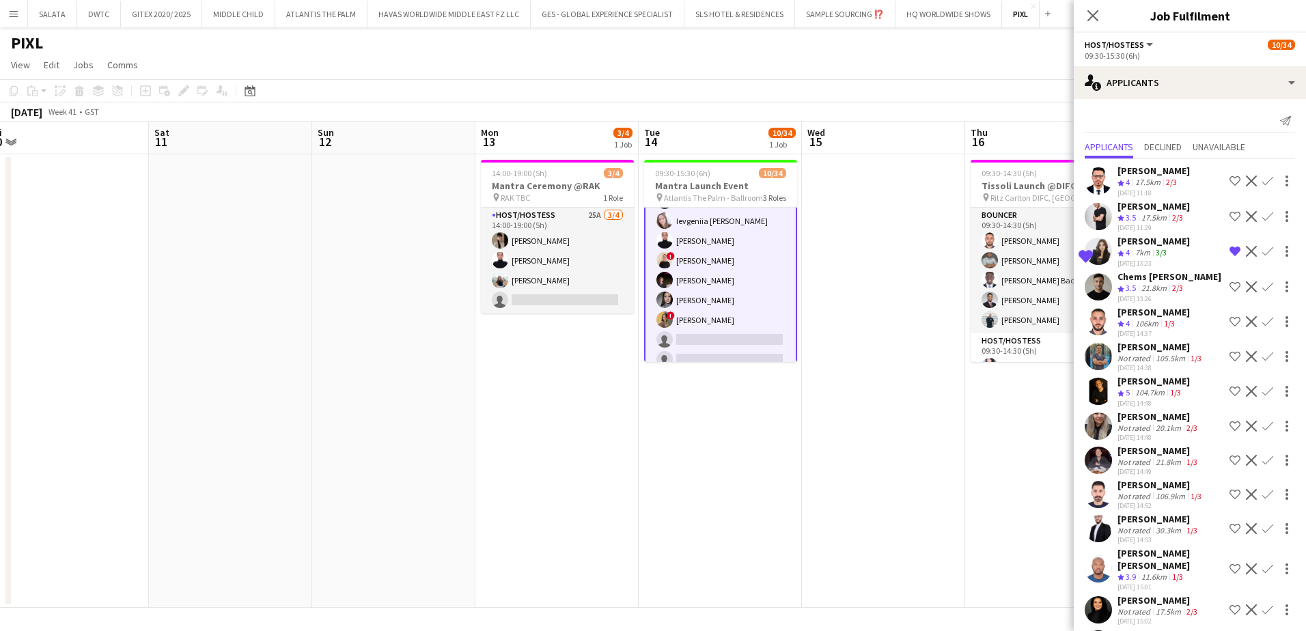
click at [1093, 13] on icon "Close pop-in" at bounding box center [1092, 15] width 11 height 11
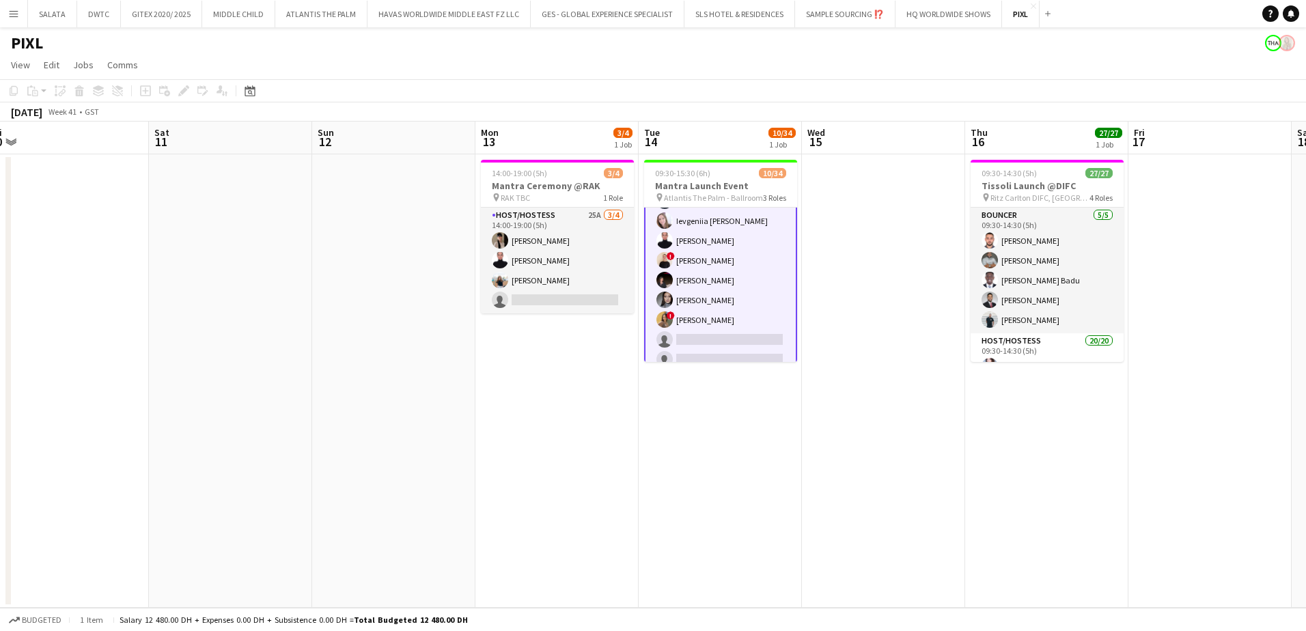
click at [686, 127] on app-board-header-date "Tue 14 10/34 1 Job" at bounding box center [719, 138] width 163 height 33
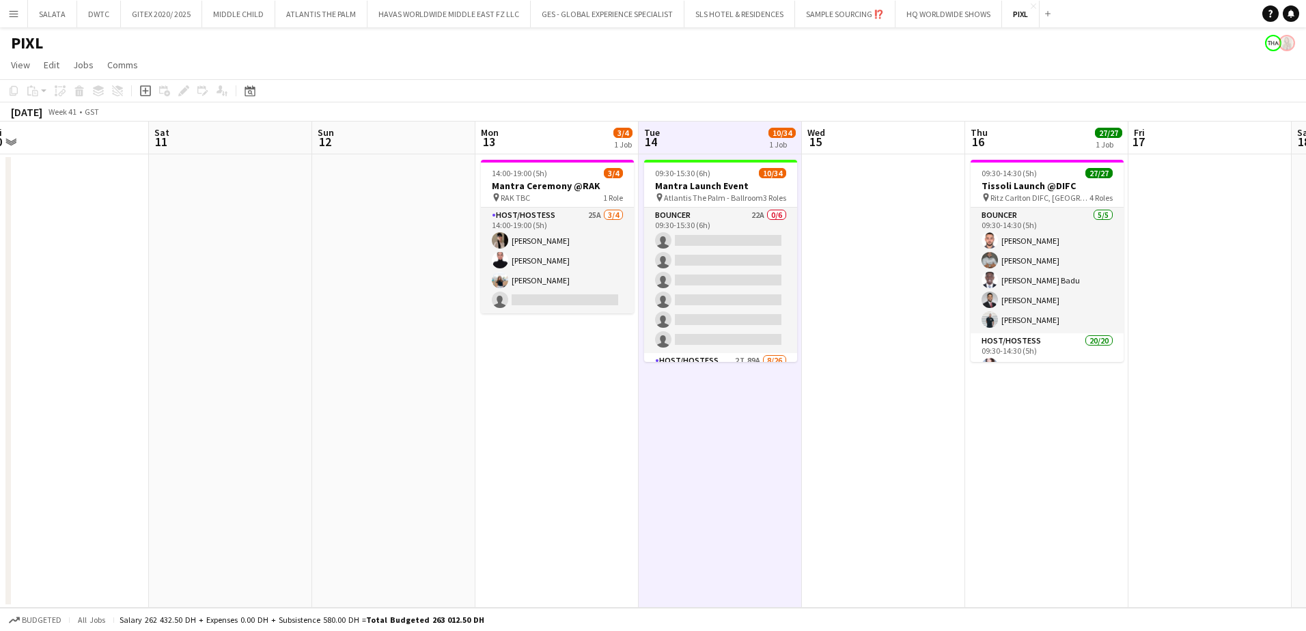
click at [766, 111] on div "[DATE] Week 41 • GST" at bounding box center [653, 111] width 1306 height 19
